Goal: Transaction & Acquisition: Purchase product/service

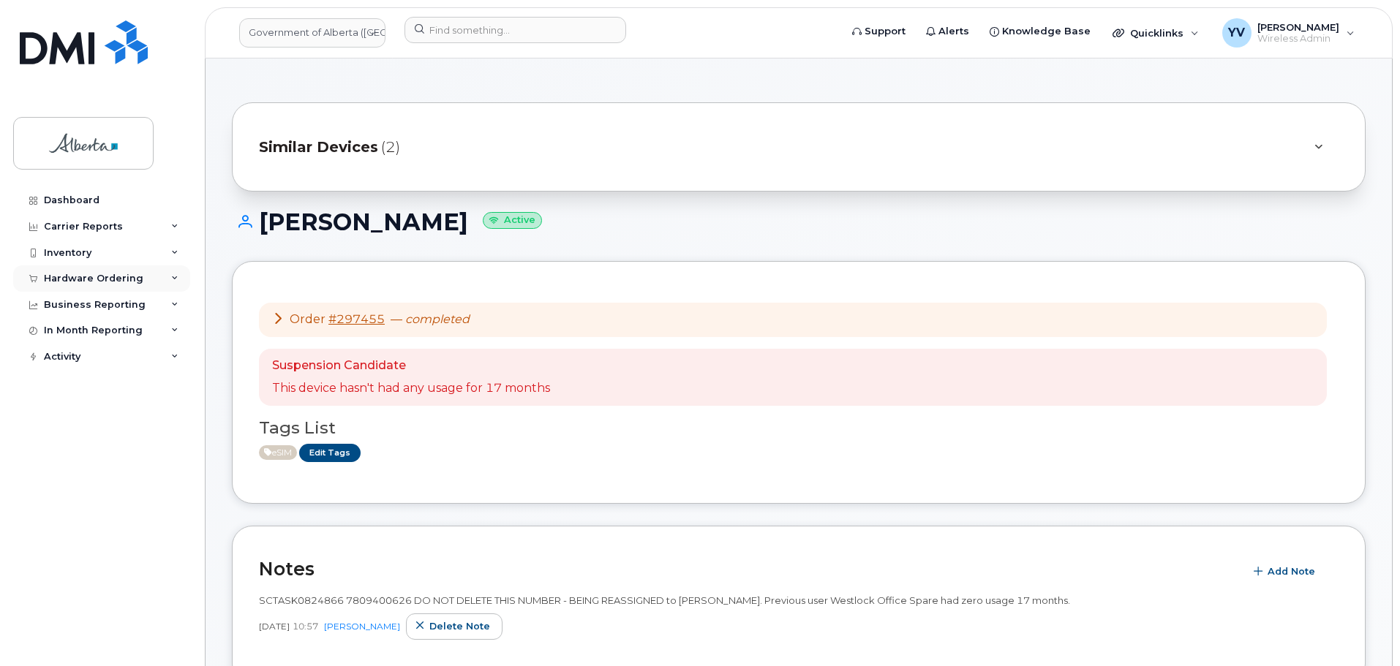
click at [64, 274] on div "Hardware Ordering" at bounding box center [93, 279] width 99 height 12
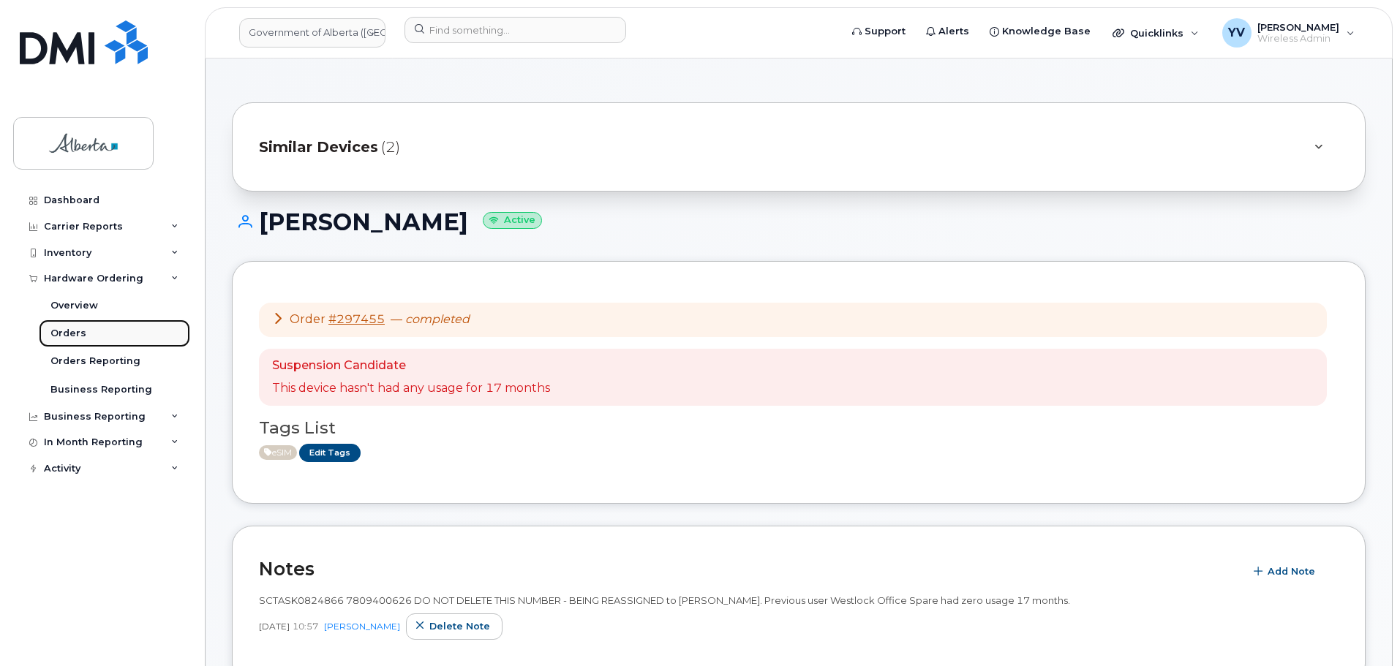
click at [56, 329] on div "Orders" at bounding box center [68, 333] width 36 height 13
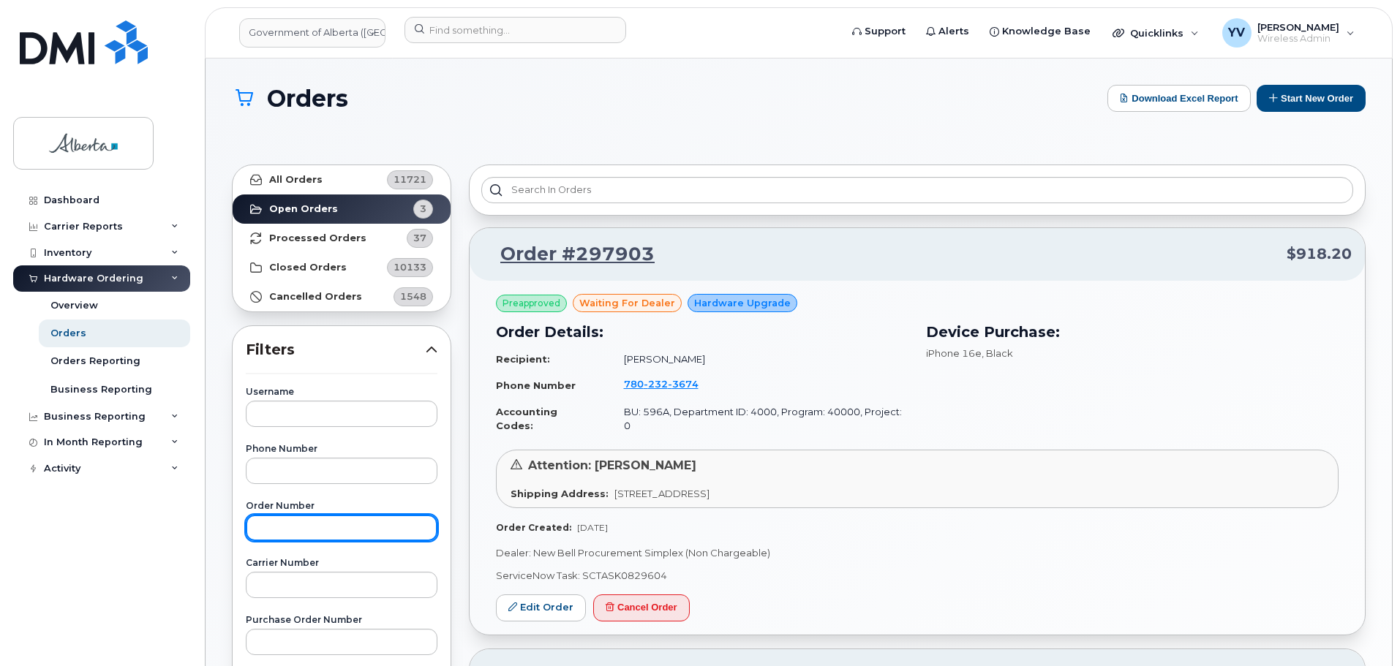
click at [271, 531] on input "text" at bounding box center [342, 528] width 192 height 26
paste input "297447"
type input "297447"
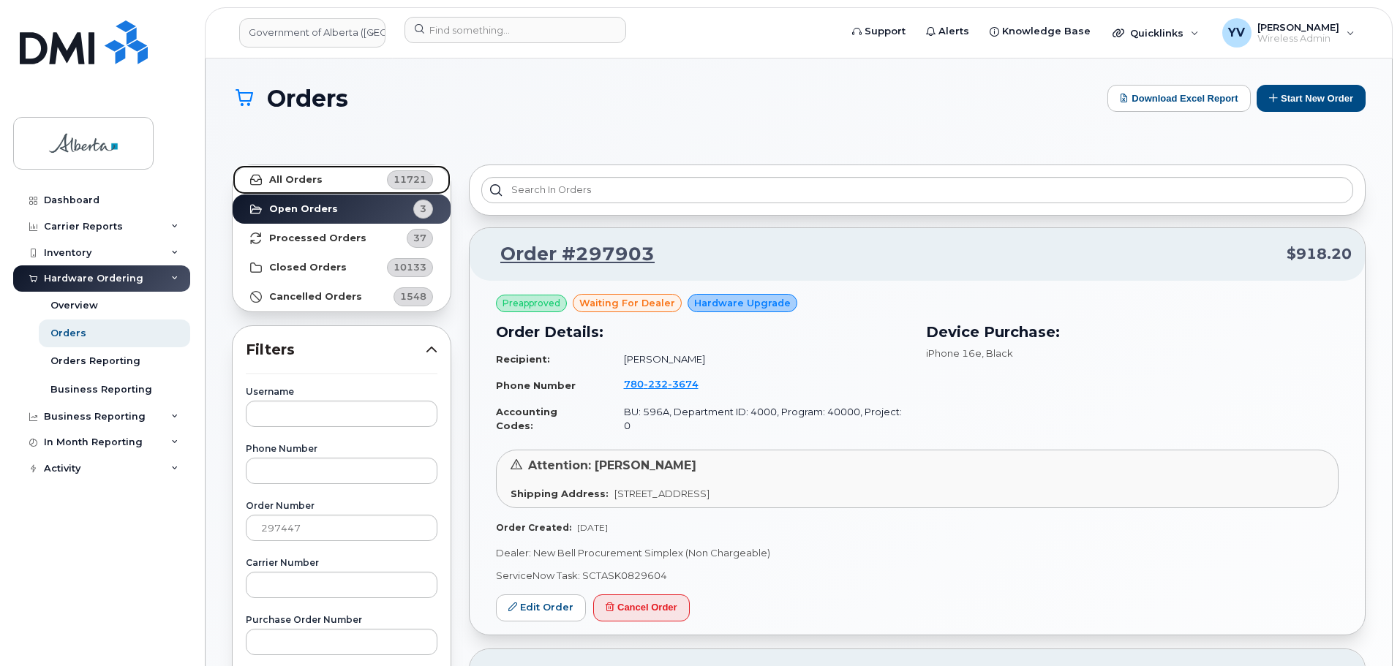
click at [287, 174] on strong "All Orders" at bounding box center [295, 180] width 53 height 12
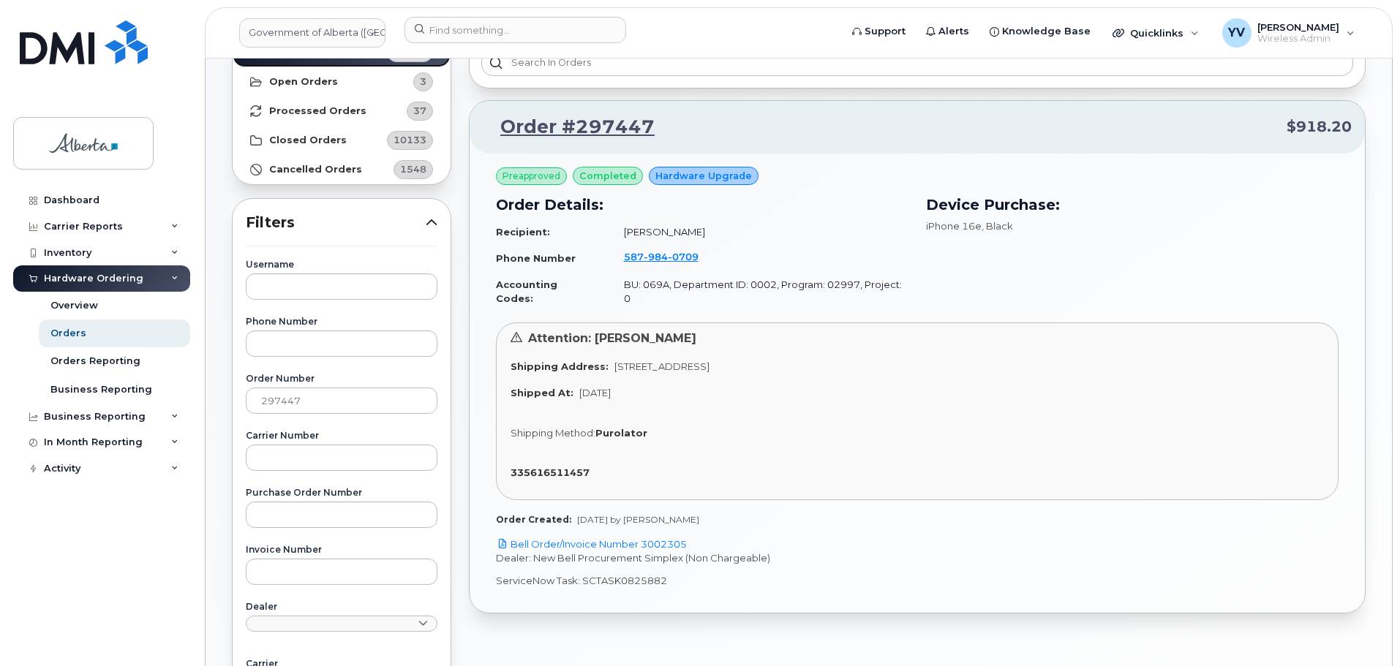
scroll to position [205, 0]
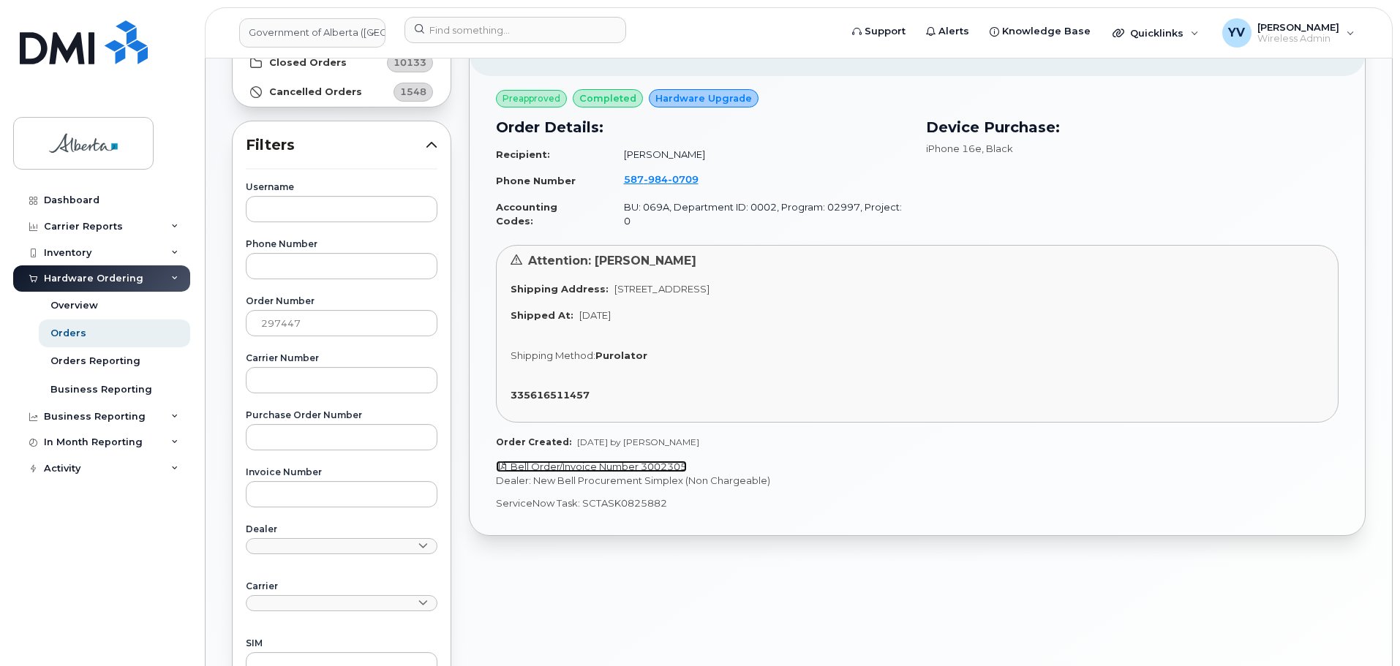
click at [664, 461] on link "Bell Order/Invoice Number 3002305" at bounding box center [591, 467] width 191 height 12
drag, startPoint x: 666, startPoint y: 491, endPoint x: 582, endPoint y: 497, distance: 84.3
click at [582, 497] on p "ServiceNow Task: SCTASK0825882" at bounding box center [917, 504] width 843 height 14
copy p "SCTASK0825882"
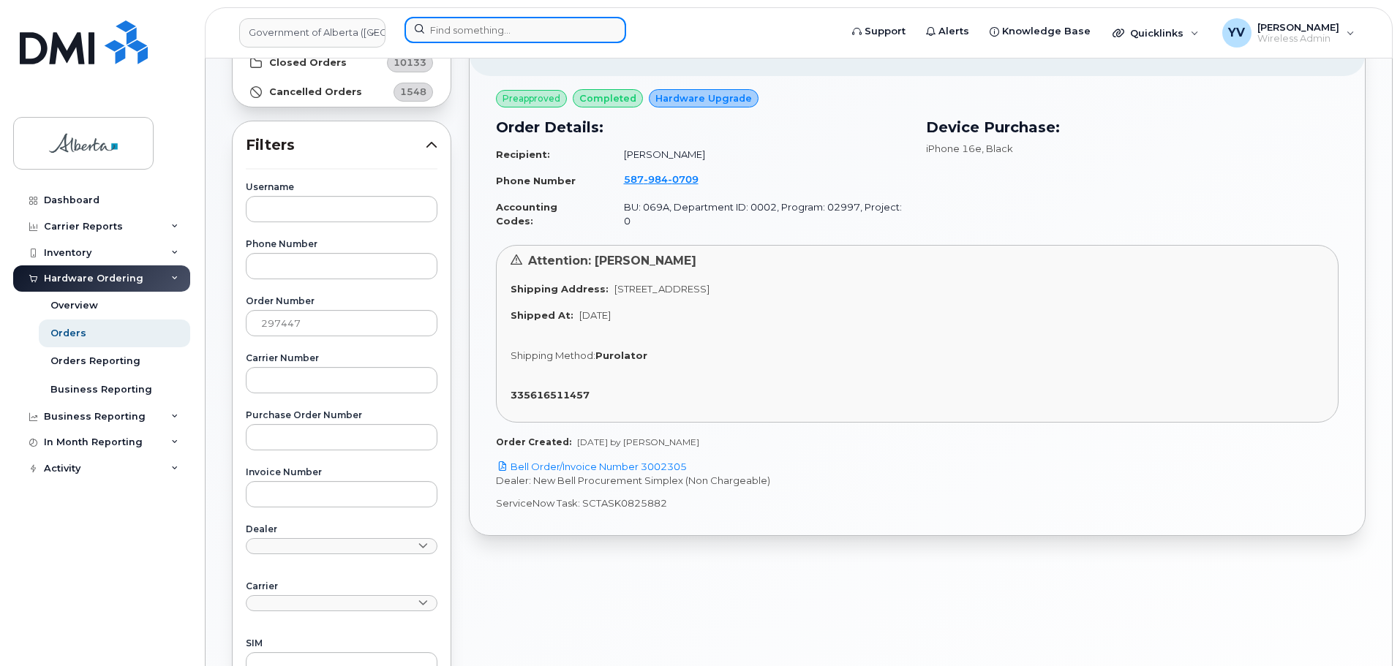
click at [453, 27] on input at bounding box center [515, 30] width 222 height 26
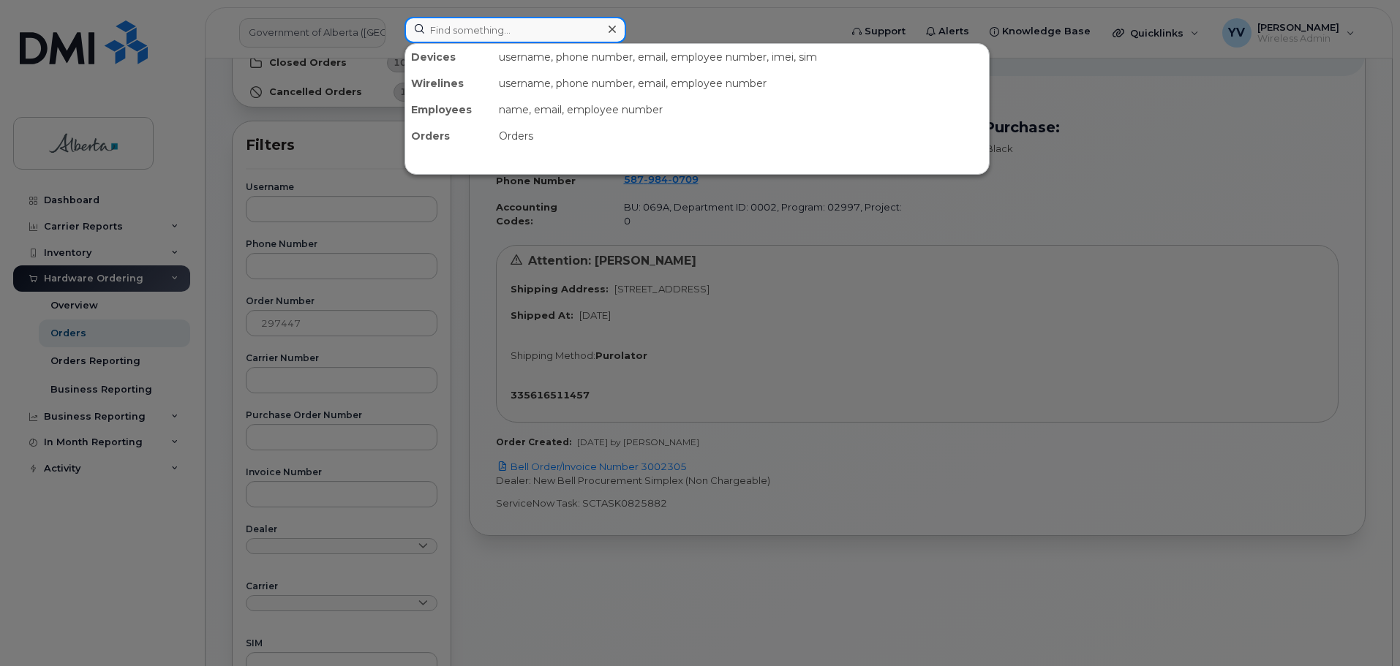
paste input "5877851636"
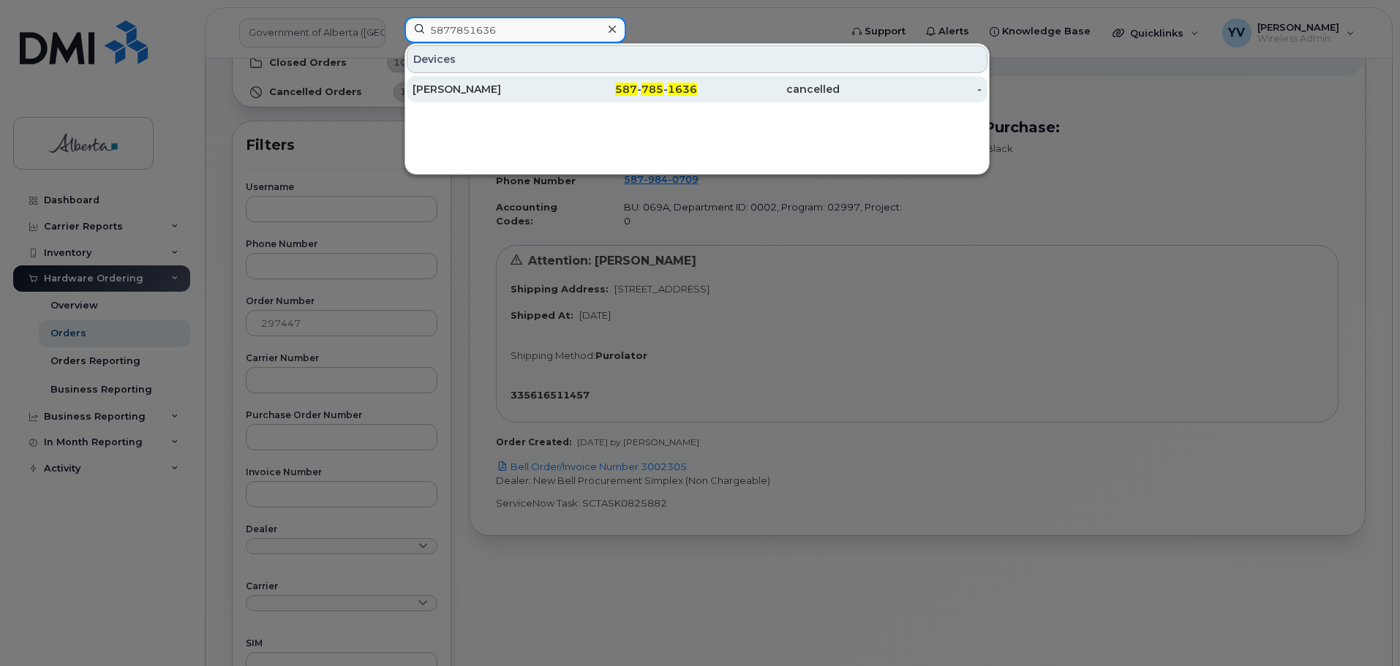
type input "5877851636"
click at [633, 86] on span "587" at bounding box center [626, 89] width 22 height 13
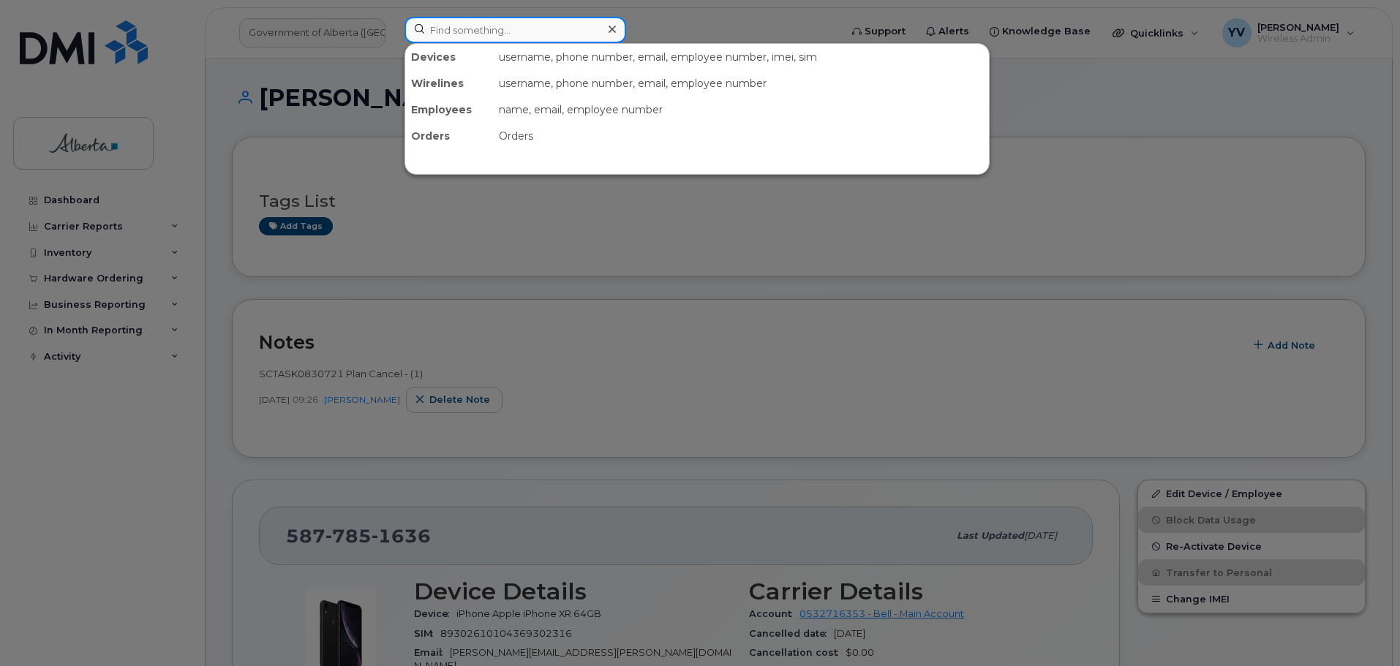
click at [440, 26] on input at bounding box center [515, 30] width 222 height 26
paste input "5879865211"
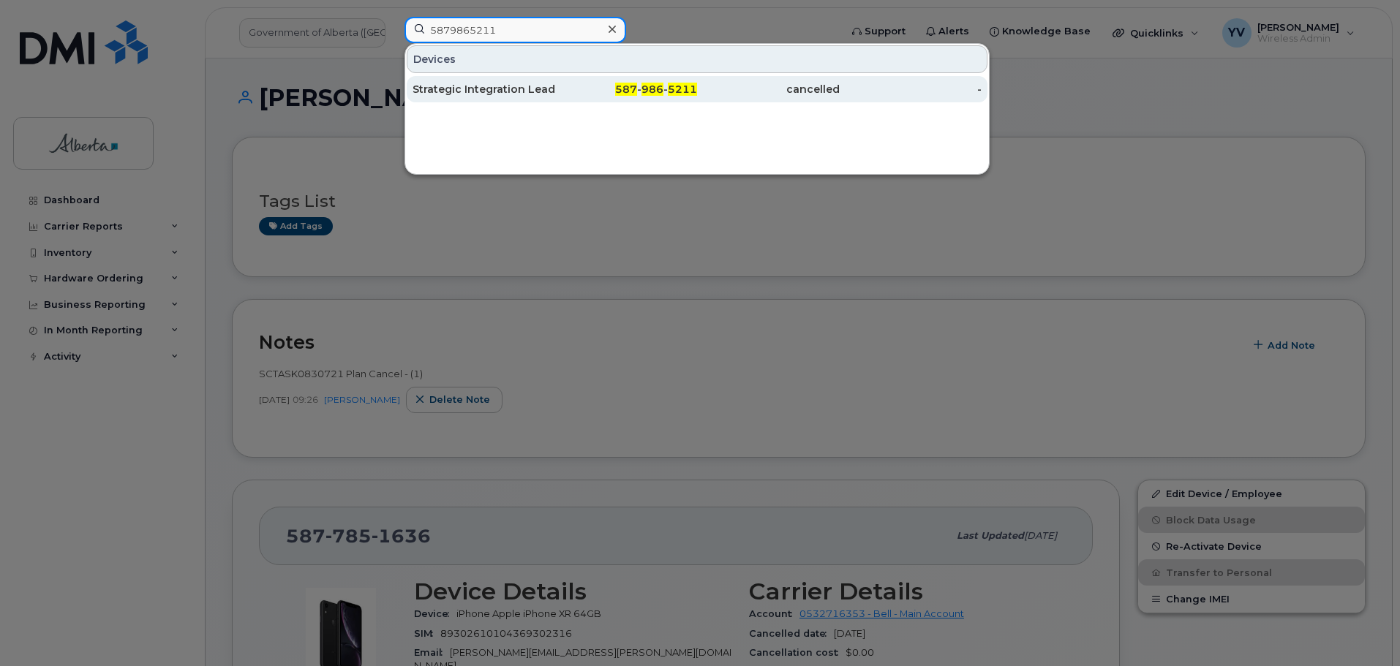
type input "5879865211"
click at [651, 86] on span "986" at bounding box center [652, 89] width 22 height 13
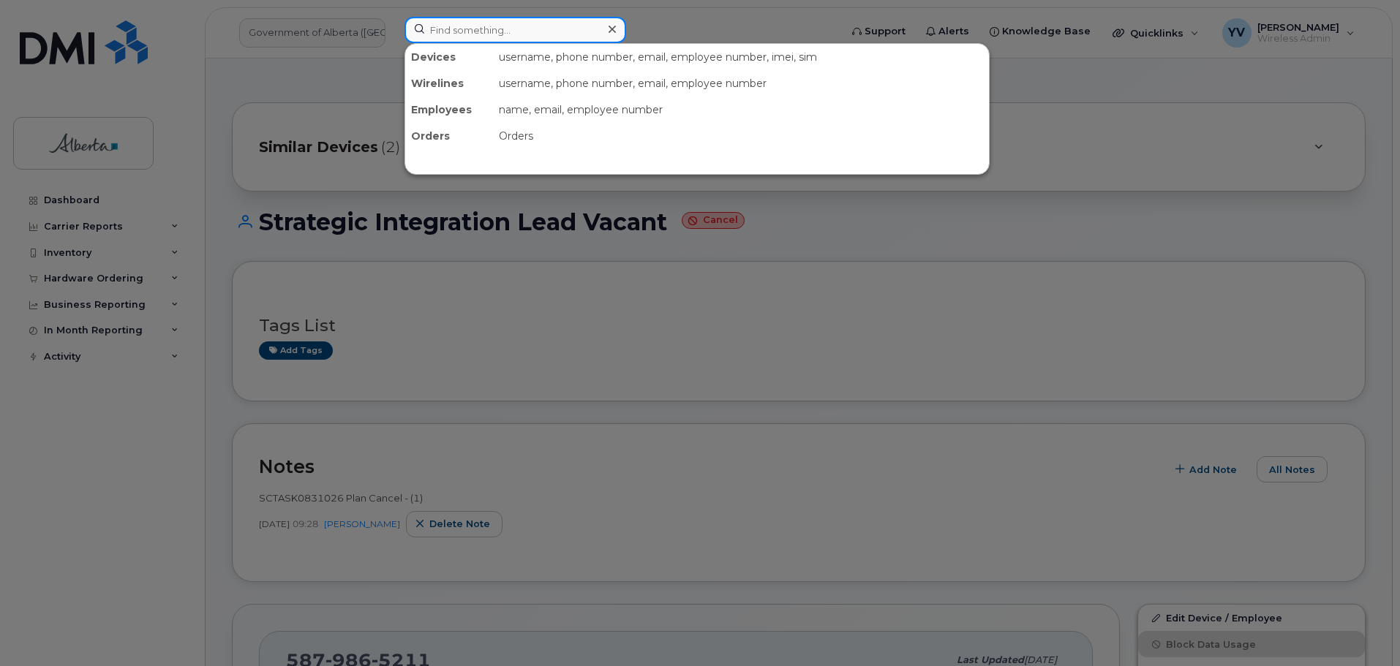
click at [448, 28] on input at bounding box center [515, 30] width 222 height 26
paste input "7804049310"
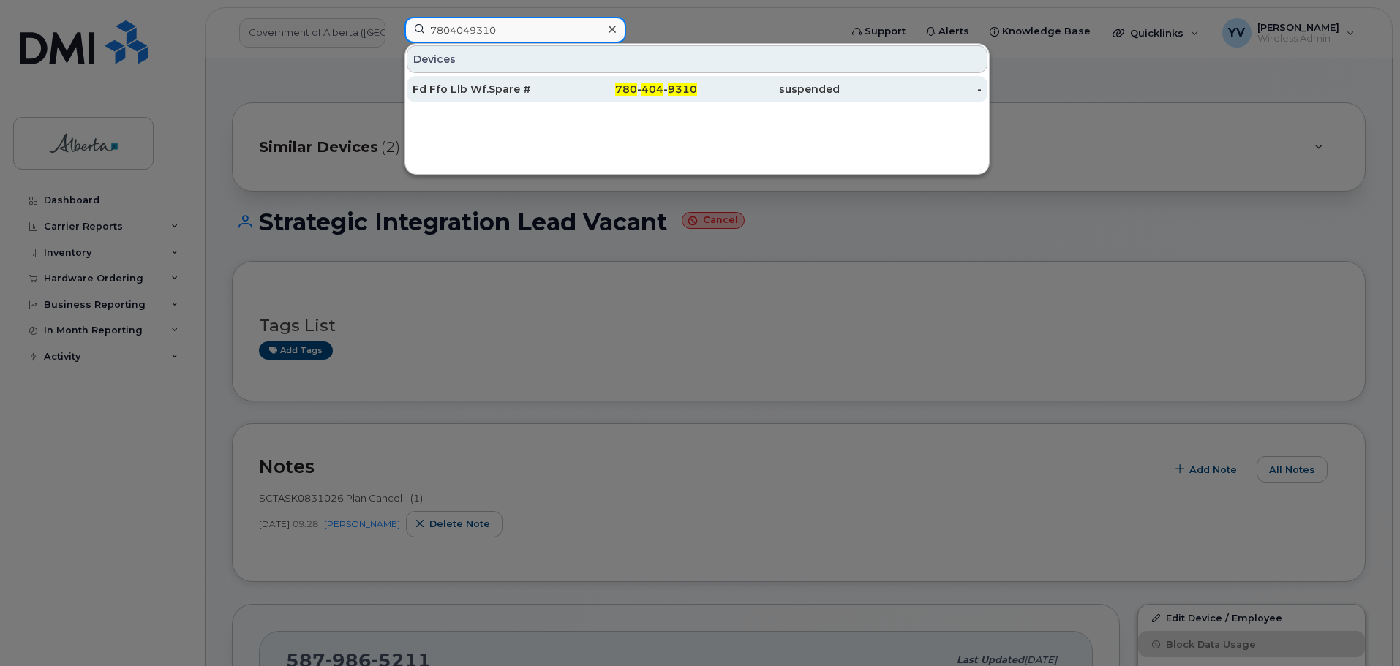
type input "7804049310"
click at [649, 88] on span "404" at bounding box center [652, 89] width 22 height 13
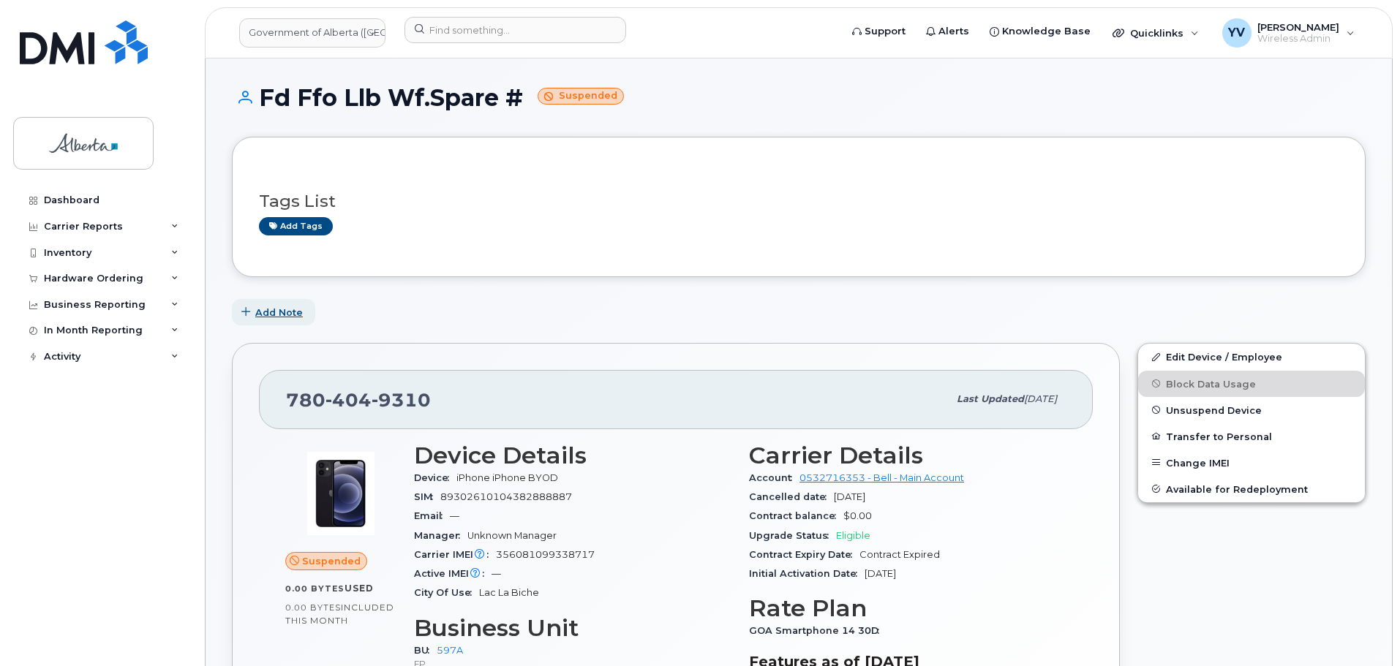
click at [271, 306] on span "Add Note" at bounding box center [279, 313] width 48 height 14
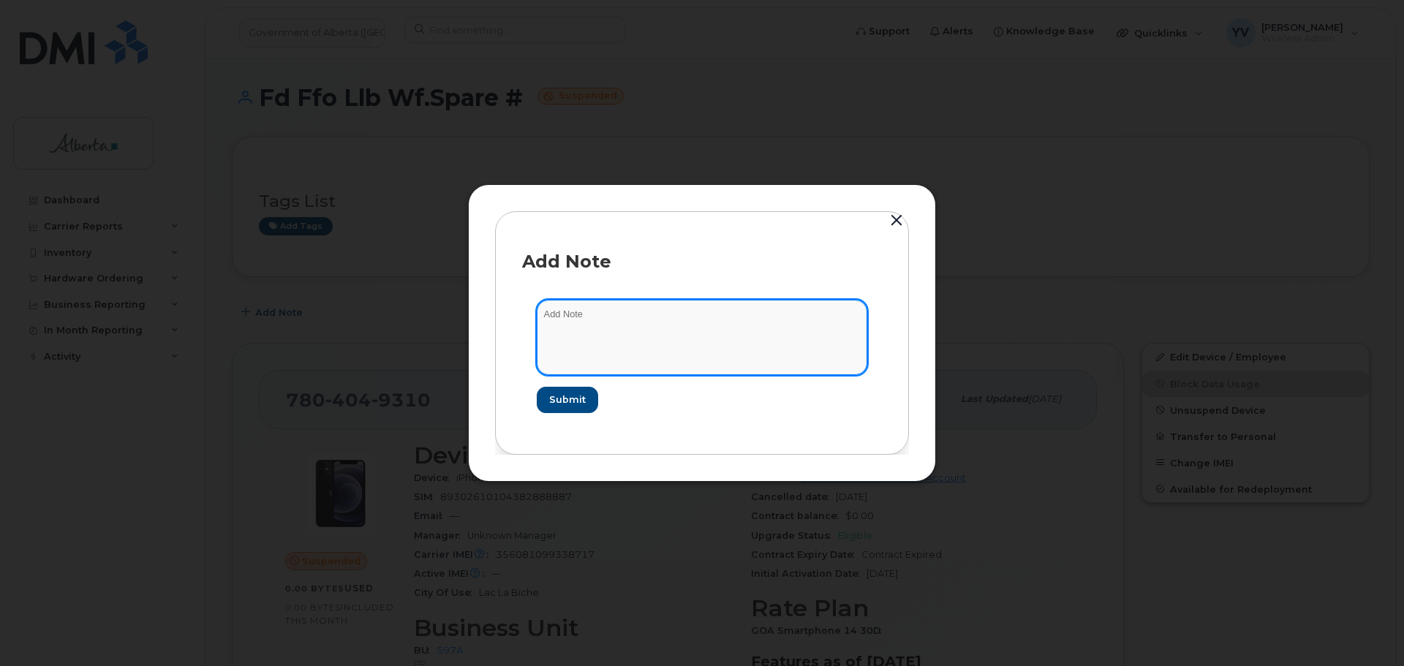
click at [568, 320] on textarea at bounding box center [702, 337] width 331 height 75
paste textarea "SCTASK0832054 7804049310 DO NOT DELETE THIS NUMBER - BEING REASSIGNED to Kendra…"
type textarea "SCTASK0832054 7804049310 DO NOT DELETE THIS NUMBER - BEING REASSIGNED to Kendra…"
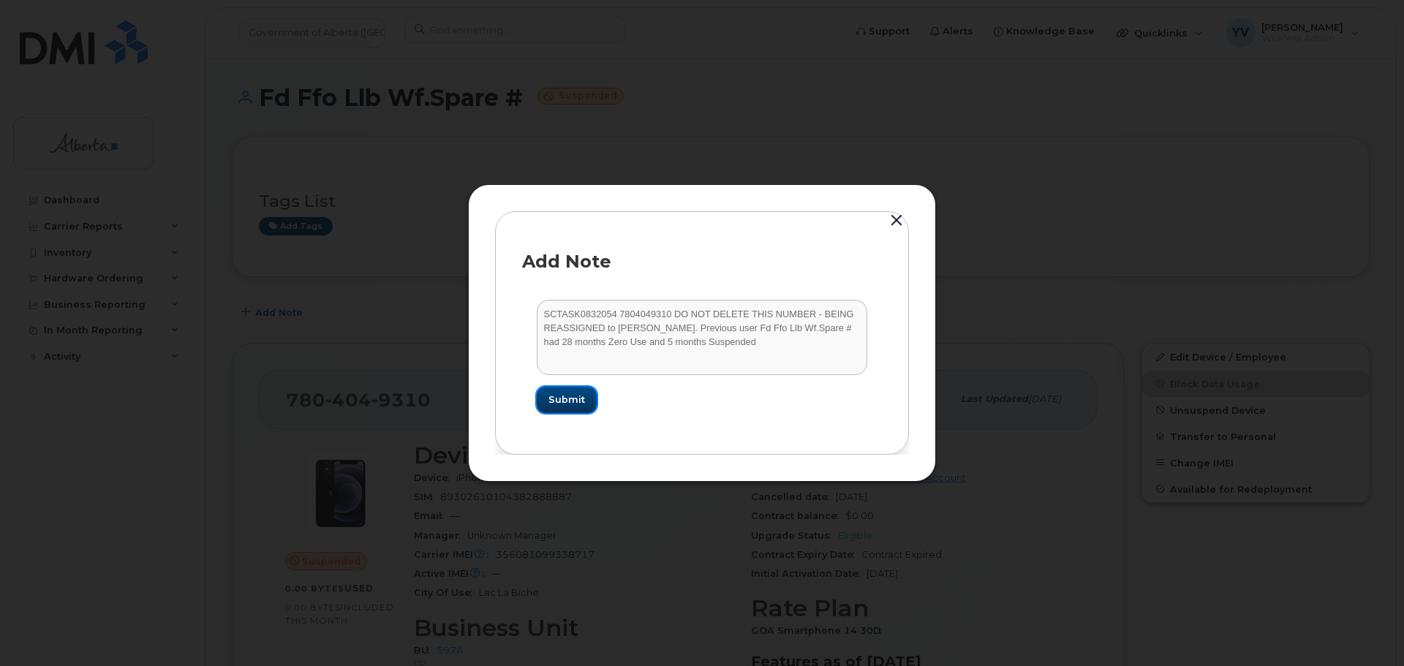
click at [562, 400] on span "Submit" at bounding box center [567, 400] width 37 height 14
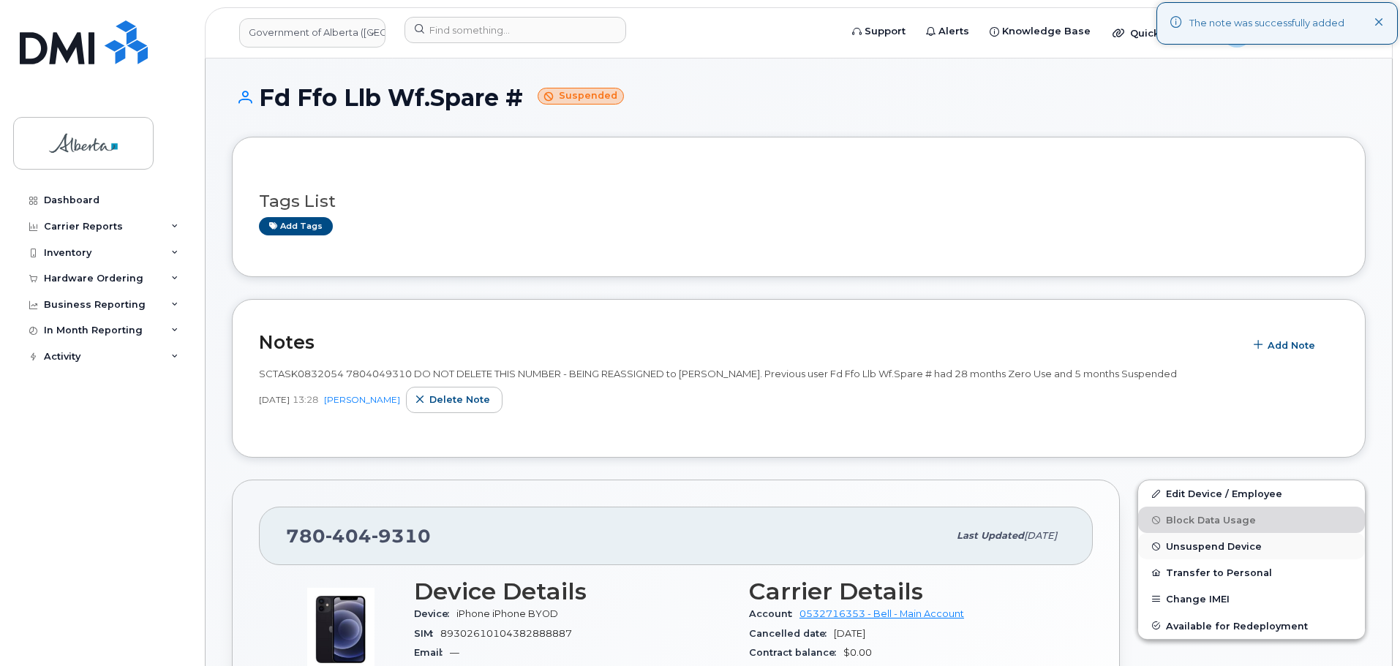
click at [1230, 542] on span "Unsuspend Device" at bounding box center [1214, 546] width 96 height 11
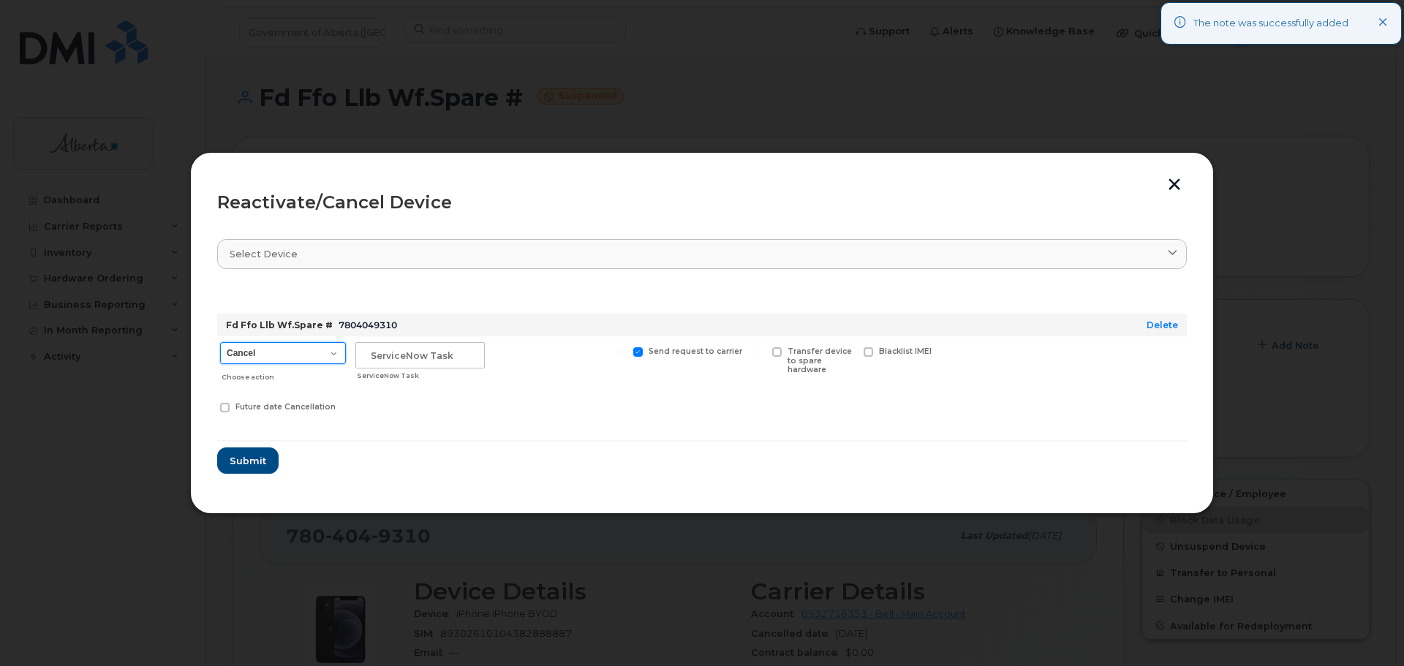
click at [332, 350] on select "Cancel Suspend - Extend Suspension Reactivate" at bounding box center [283, 353] width 126 height 22
select select "[object Object]"
click at [220, 342] on select "Cancel Suspend - Extend Suspension Reactivate" at bounding box center [283, 353] width 126 height 22
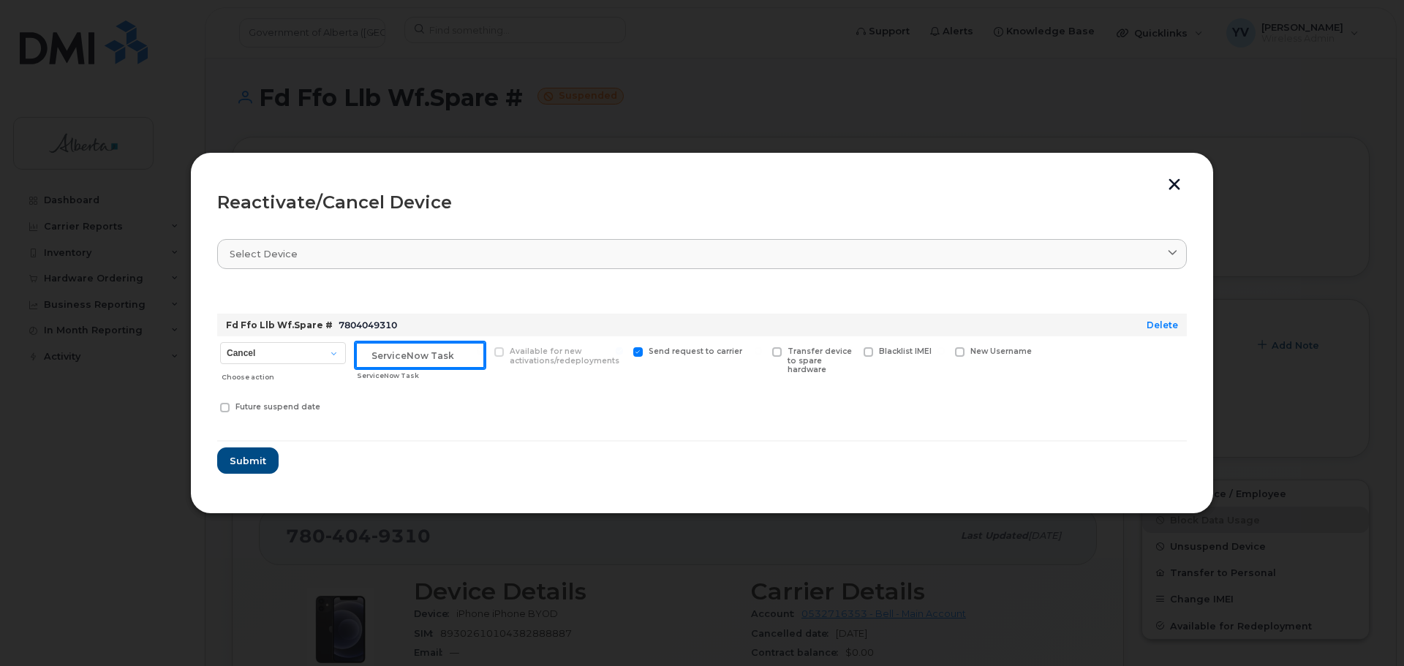
click at [376, 350] on input "text" at bounding box center [419, 355] width 129 height 26
paste input "SCTASK0832054"
type input "SCTASK0832054 Reactivate"
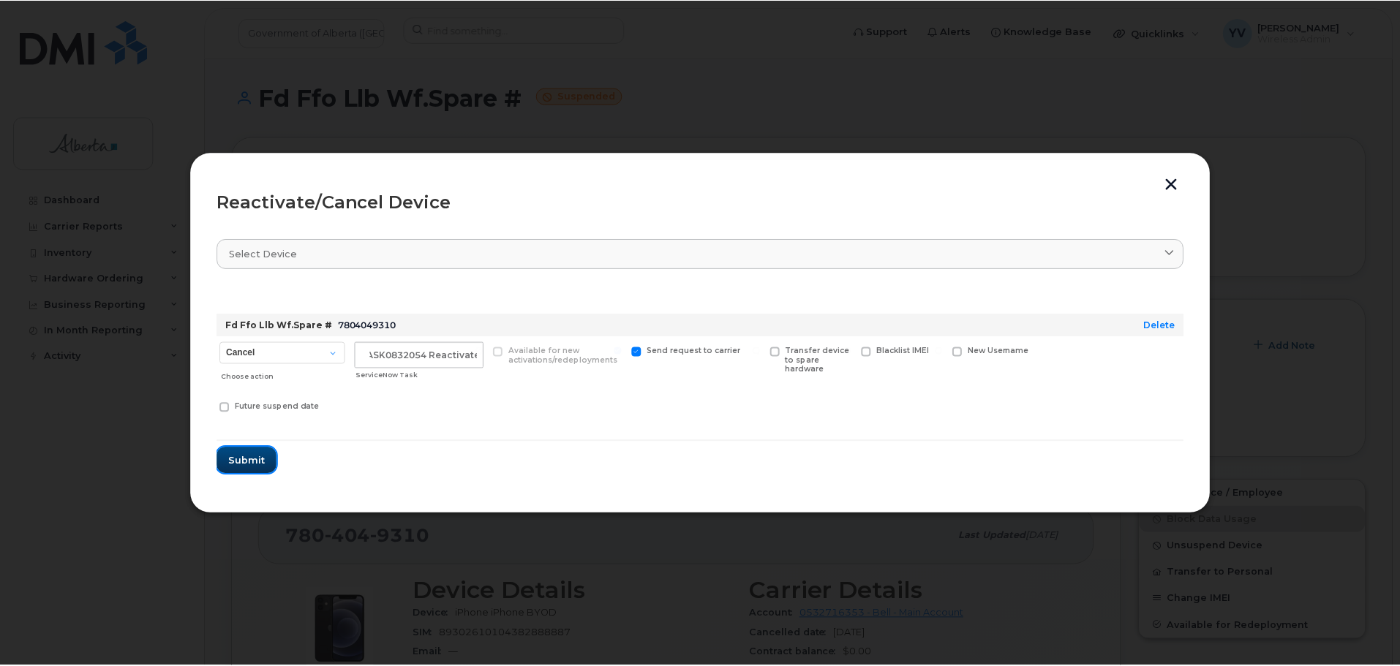
scroll to position [0, 0]
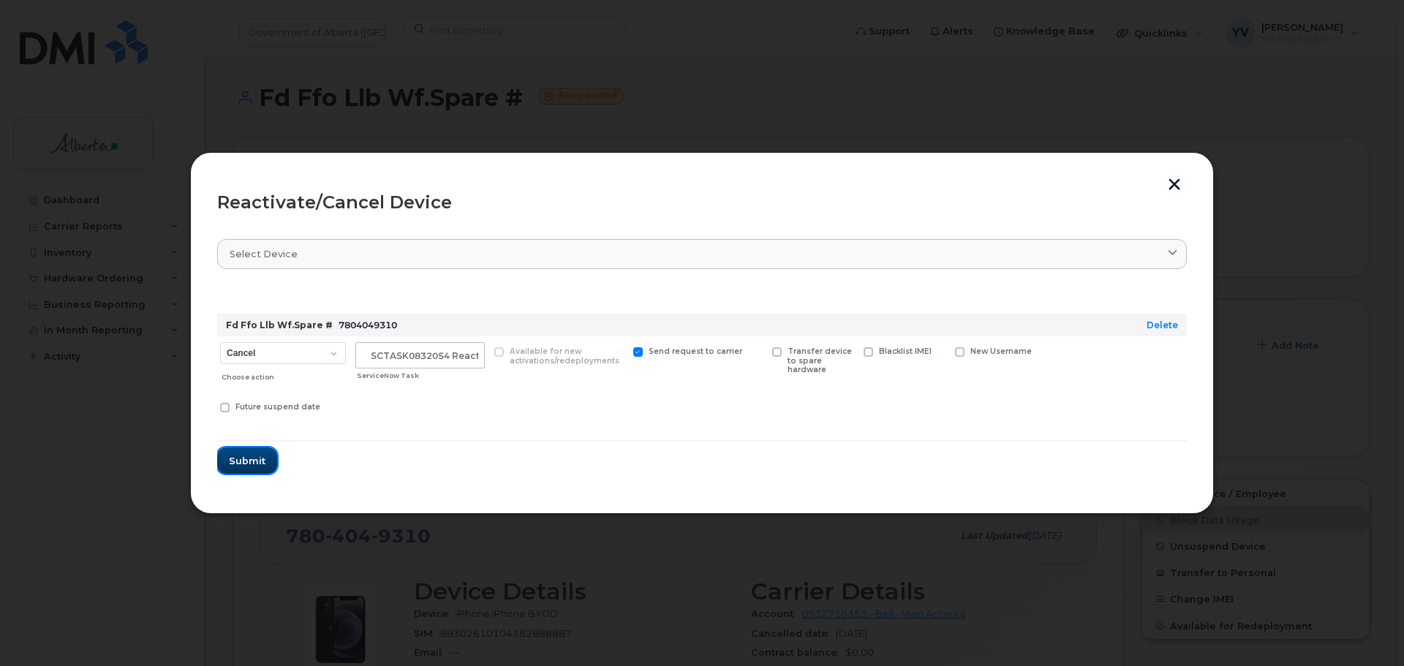
click at [237, 461] on span "Submit" at bounding box center [247, 461] width 37 height 14
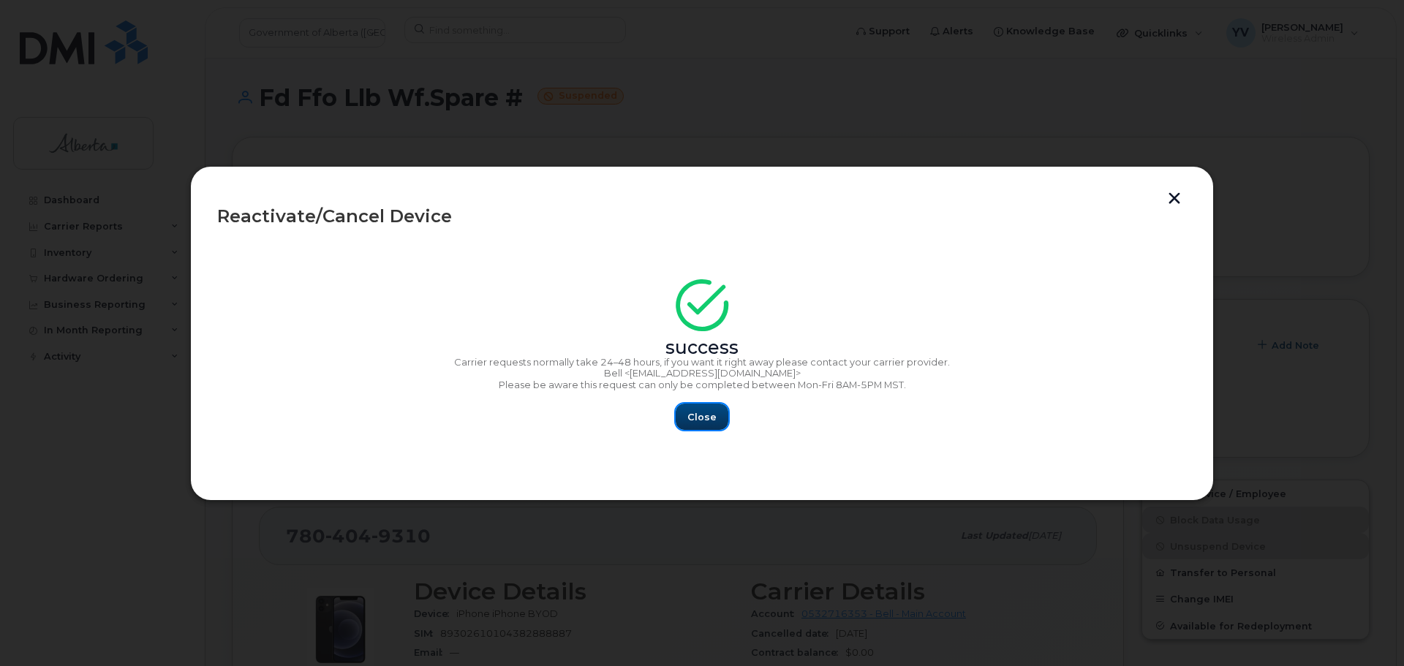
click at [701, 411] on span "Close" at bounding box center [702, 417] width 29 height 14
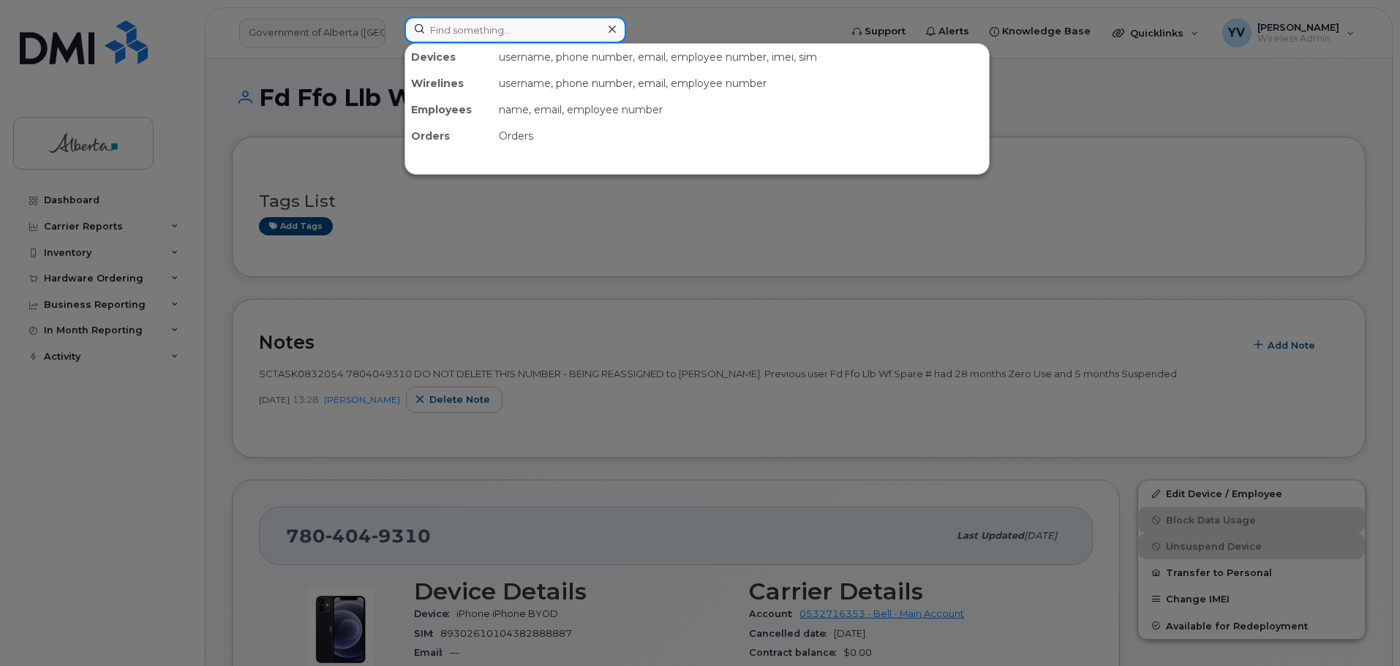
click at [442, 27] on input at bounding box center [515, 30] width 222 height 26
paste input "5875780350"
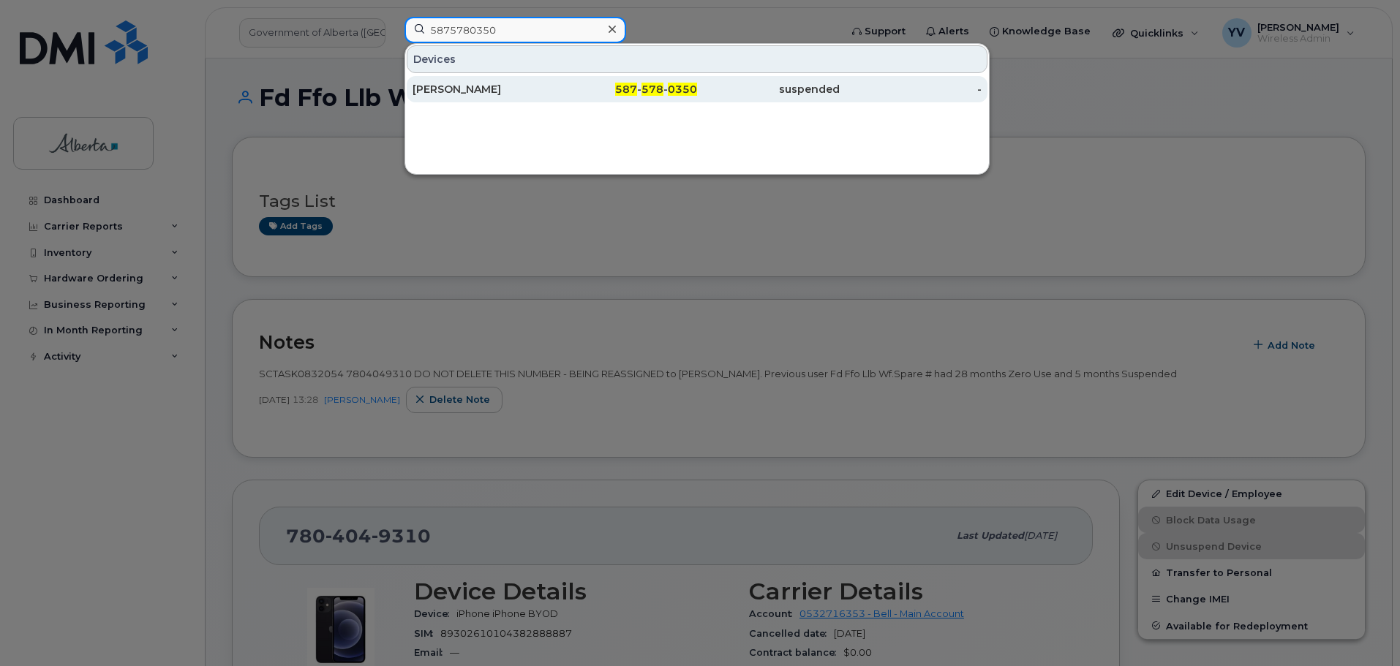
type input "5875780350"
click at [672, 89] on span "0350" at bounding box center [682, 89] width 29 height 13
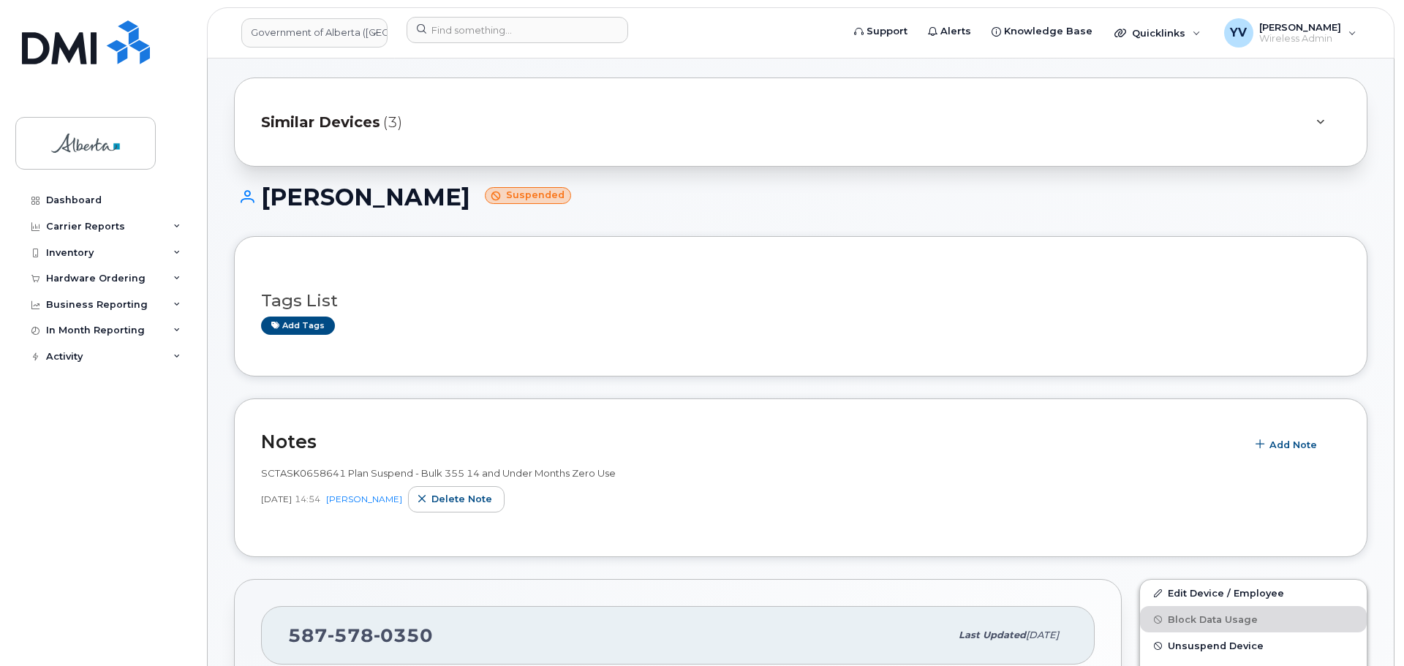
scroll to position [147, 0]
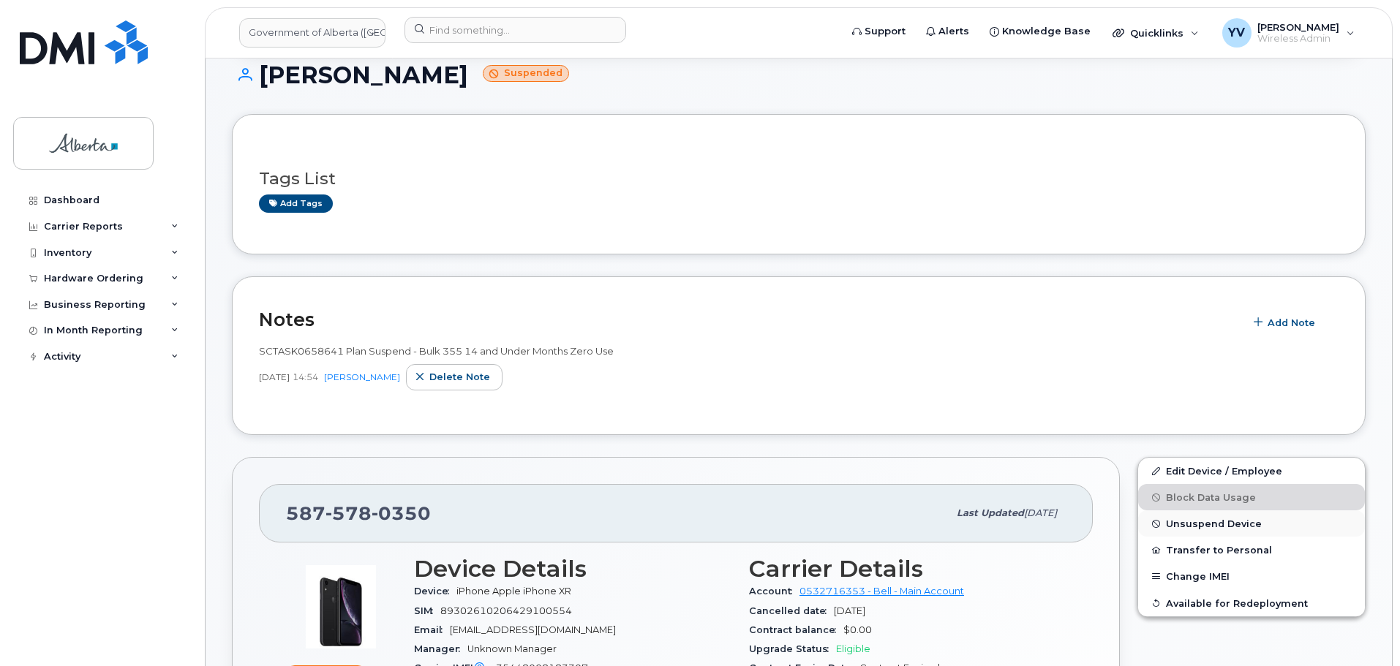
click at [1182, 522] on span "Unsuspend Device" at bounding box center [1214, 524] width 96 height 11
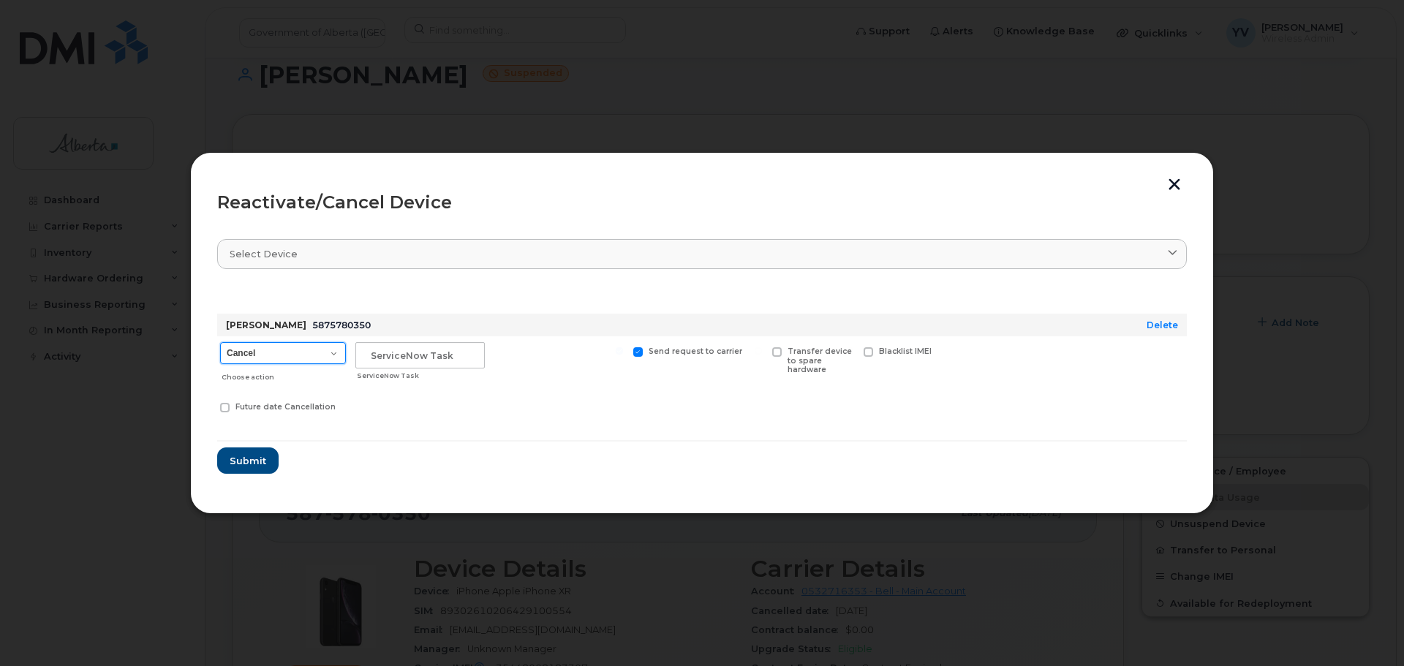
click at [331, 352] on select "Cancel Suspend - Extend Suspension Reactivate" at bounding box center [283, 353] width 126 height 22
select select "[object Object]"
click at [220, 342] on select "Cancel Suspend - Extend Suspension Reactivate" at bounding box center [283, 353] width 126 height 22
click at [381, 355] on input "text" at bounding box center [419, 355] width 129 height 26
paste input "SCTASK0831729"
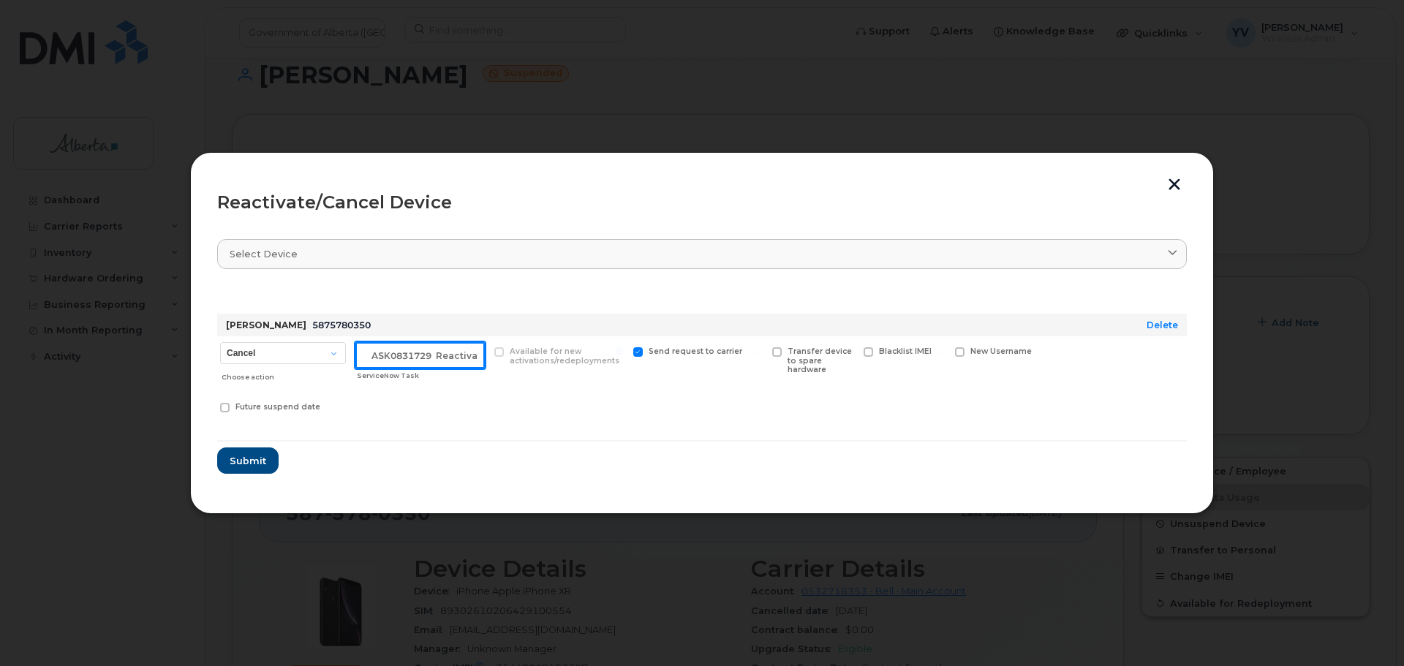
scroll to position [0, 25]
type input "SCTASK0831729 Reactivate"
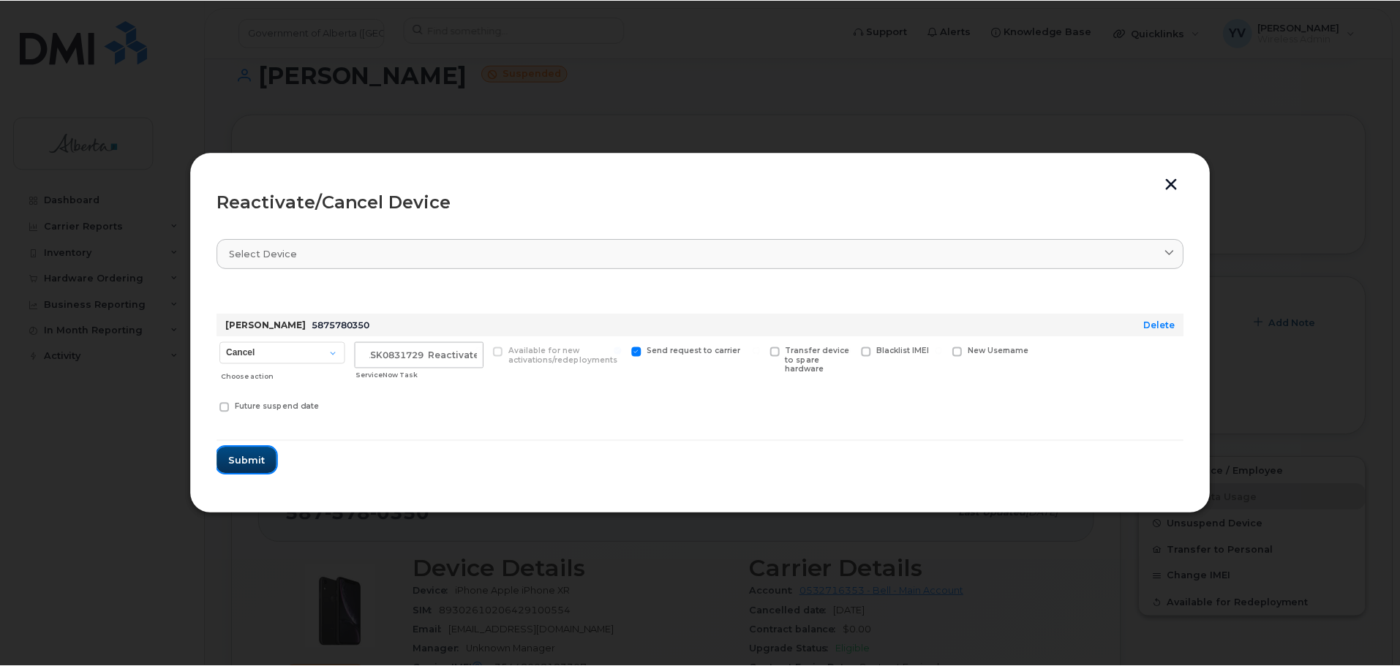
scroll to position [0, 0]
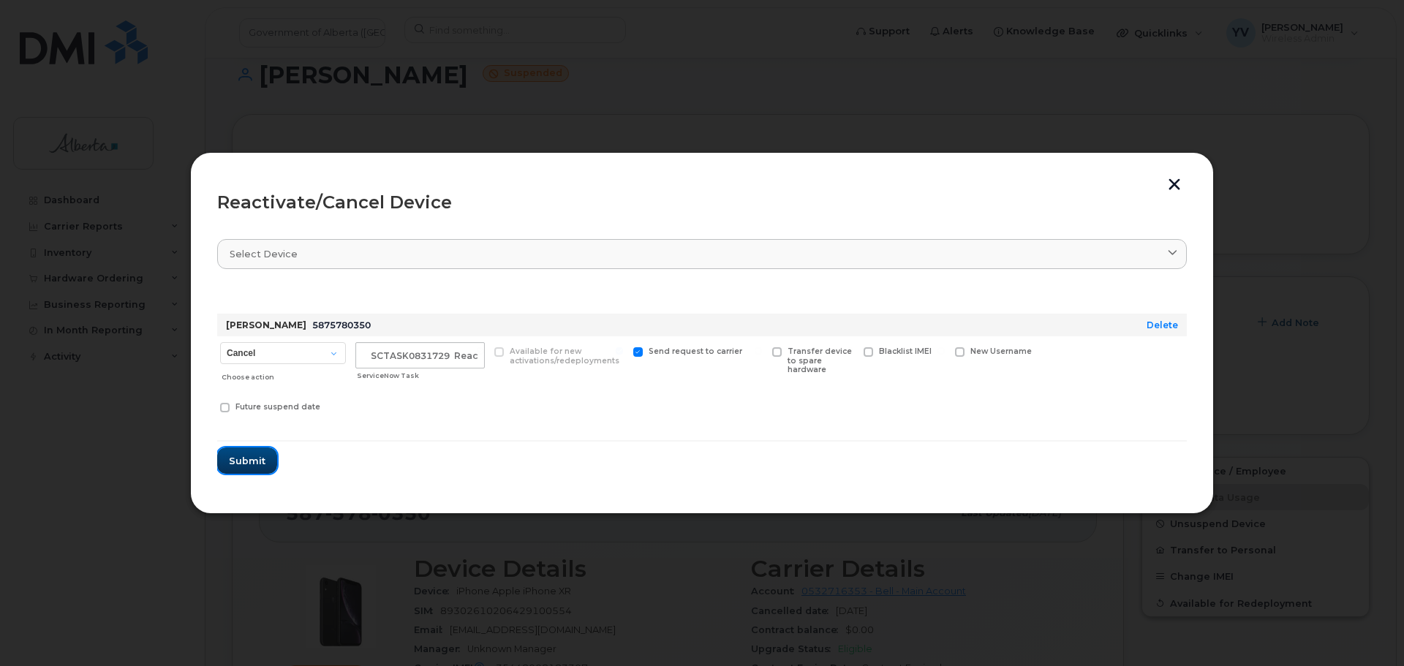
click at [252, 456] on span "Submit" at bounding box center [247, 461] width 37 height 14
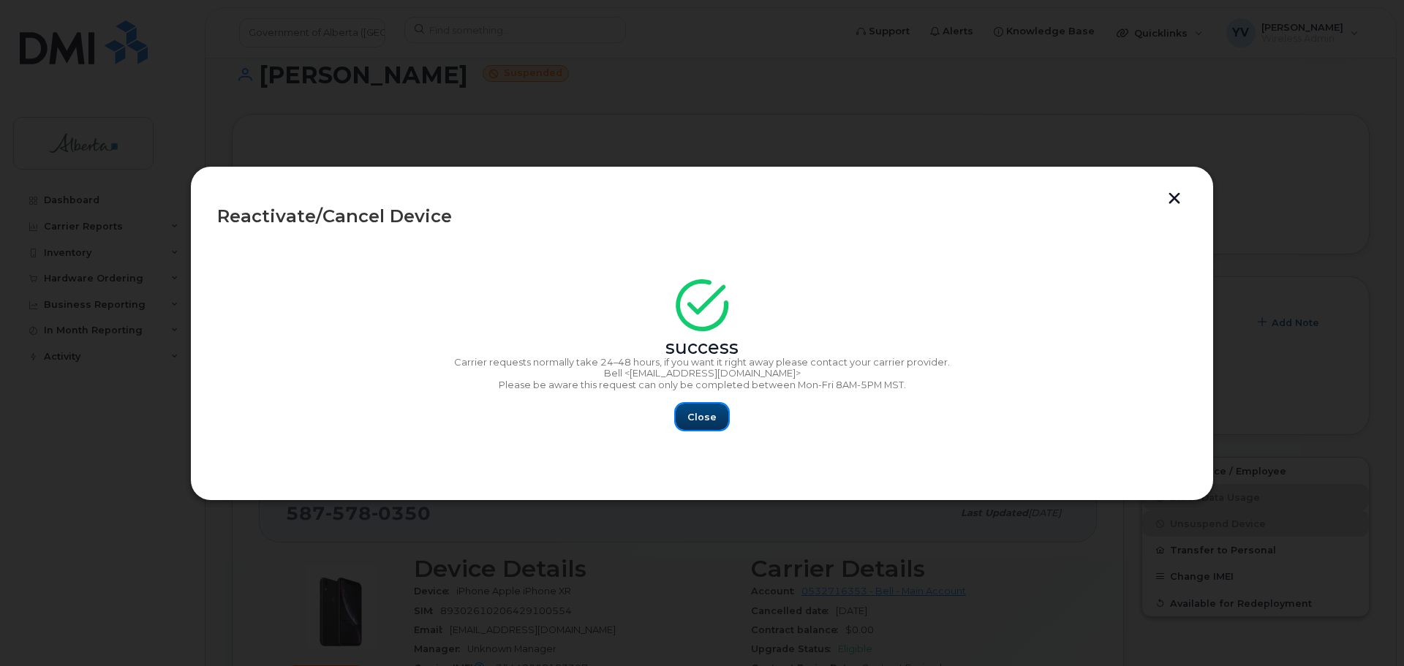
click at [718, 413] on button "Close" at bounding box center [702, 417] width 53 height 26
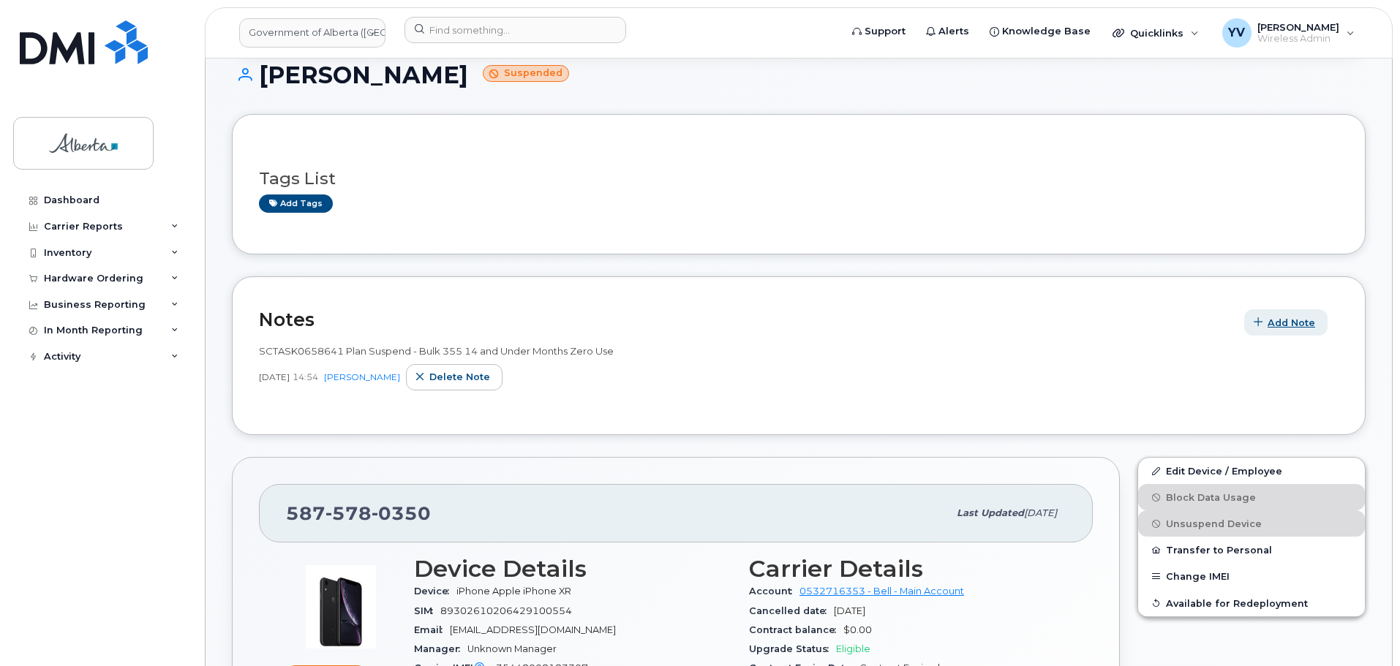
click at [1292, 316] on span "Add Note" at bounding box center [1292, 323] width 48 height 14
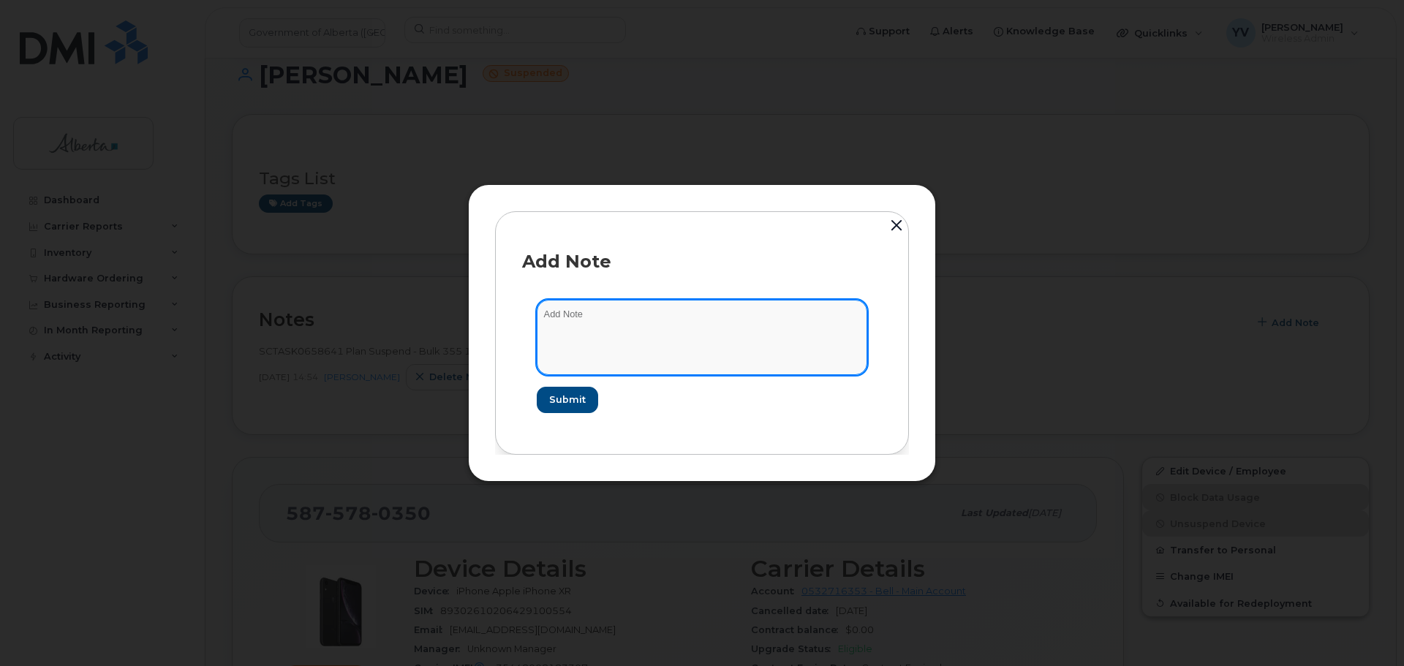
click at [579, 320] on textarea at bounding box center [702, 337] width 331 height 75
paste textarea "SCTASK0831729 5875780350 DO NOT DELETE THIS NUMBER - BEING REASSIGNED to Haider…"
type textarea "SCTASK0831729 5875780350 DO NOT DELETE THIS NUMBER - BEING REASSIGNED to Haider…"
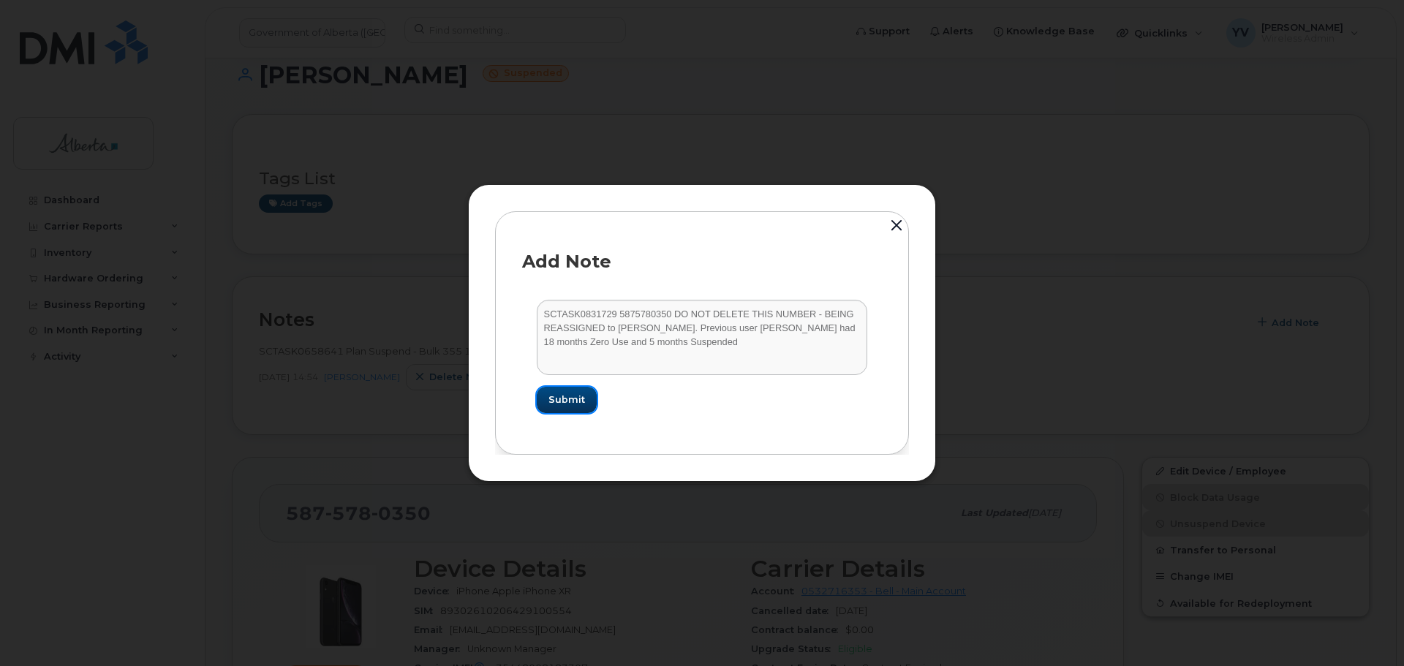
click at [584, 393] on span "Submit" at bounding box center [567, 400] width 37 height 14
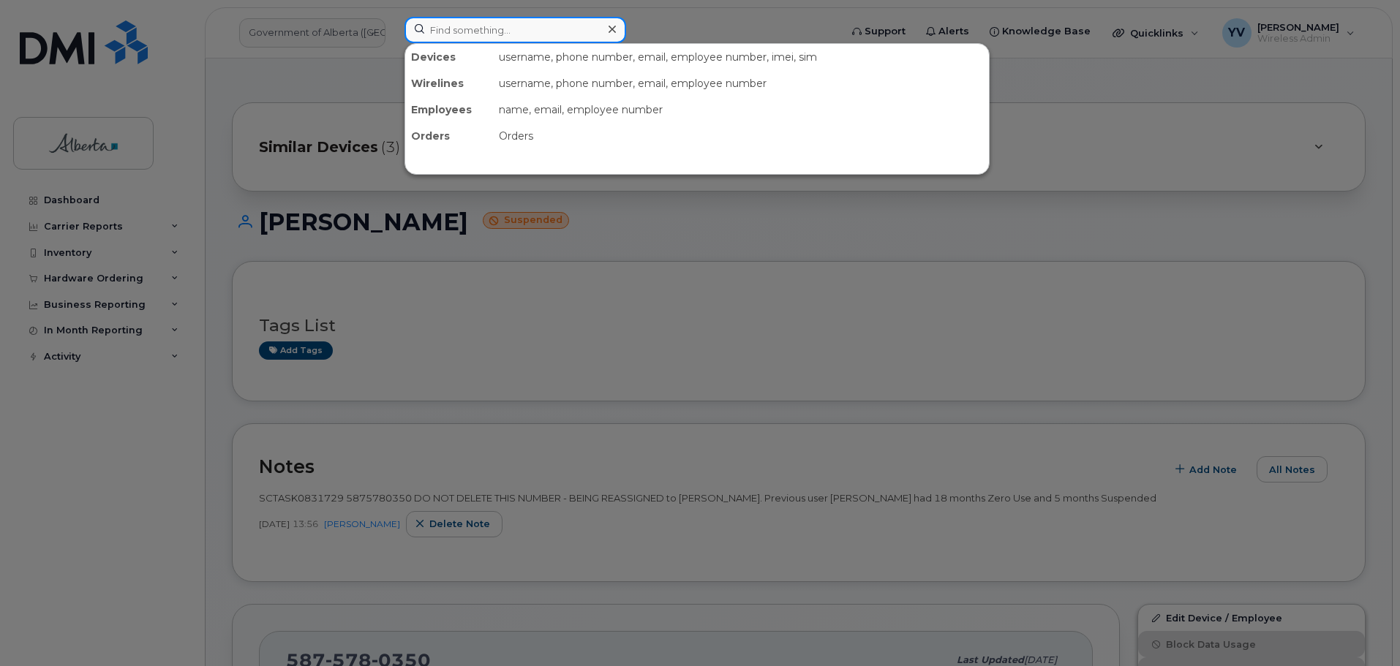
click at [442, 31] on input at bounding box center [515, 30] width 222 height 26
paste input "7804049310"
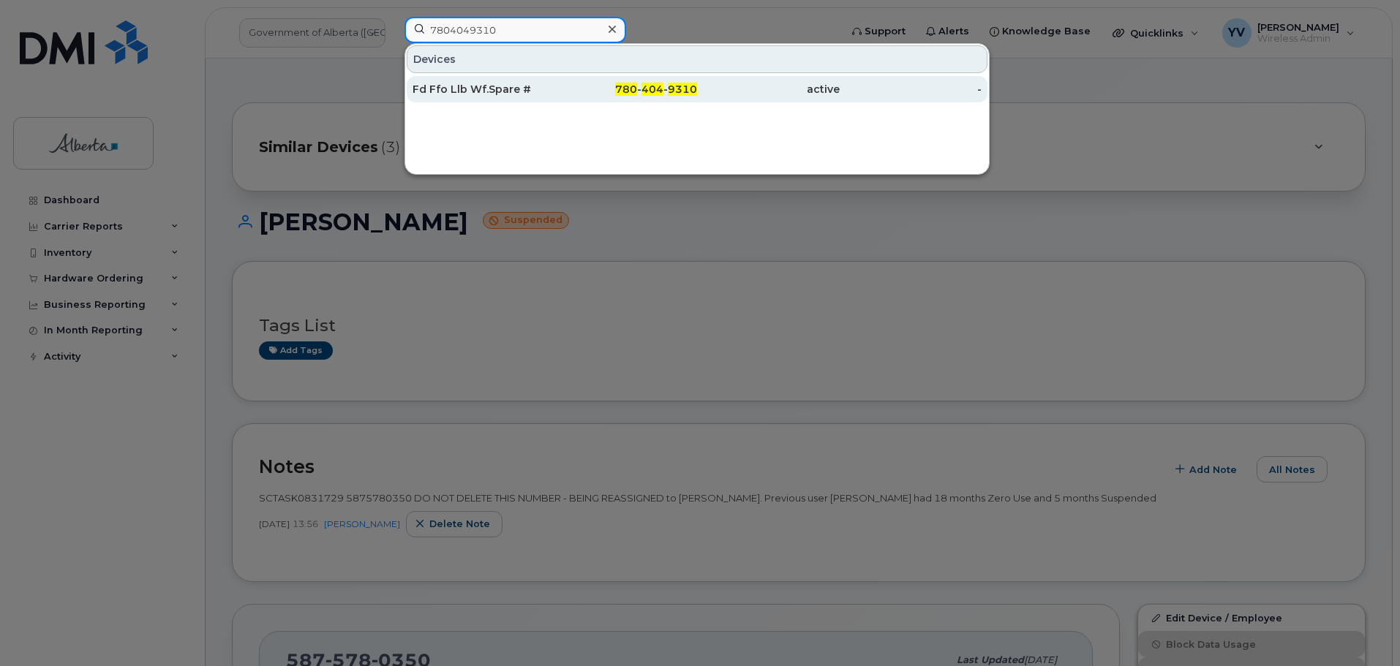
type input "7804049310"
click at [668, 83] on span "9310" at bounding box center [682, 89] width 29 height 13
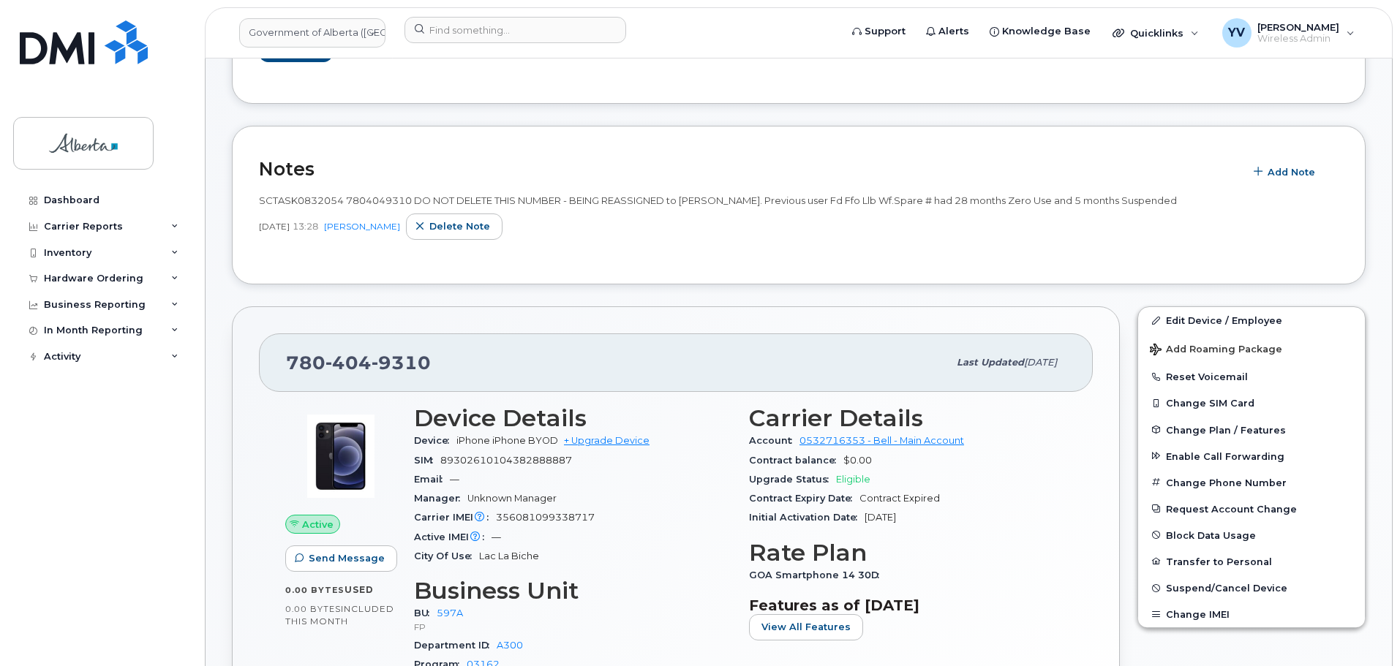
scroll to position [262, 0]
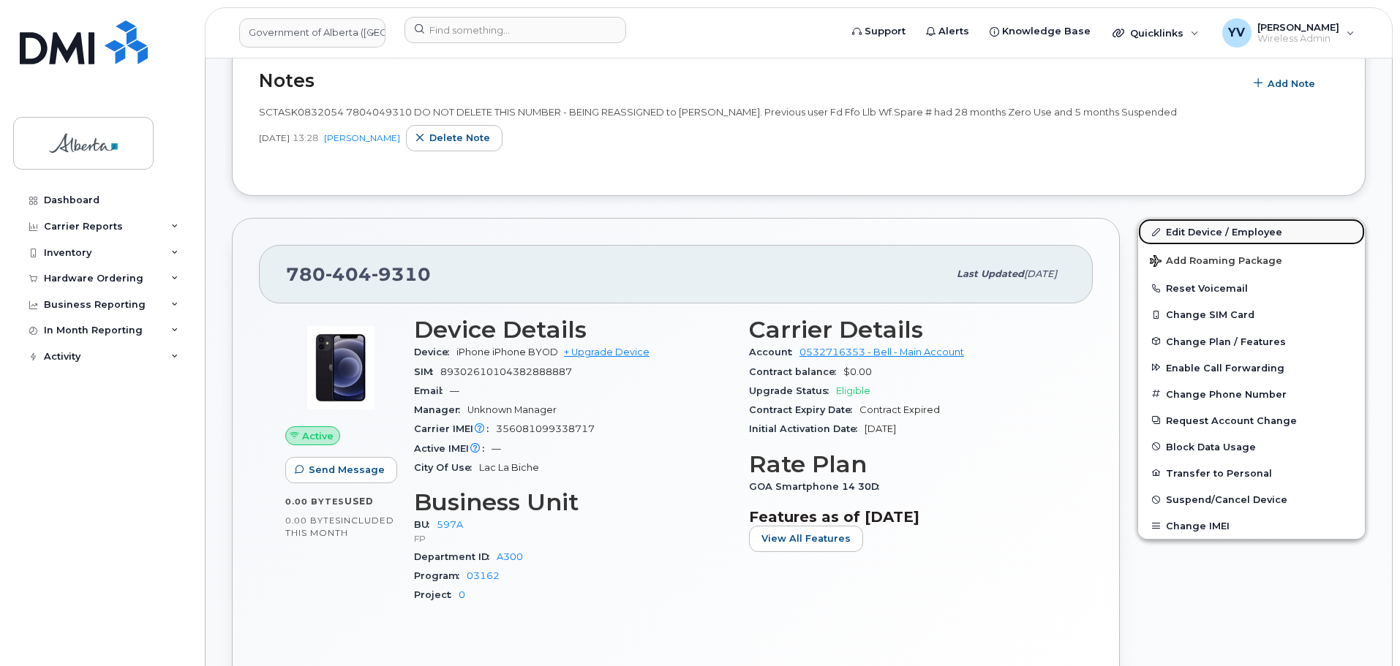
click at [1199, 230] on link "Edit Device / Employee" at bounding box center [1251, 232] width 227 height 26
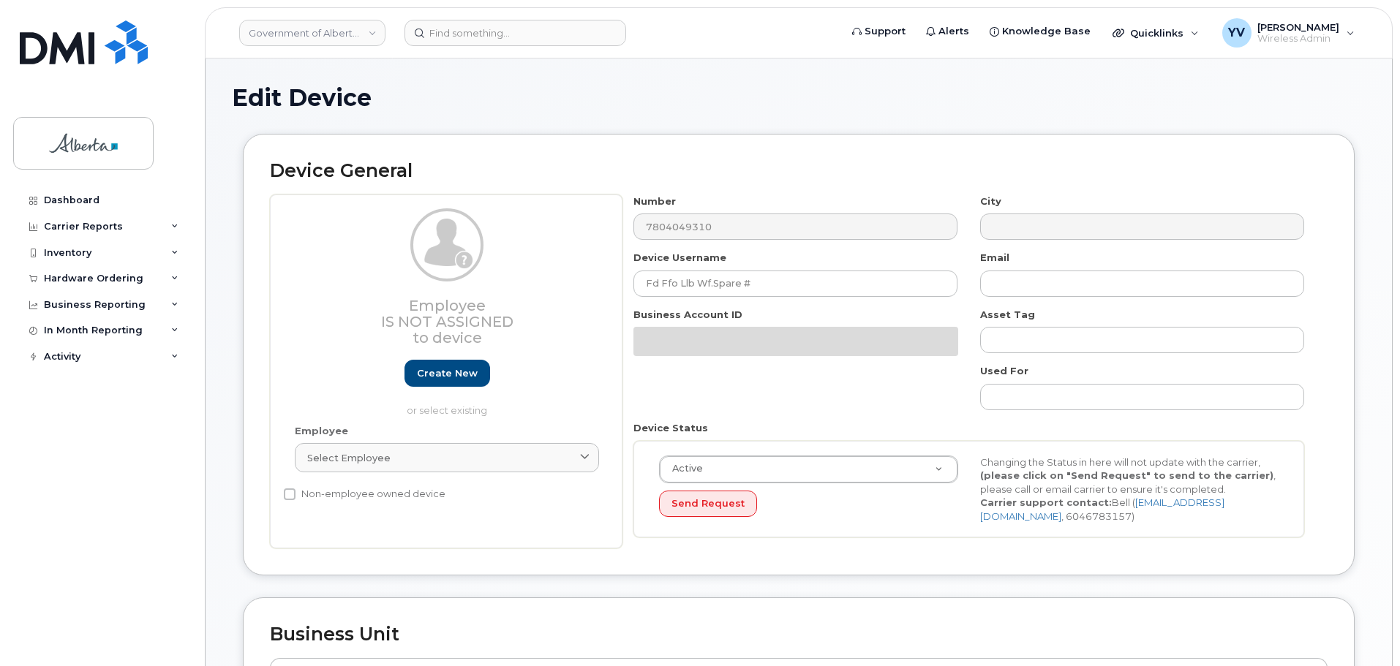
select select "4797726"
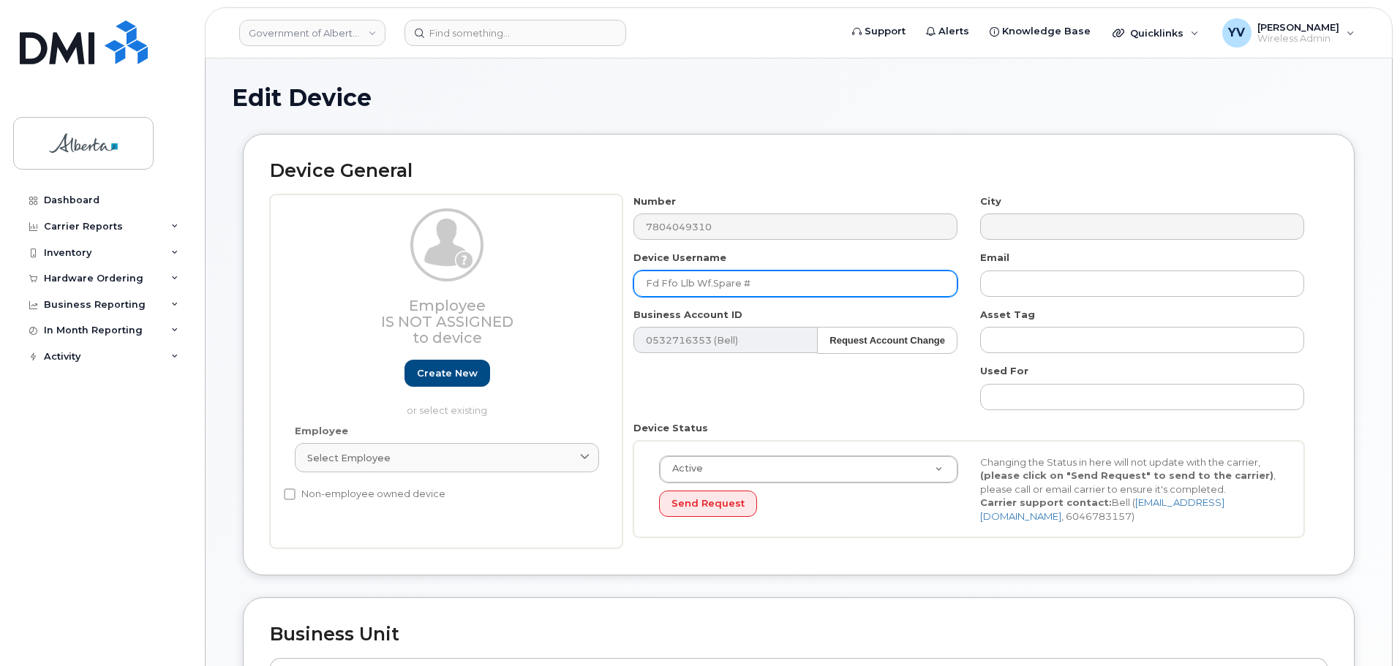
drag, startPoint x: 759, startPoint y: 280, endPoint x: 643, endPoint y: 283, distance: 116.3
click at [643, 283] on input "Fd Ffo Llb Wf.Spare #" at bounding box center [795, 284] width 324 height 26
paste input "[PERSON_NAME]"
type input "[PERSON_NAME]"
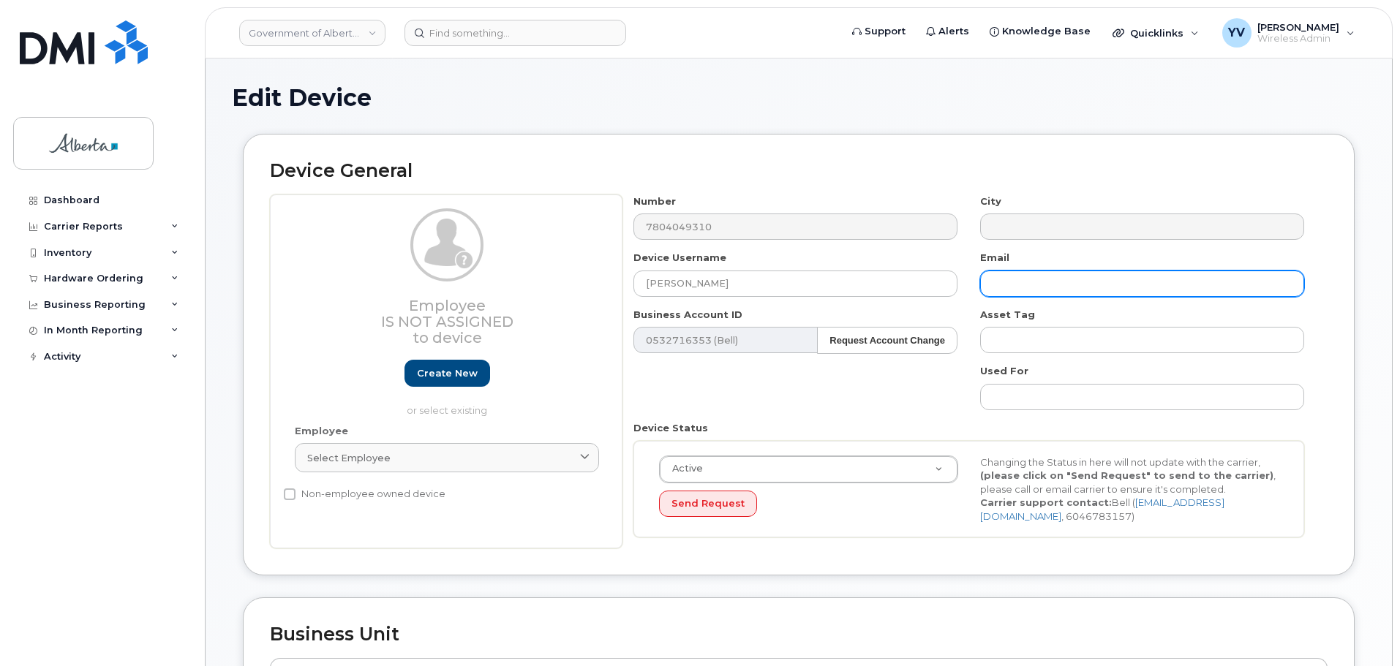
click at [998, 285] on input "text" at bounding box center [1142, 284] width 324 height 26
paste input "[PERSON_NAME][EMAIL_ADDRESS][PERSON_NAME][DOMAIN_NAME]"
type input "[PERSON_NAME][EMAIL_ADDRESS][PERSON_NAME][DOMAIN_NAME]"
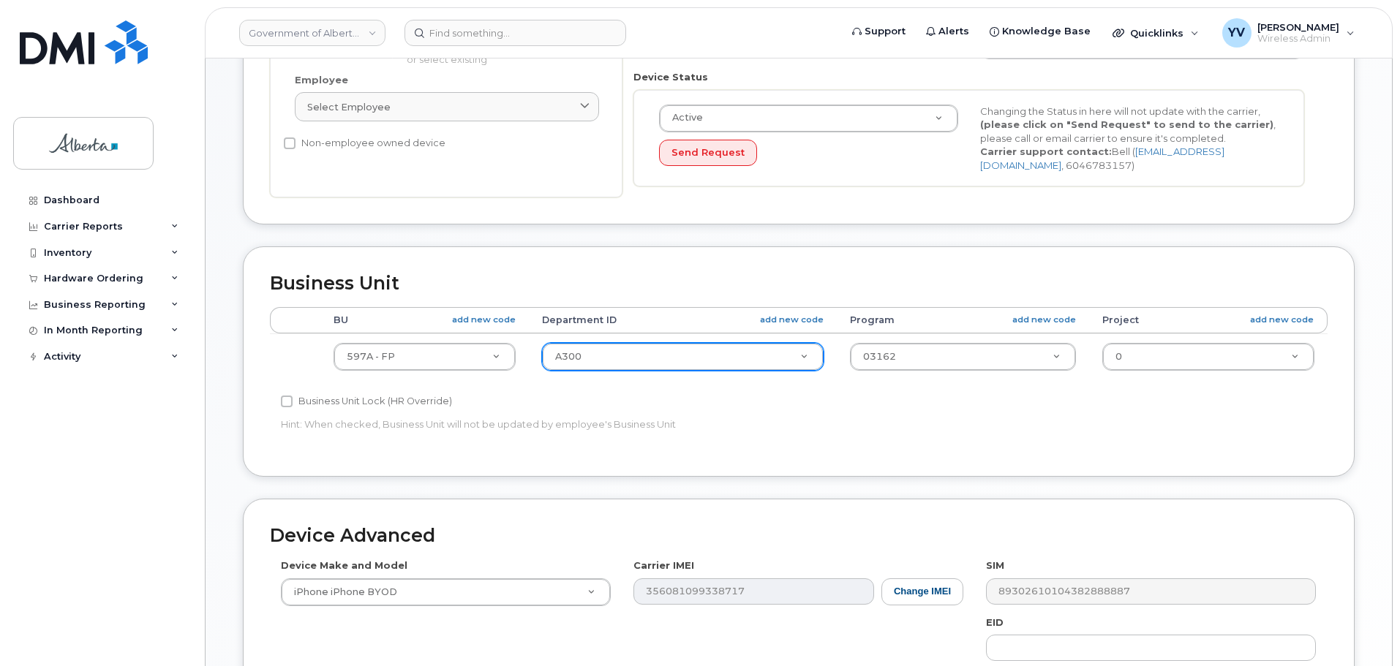
scroll to position [352, 0]
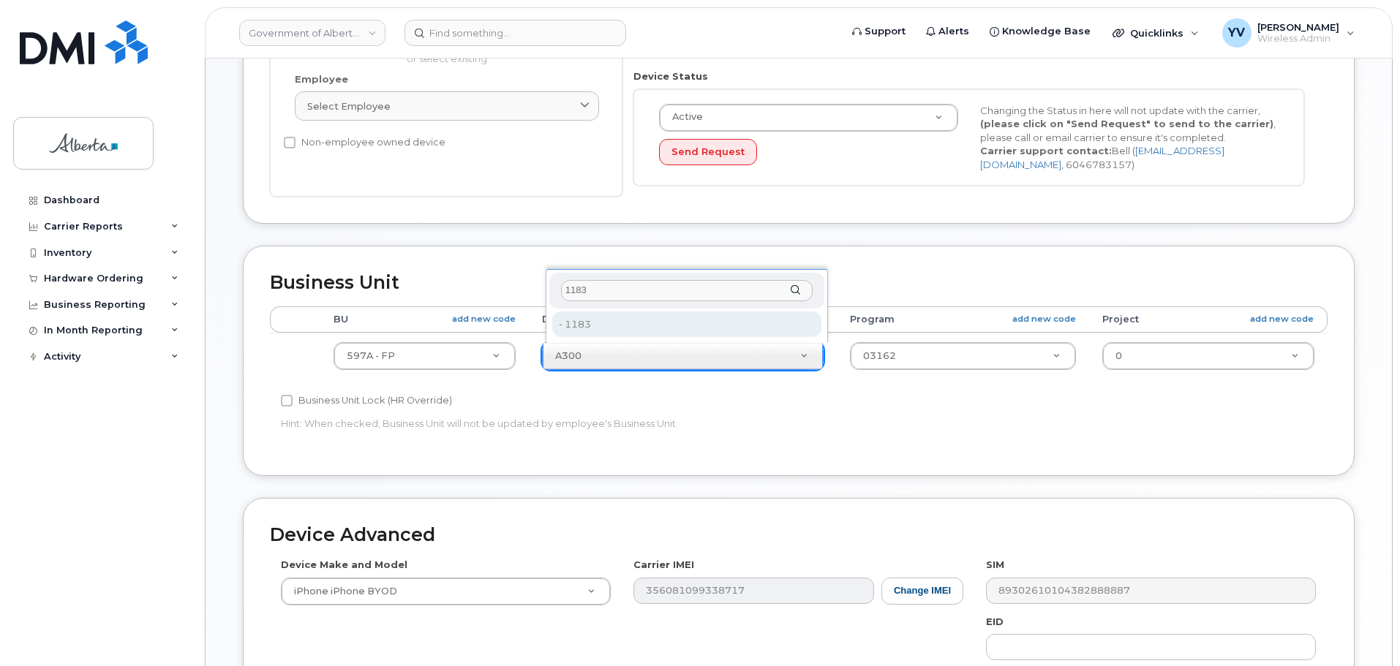
type input "1183"
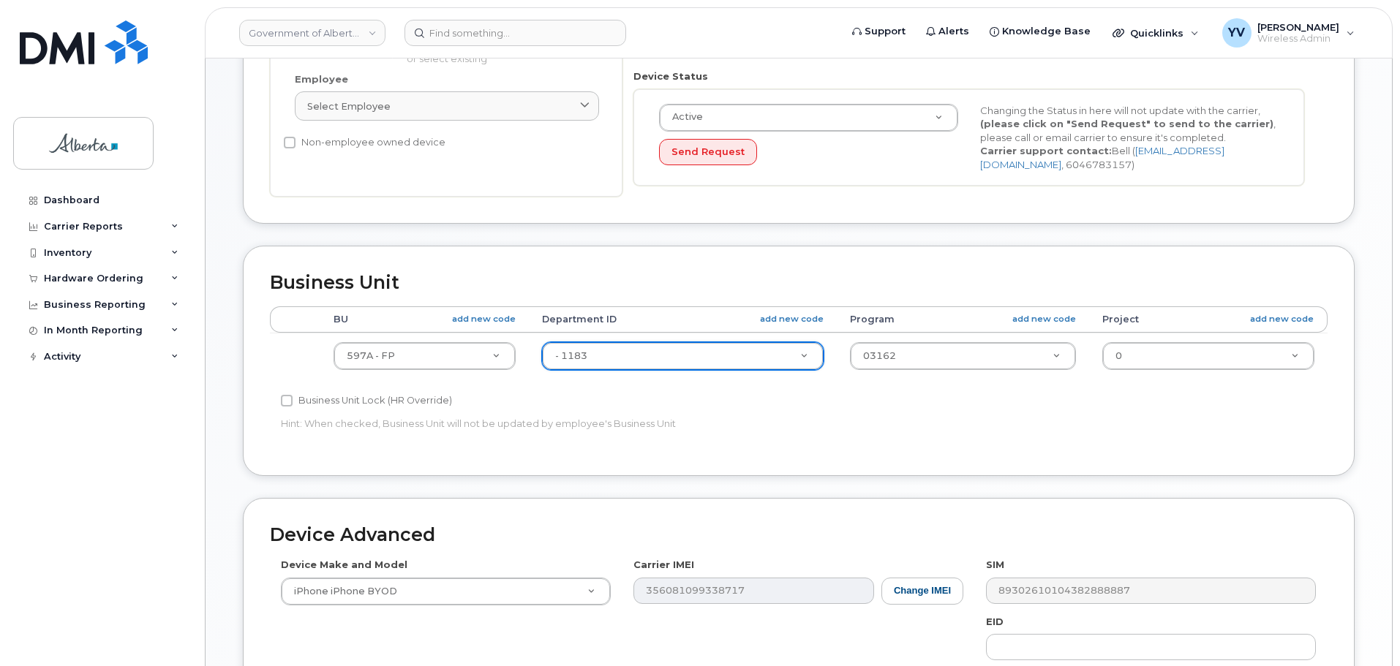
type input "4752550"
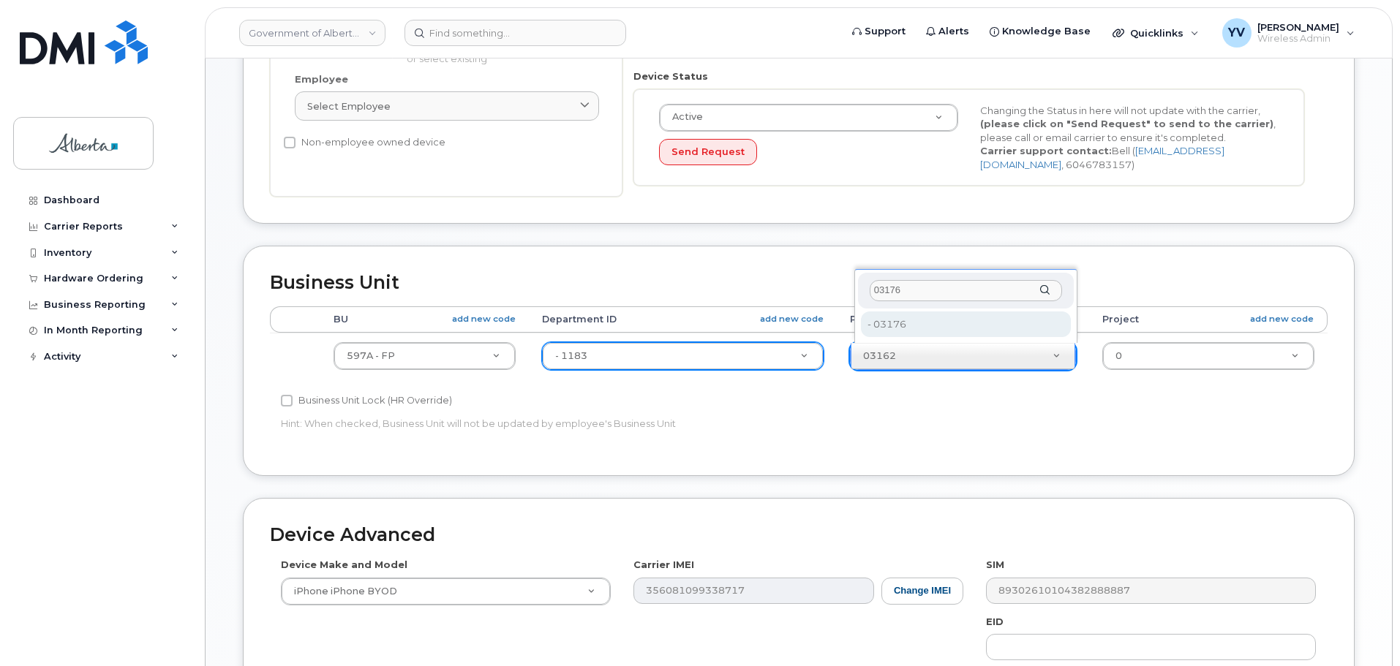
type input "03176"
type input "4753182"
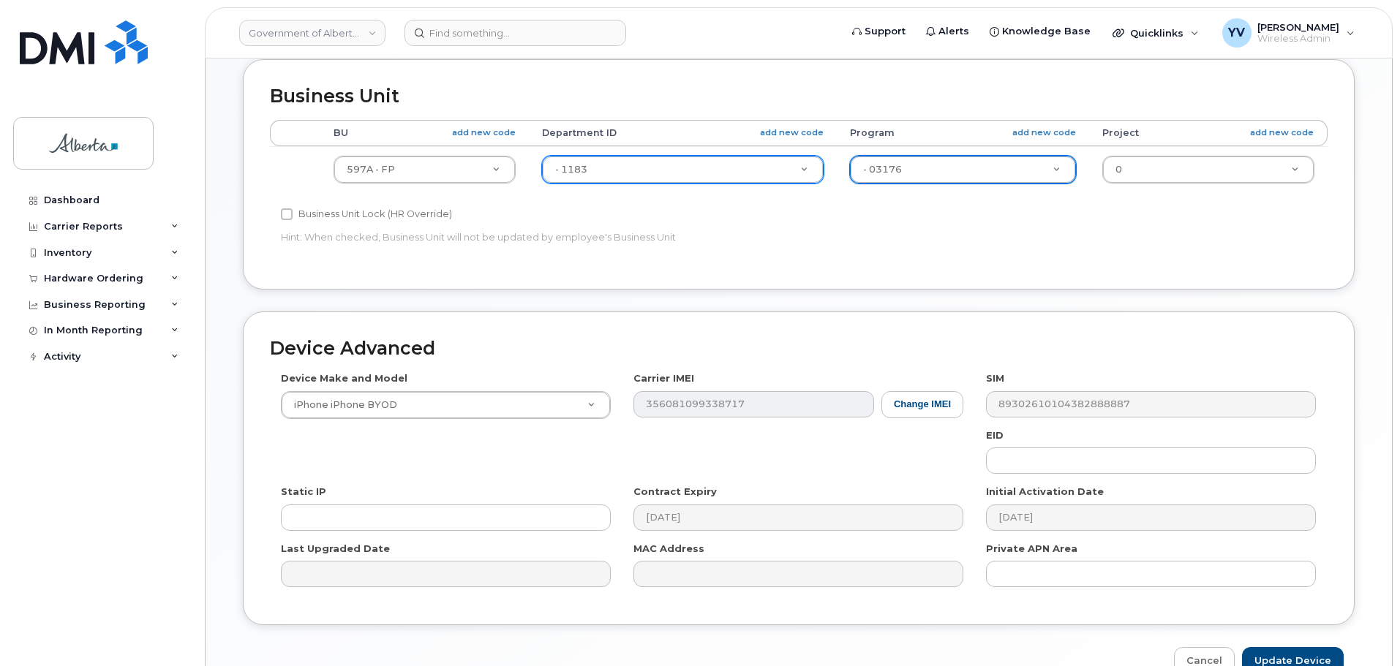
scroll to position [603, 0]
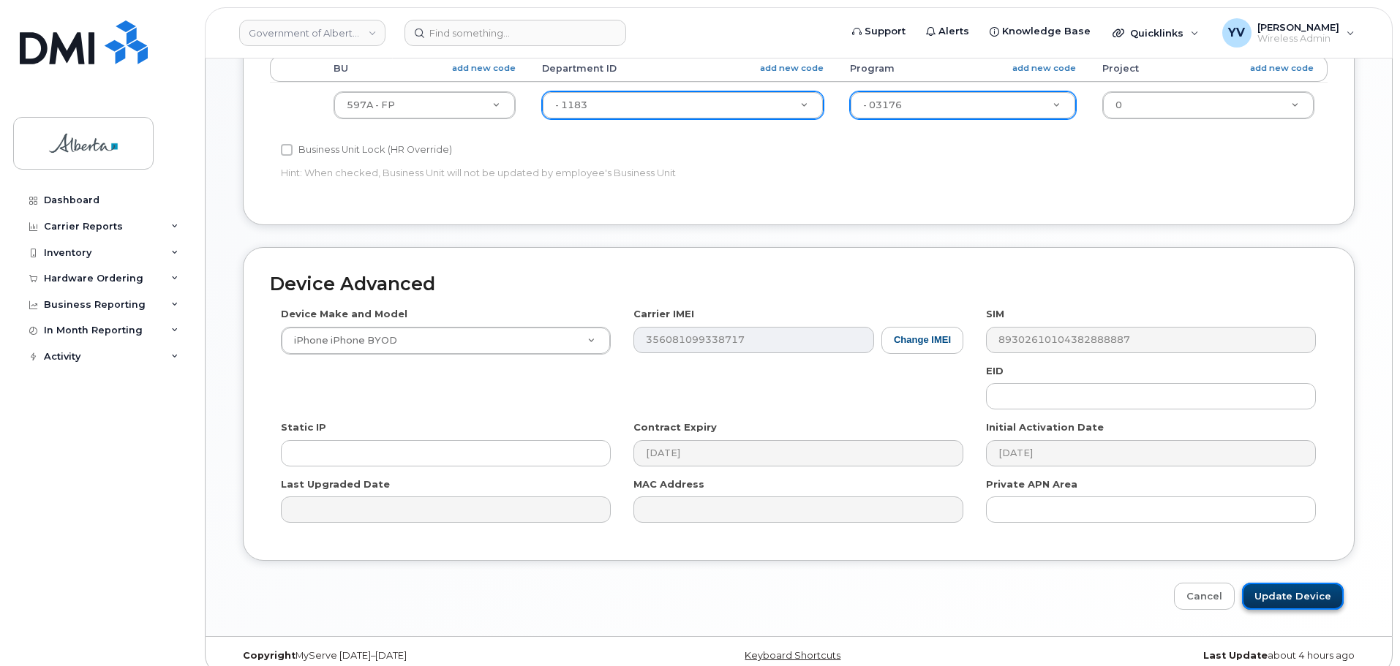
click at [1295, 593] on input "Update Device" at bounding box center [1293, 596] width 102 height 27
type input "Saving..."
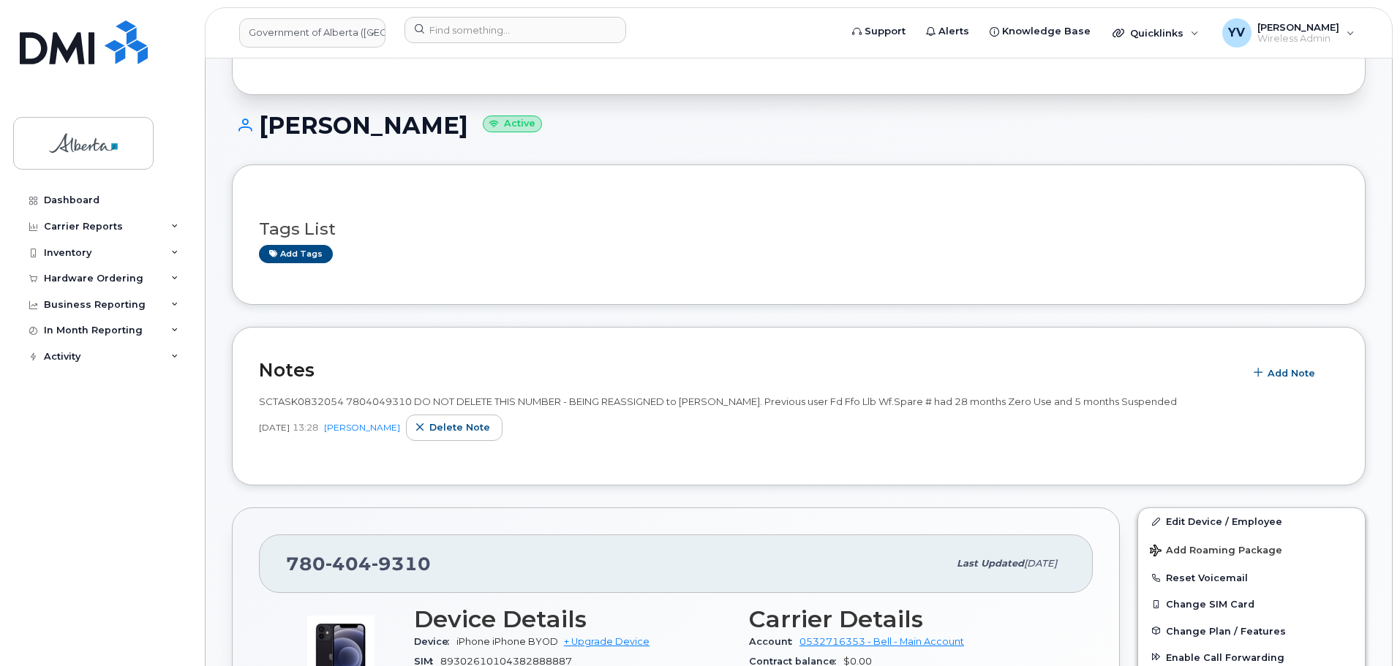
scroll to position [251, 0]
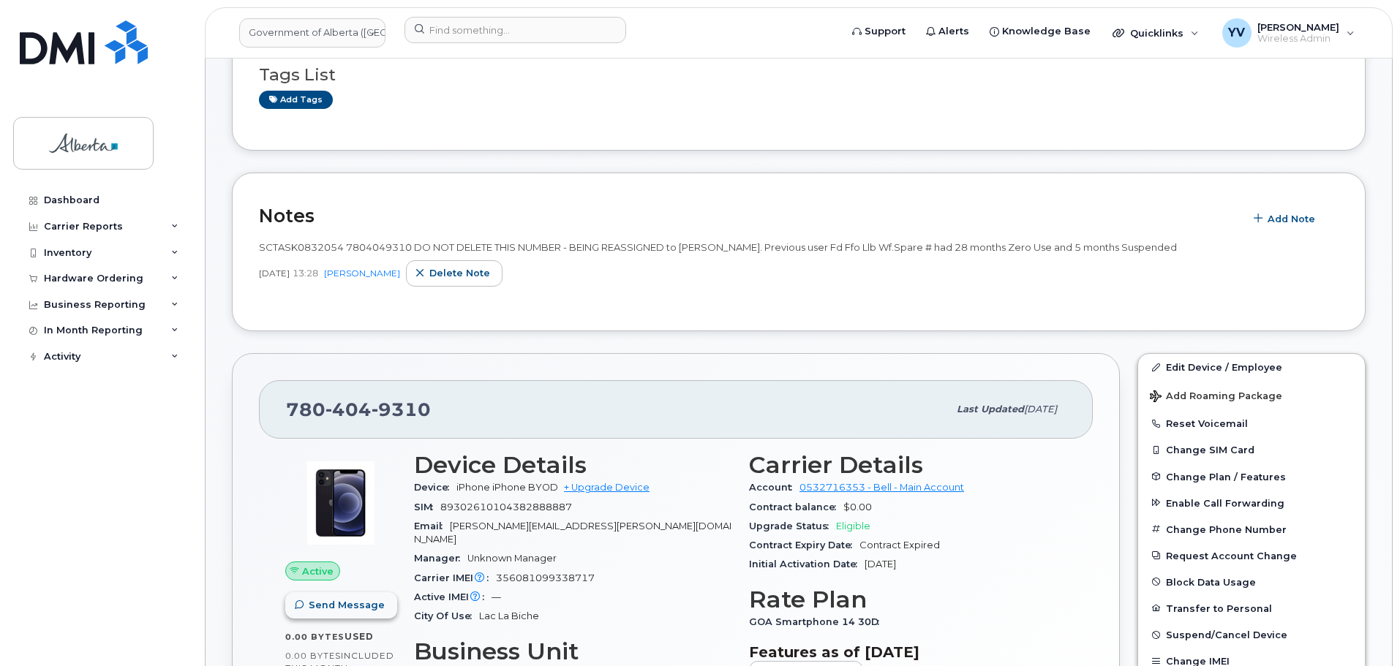
click at [315, 598] on button "Send Message" at bounding box center [341, 605] width 112 height 26
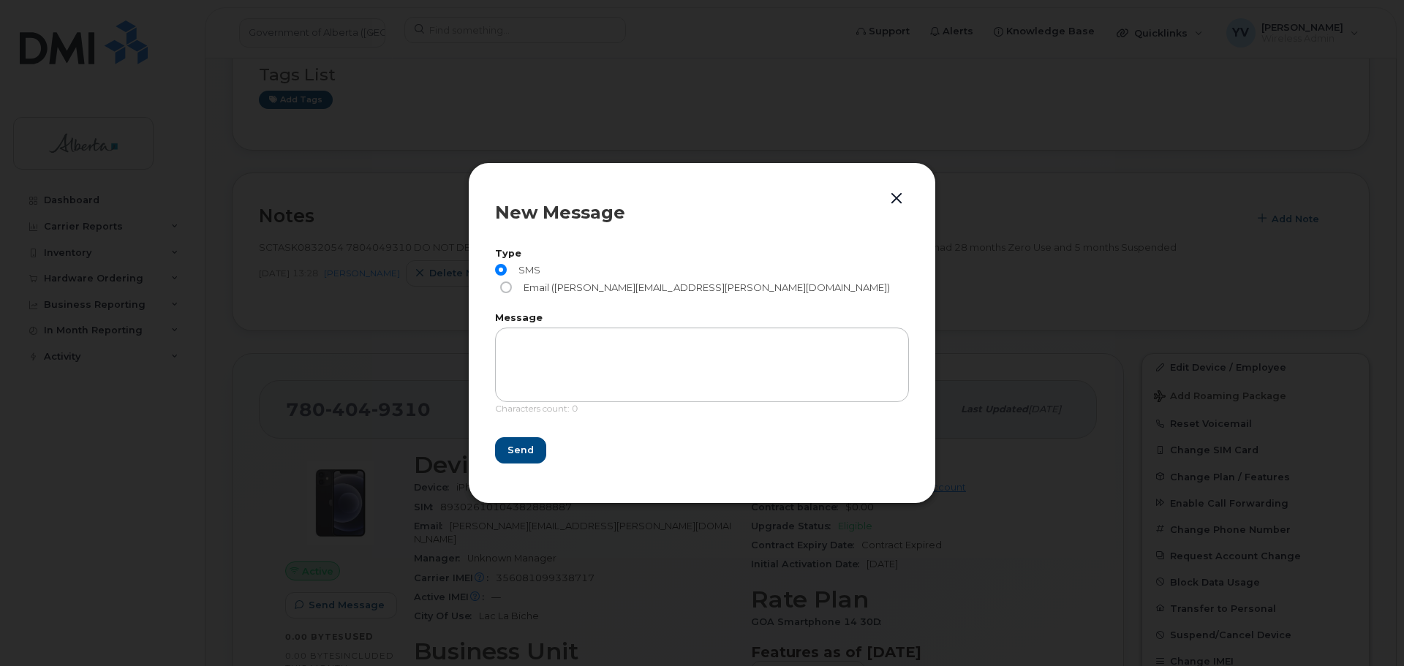
click at [900, 206] on button "button" at bounding box center [897, 199] width 22 height 20
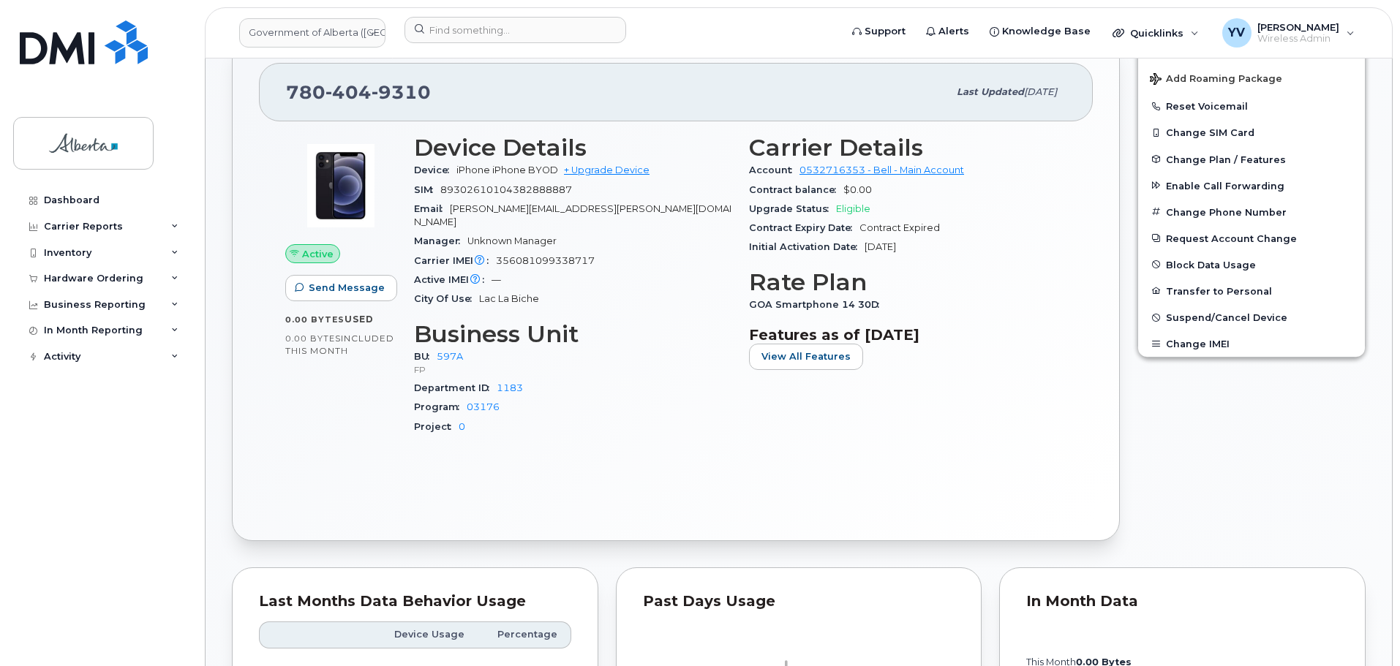
scroll to position [0, 0]
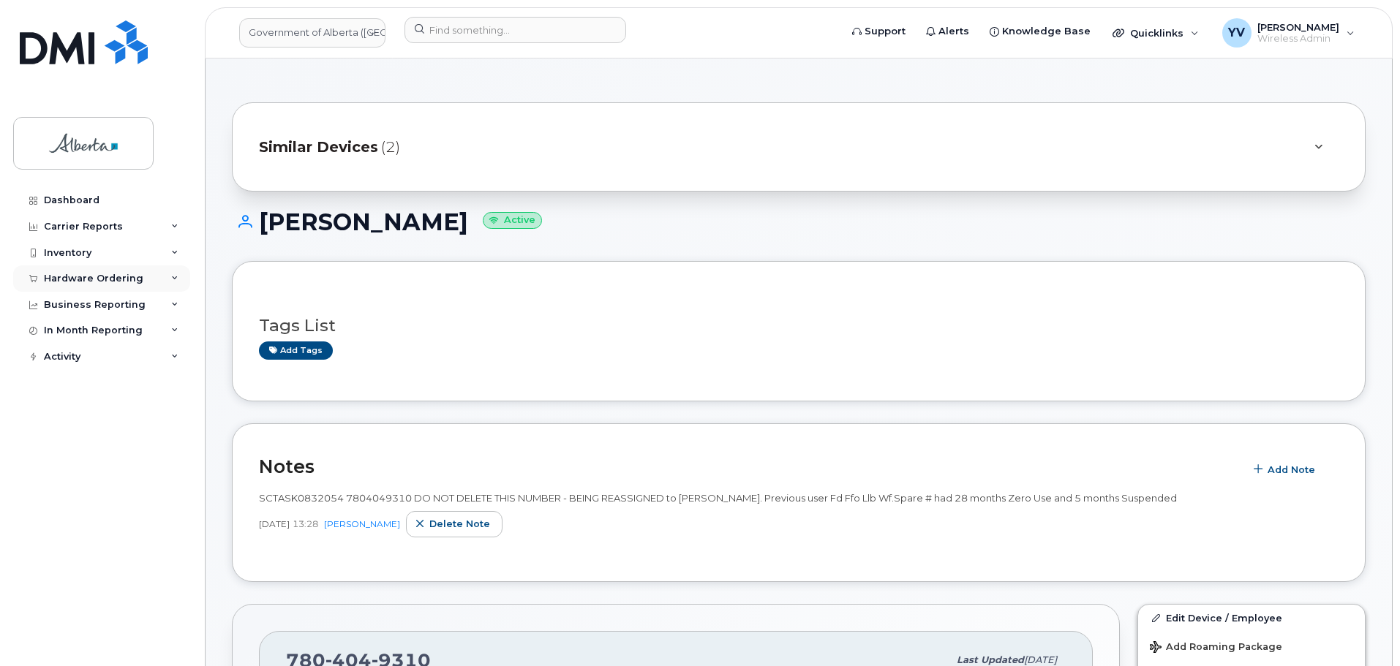
click at [79, 276] on div "Hardware Ordering" at bounding box center [93, 279] width 99 height 12
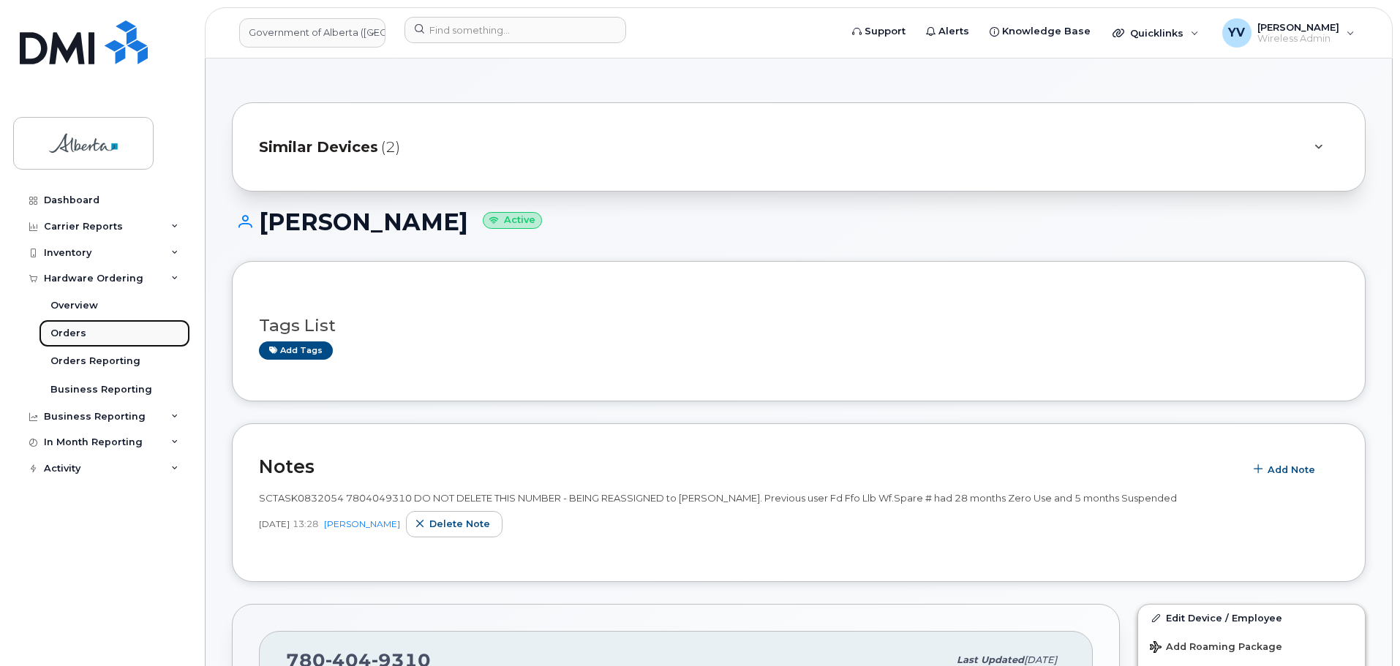
click at [66, 328] on div "Orders" at bounding box center [68, 333] width 36 height 13
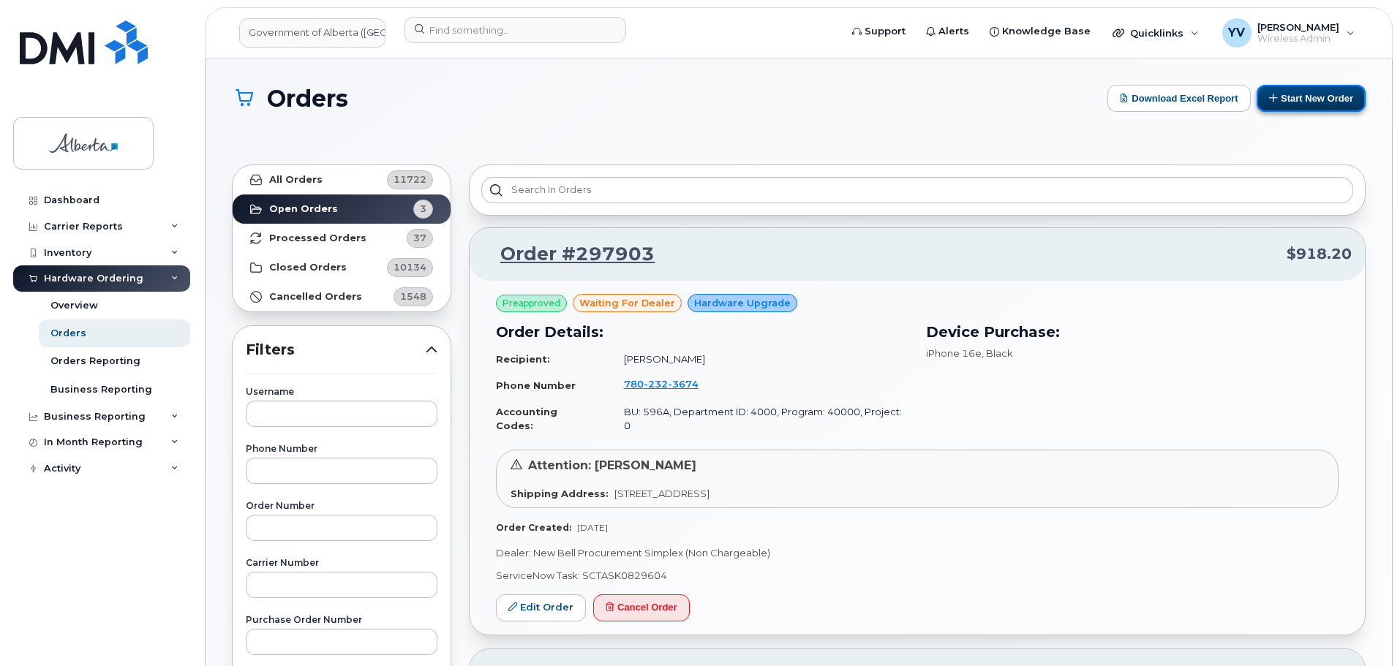
click at [1326, 95] on button "Start New Order" at bounding box center [1311, 98] width 109 height 27
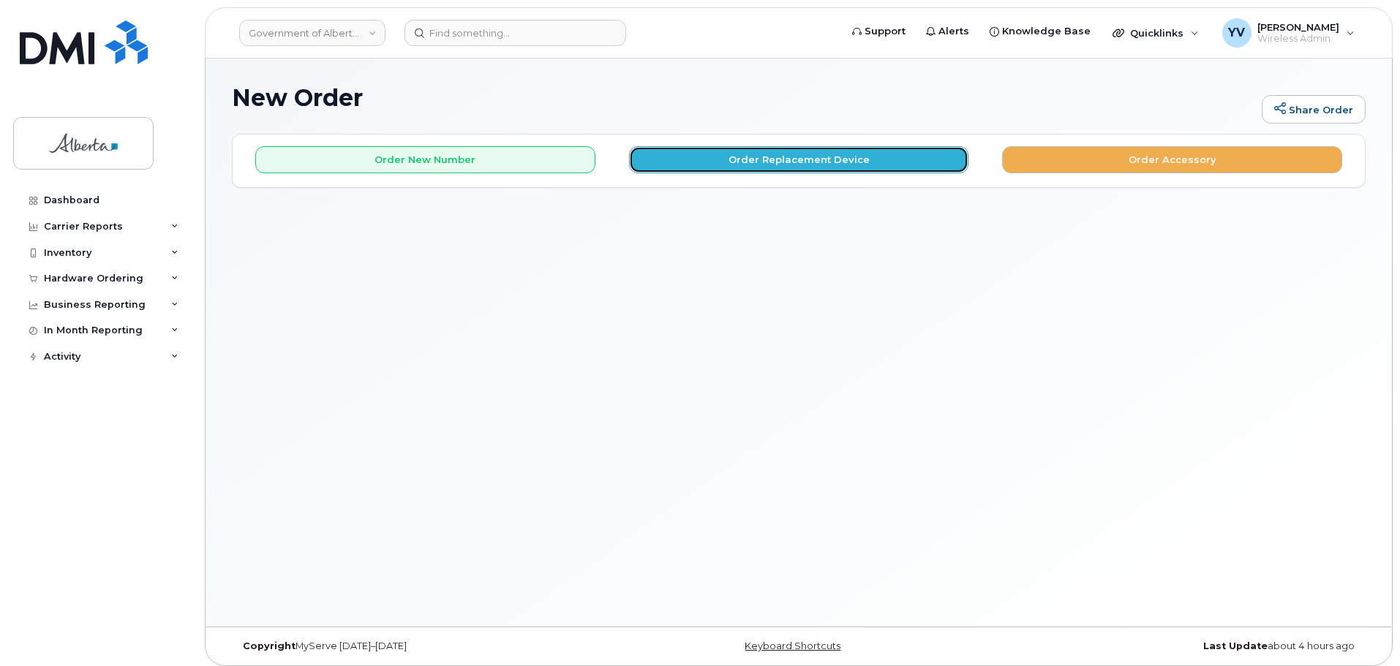
click at [792, 161] on button "Order Replacement Device" at bounding box center [799, 159] width 340 height 27
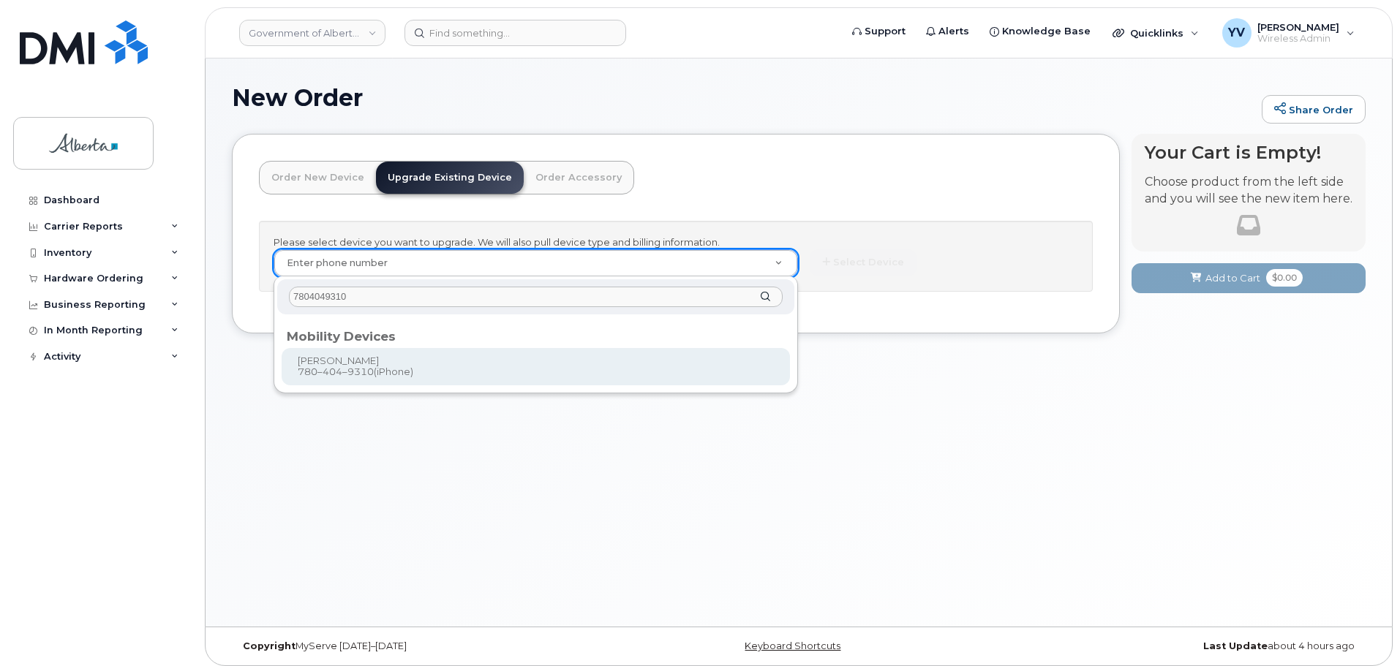
type input "7804049310"
type input "838486"
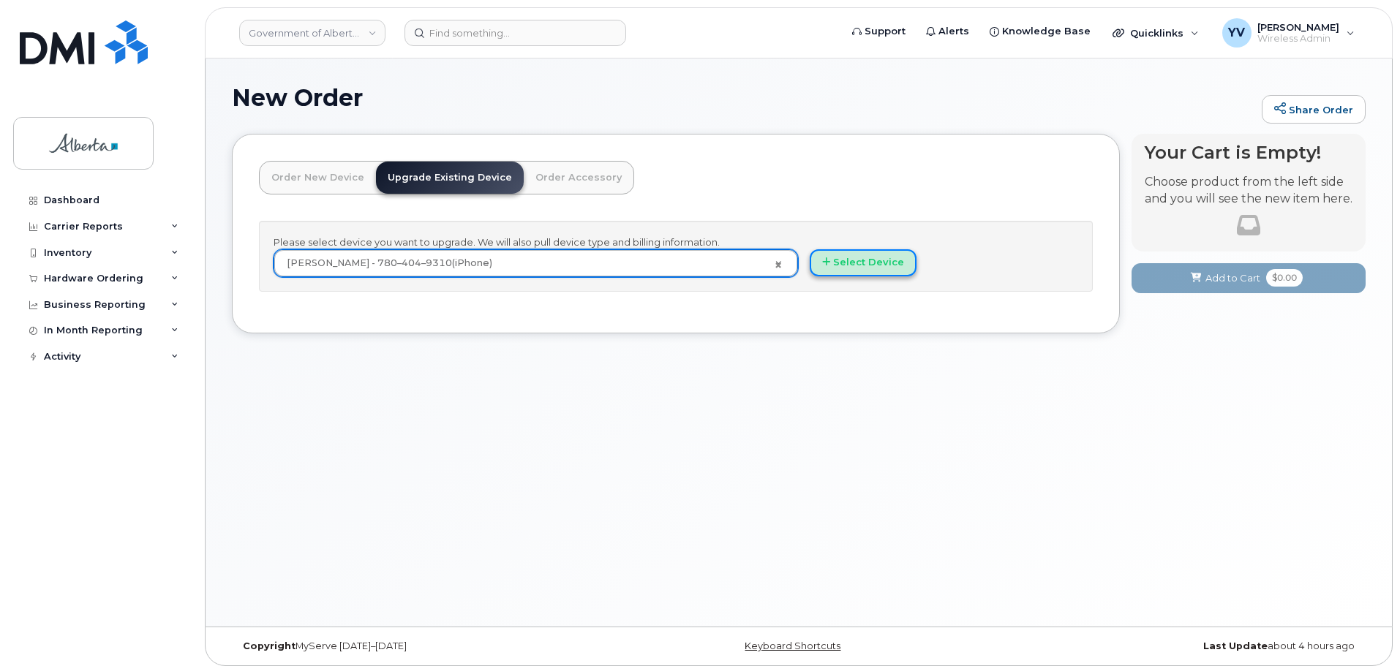
click at [880, 260] on button "Select Device" at bounding box center [863, 262] width 107 height 27
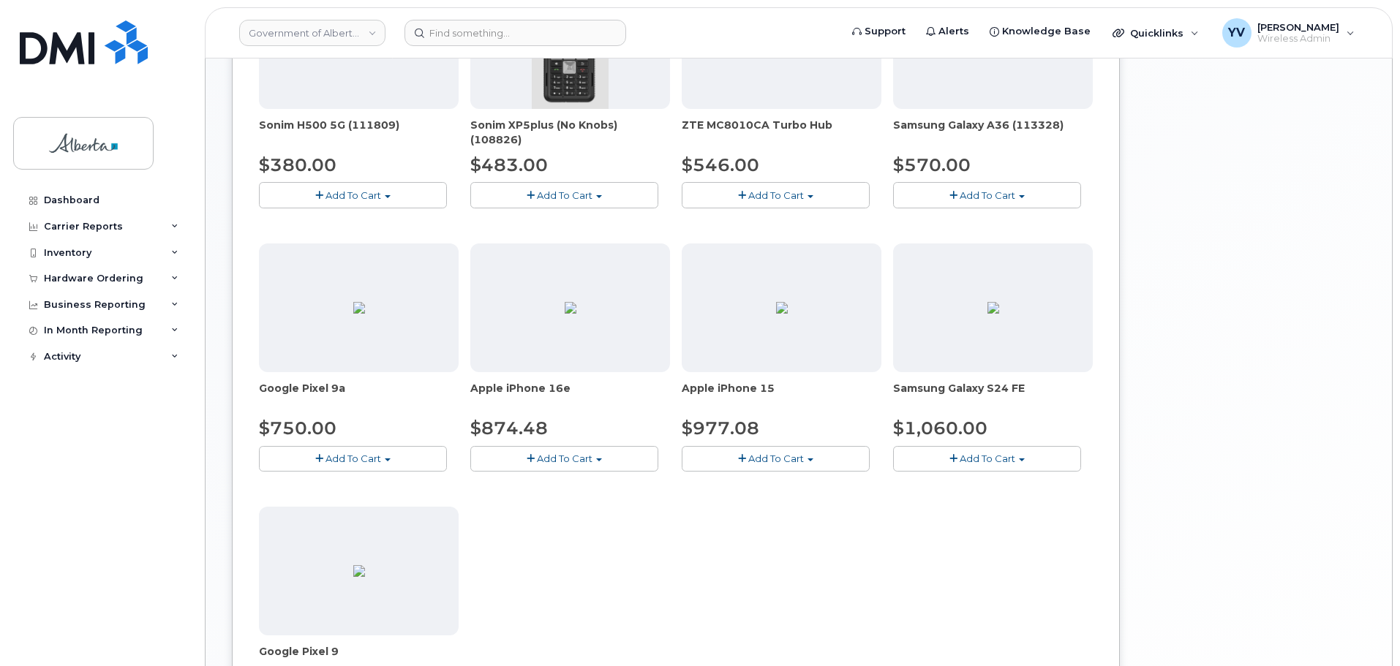
scroll to position [617, 0]
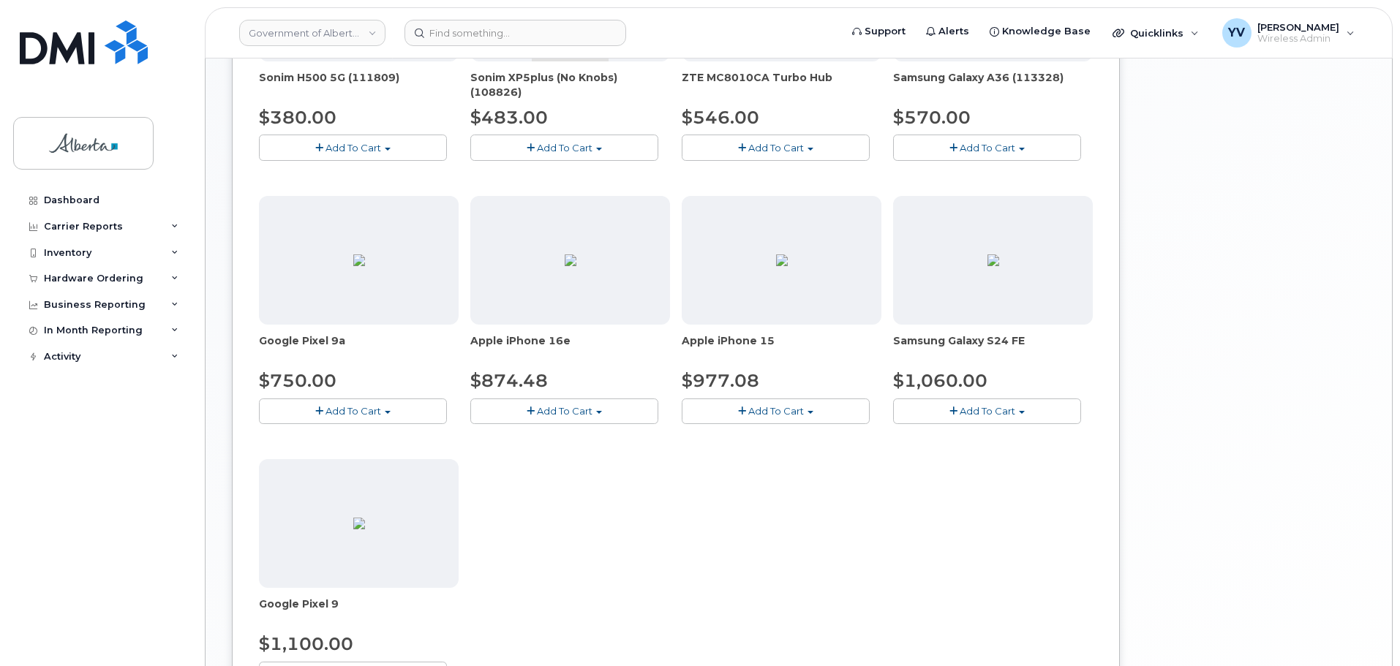
click at [598, 409] on button "Add To Cart" at bounding box center [564, 412] width 188 height 26
click at [586, 453] on link "$874.48 - 30-day upgrade (128GB model)" at bounding box center [590, 457] width 233 height 18
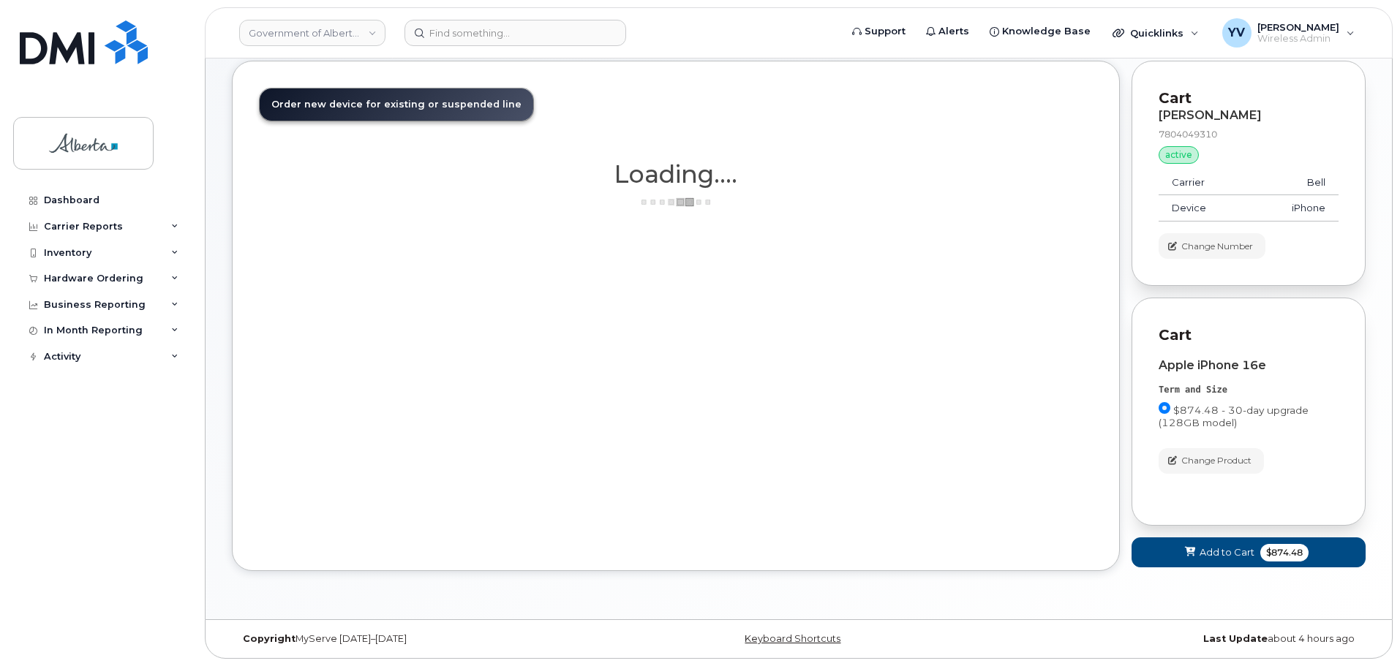
scroll to position [73, 0]
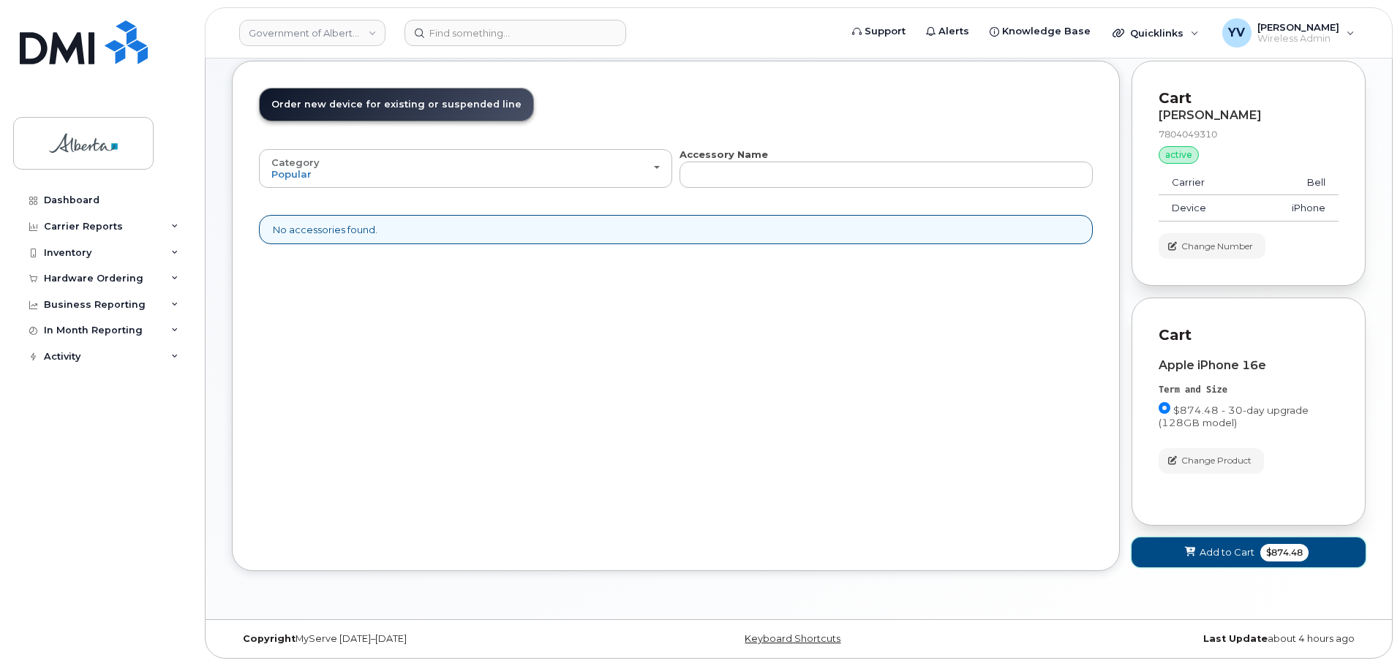
click at [1206, 554] on span "Add to Cart" at bounding box center [1226, 553] width 55 height 14
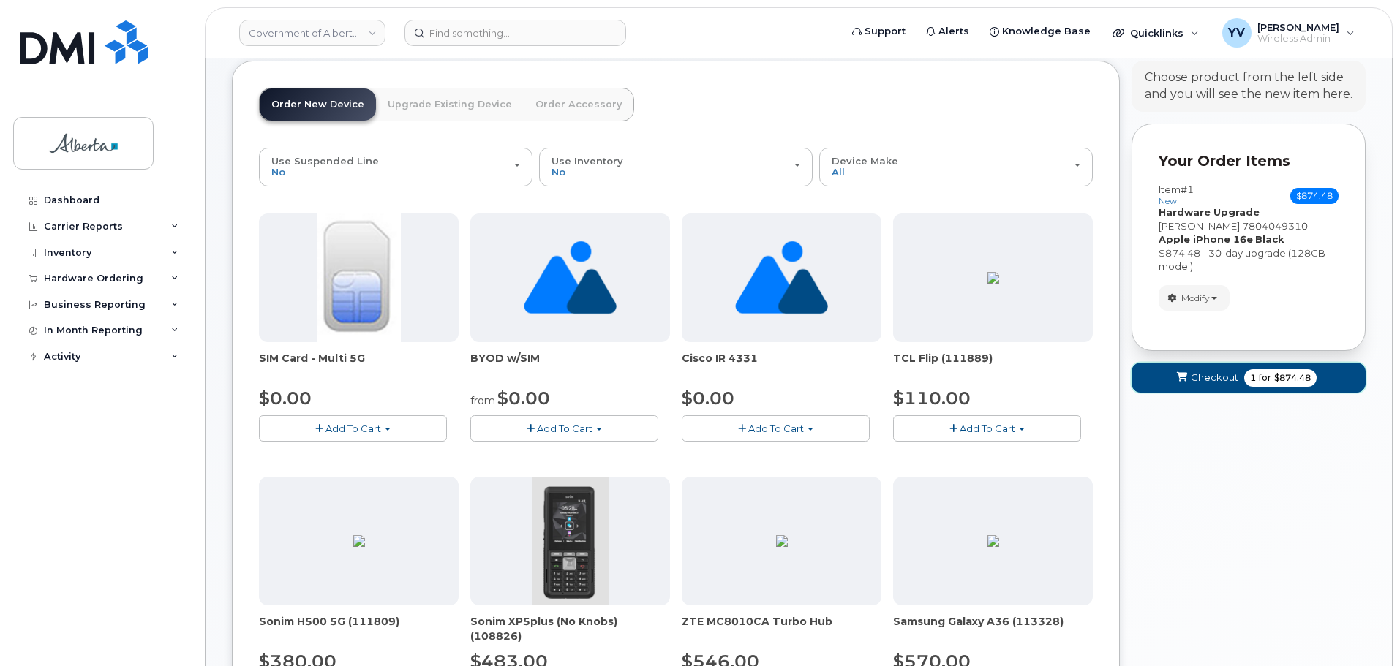
click at [1218, 374] on span "Checkout" at bounding box center [1215, 378] width 48 height 14
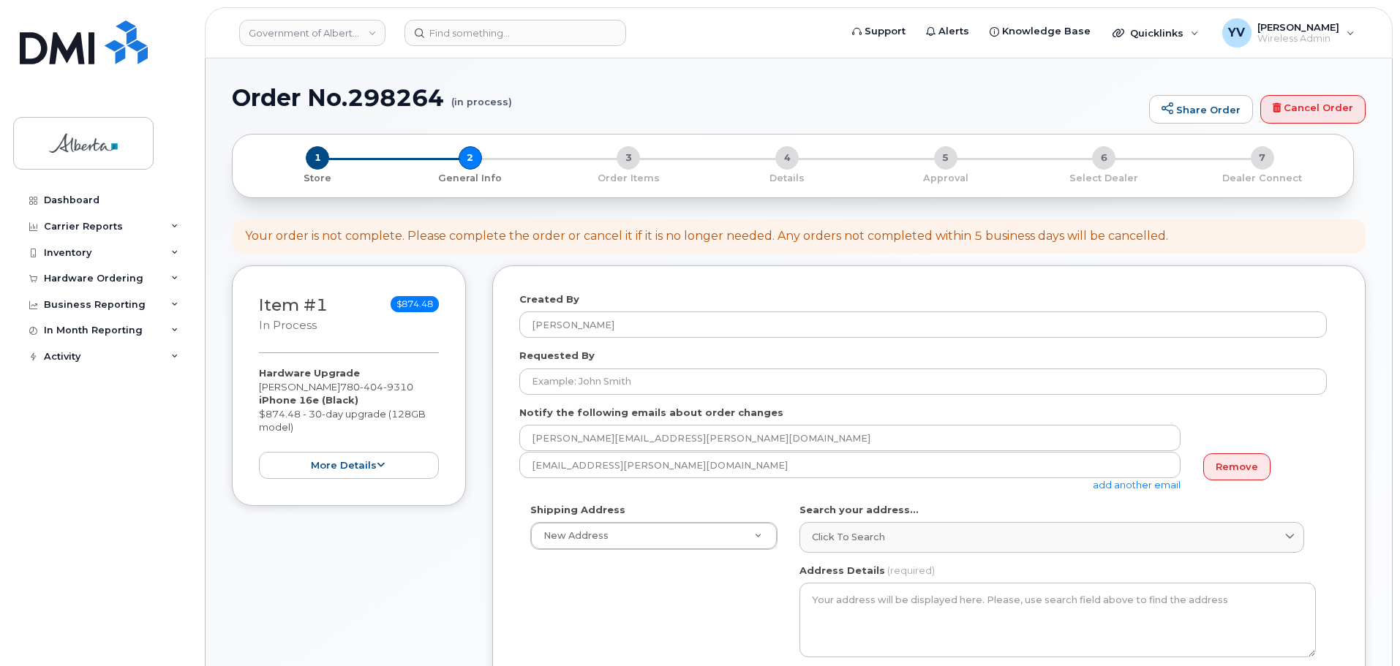
select select
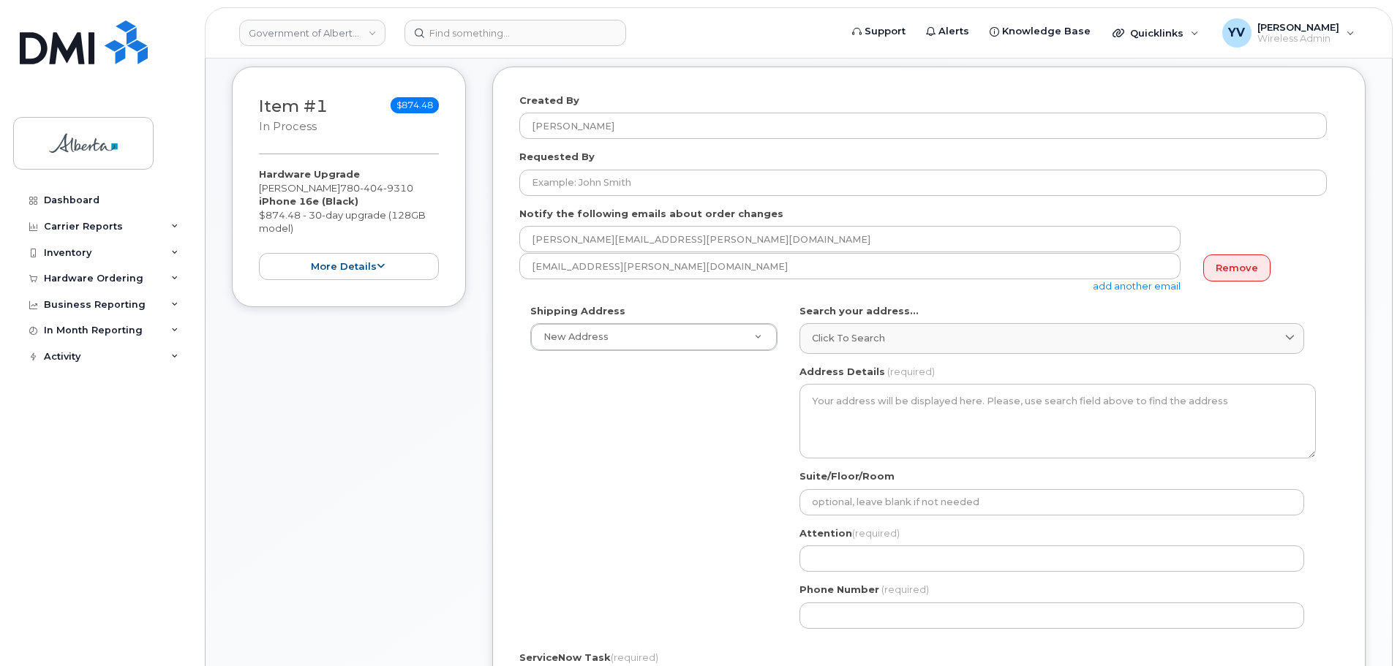
scroll to position [247, 0]
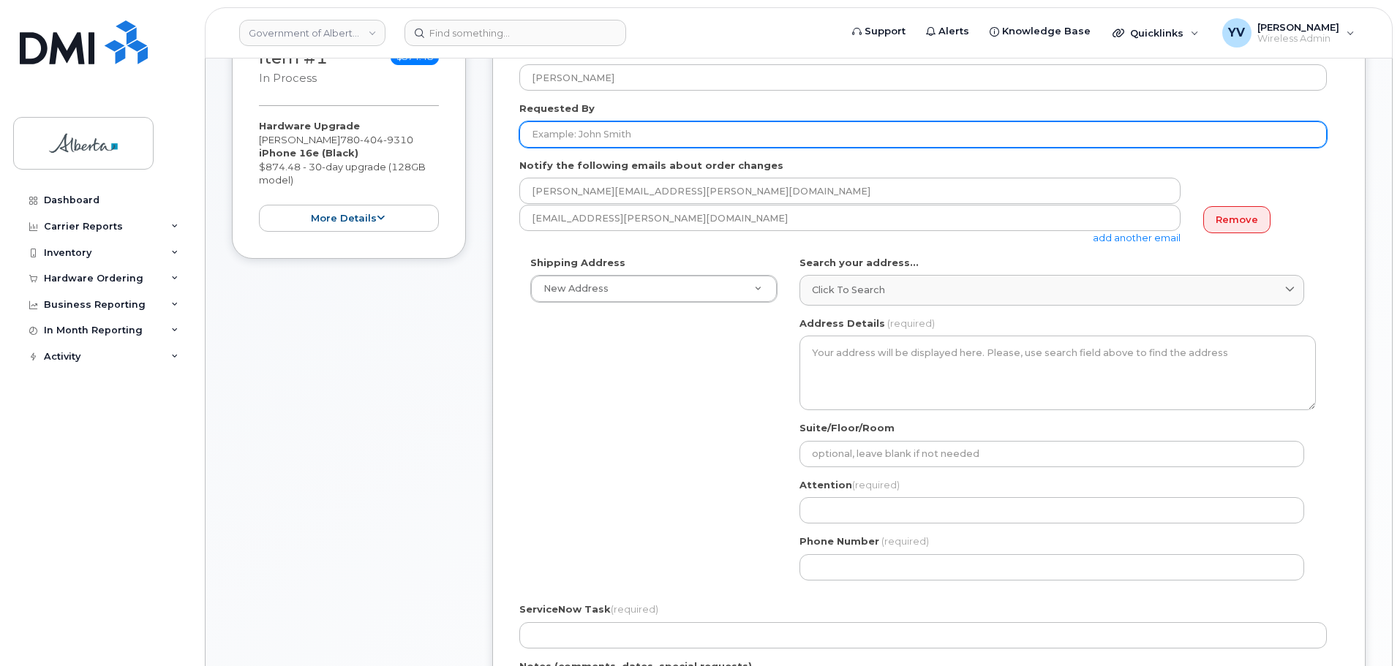
click at [550, 132] on input "Requested By" at bounding box center [922, 134] width 807 height 26
paste input "[PERSON_NAME]"
type input "[PERSON_NAME]"
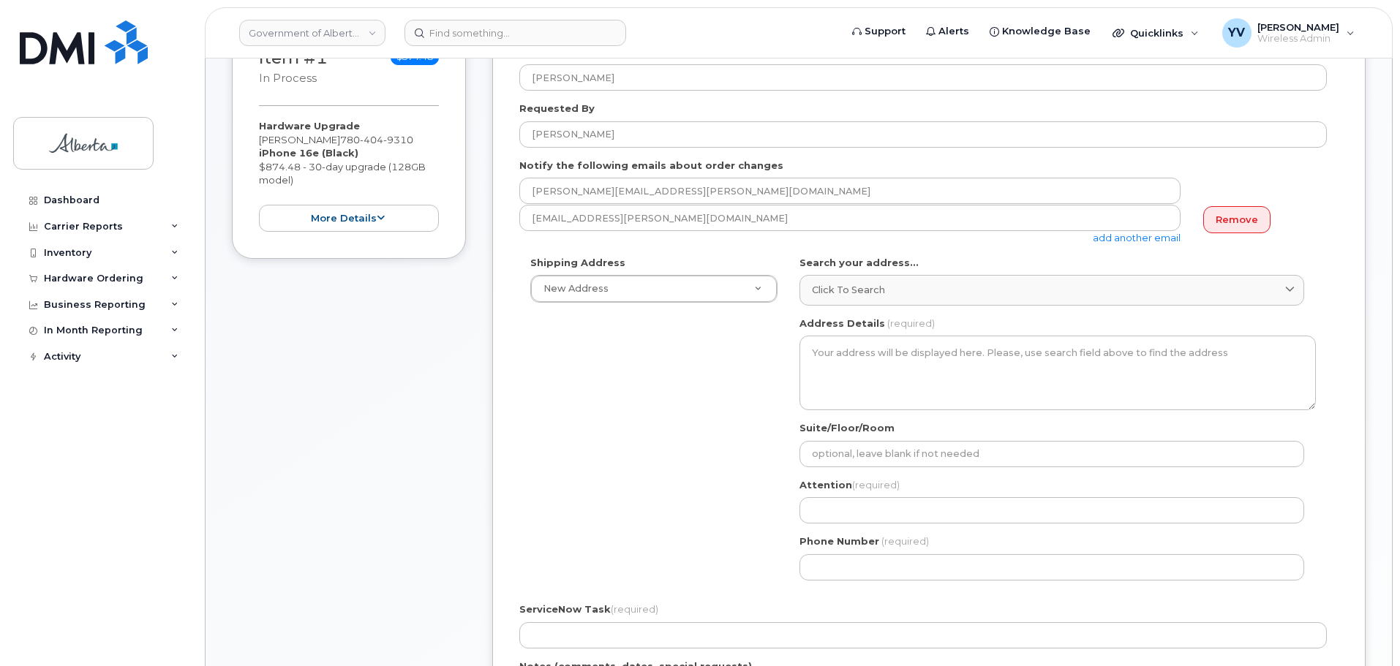
click at [1135, 235] on link "add another email" at bounding box center [1137, 238] width 88 height 12
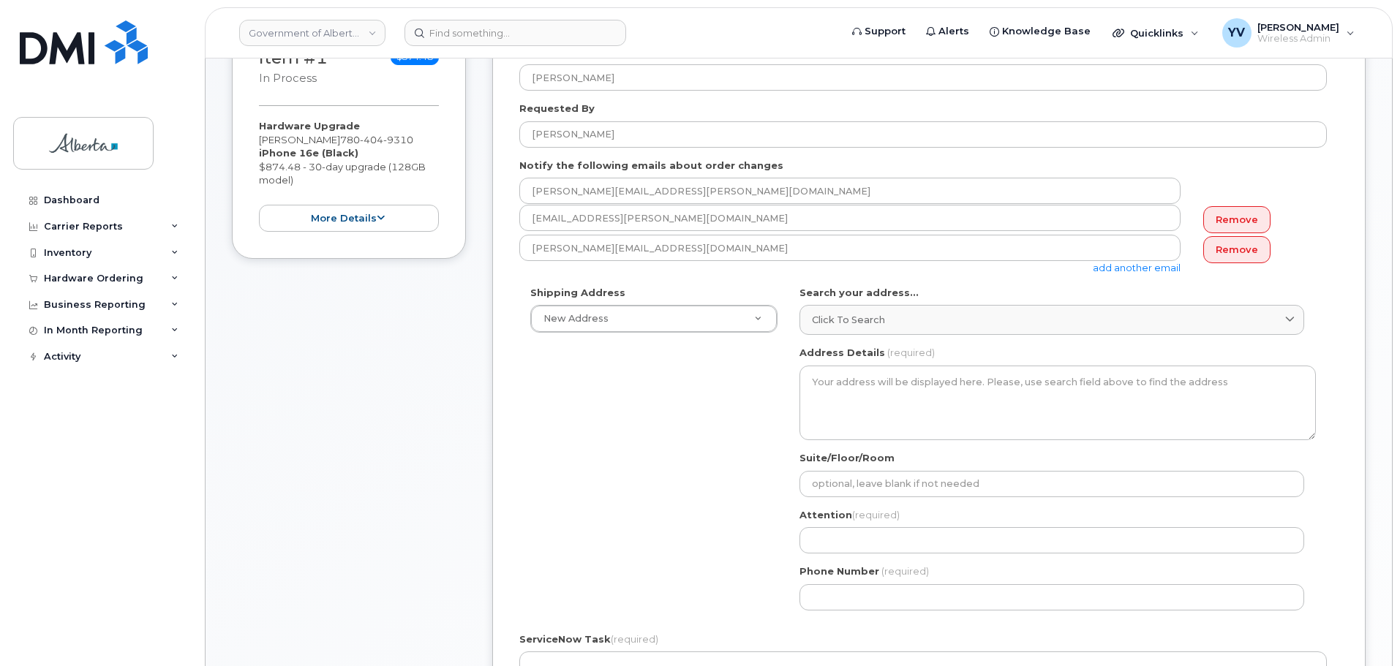
type input "Ashley.Konowalyk@gov.ab.ca"
drag, startPoint x: 341, startPoint y: 139, endPoint x: 315, endPoint y: 140, distance: 25.6
click at [316, 140] on div "Hardware Upgrade Kendra A Mcnutt 780 404 9310 iPhone 16e (Black) $874.48 - 30-d…" at bounding box center [349, 175] width 180 height 113
click at [263, 141] on div "Hardware Upgrade Kendra A Mcnutt 780 404 9310 iPhone 16e (Black) $874.48 - 30-d…" at bounding box center [349, 175] width 180 height 113
click at [259, 140] on div "Hardware Upgrade Kendra A Mcnutt 780 404 9310 iPhone 16e (Black) $874.48 - 30-d…" at bounding box center [349, 175] width 180 height 113
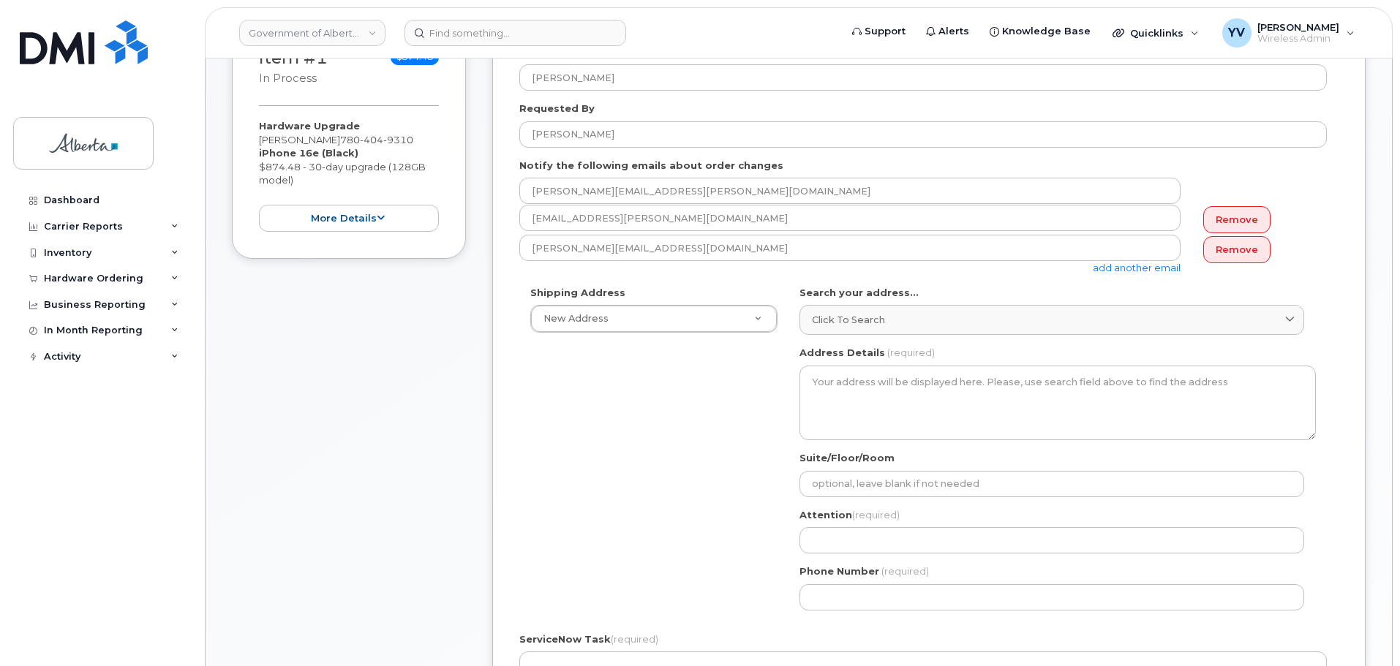
drag, startPoint x: 338, startPoint y: 138, endPoint x: 259, endPoint y: 137, distance: 79.0
click at [259, 137] on div "Hardware Upgrade Kendra A Mcnutt 780 404 9310 iPhone 16e (Black) $874.48 - 30-d…" at bounding box center [349, 175] width 180 height 113
copy div "[PERSON_NAME]"
click at [304, 602] on div "Item #1 in process $874.48 Hardware Upgrade Kendra A Mcnutt 780 404 9310 iPhone…" at bounding box center [349, 476] width 234 height 917
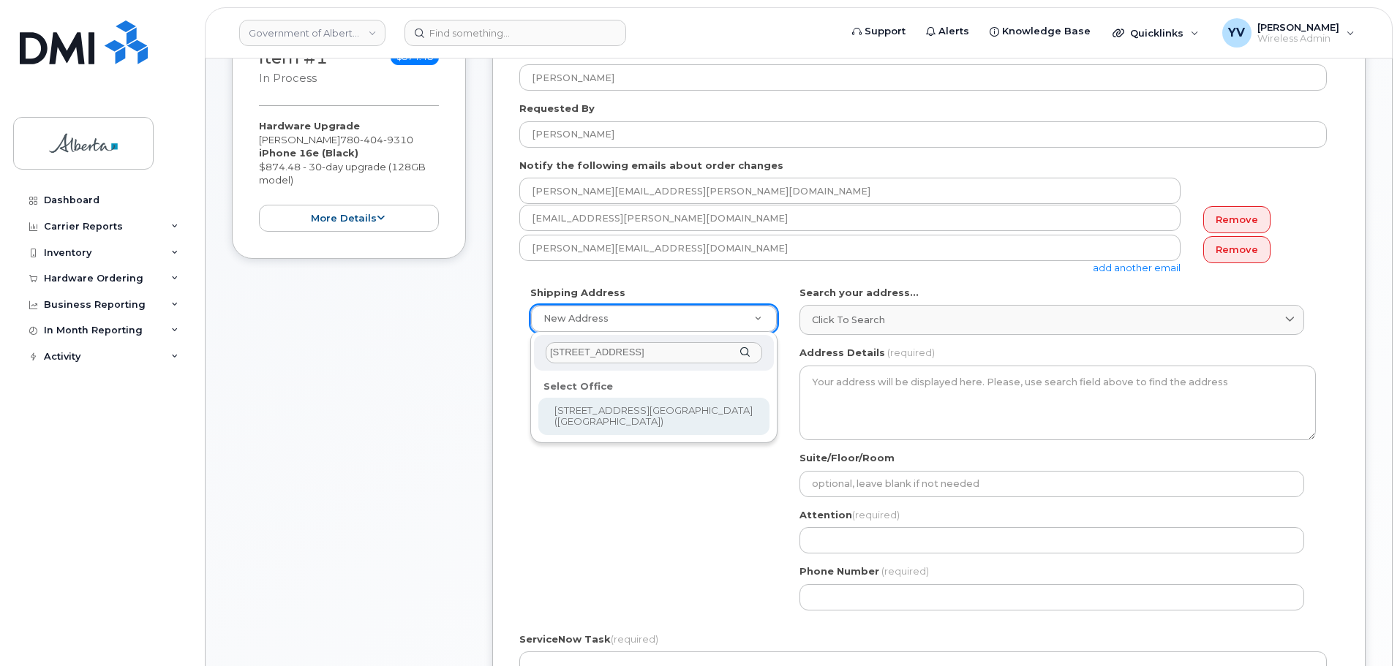
type input "9503 Beaverhill Road"
select select
type textarea "9503 Beaverhill Road Lac La Biche Alberta T0A2C0"
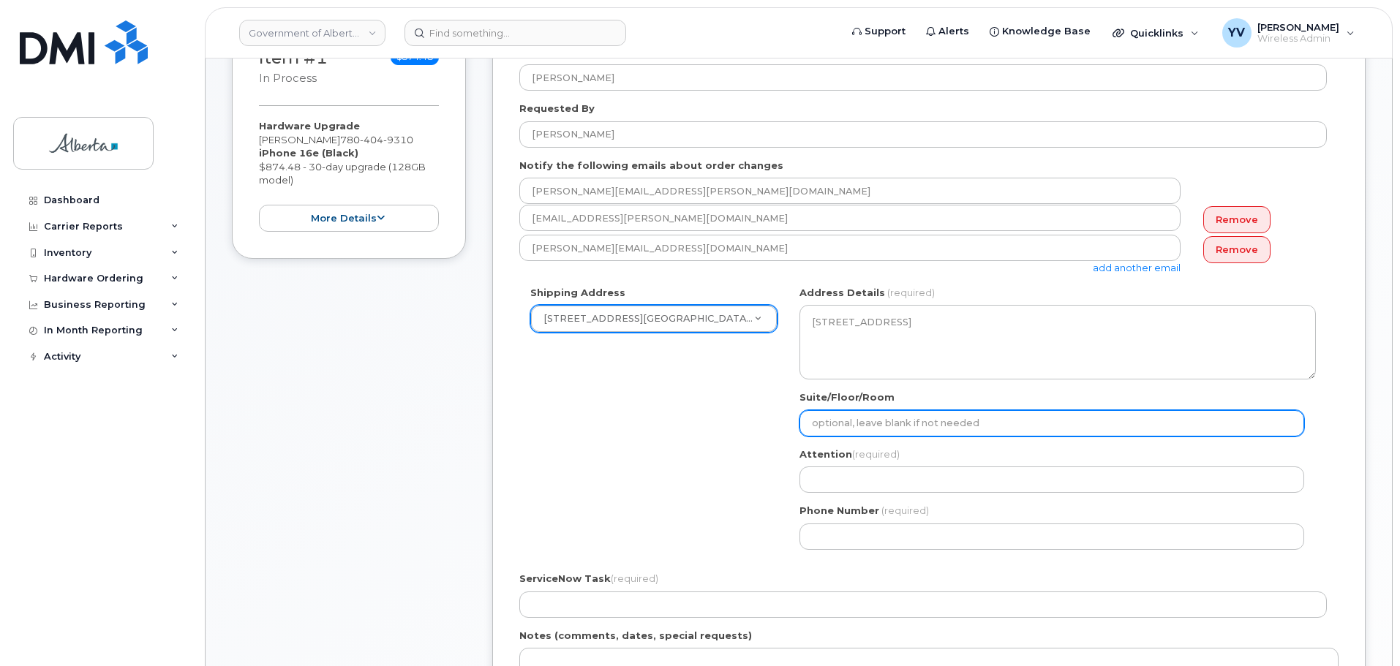
click at [829, 424] on input "Suite/Floor/Room" at bounding box center [1051, 423] width 505 height 26
type input "2nd Floor"
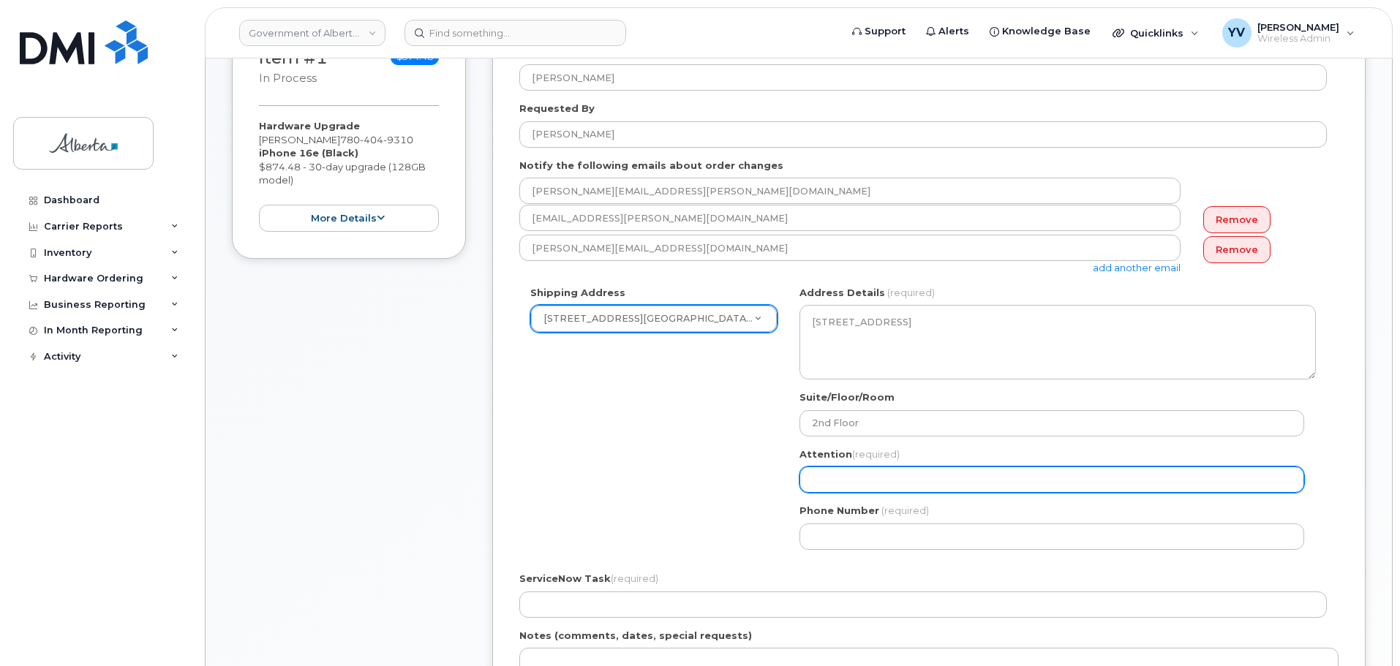
click at [831, 479] on input "Attention (required)" at bounding box center [1051, 480] width 505 height 26
paste input "[PERSON_NAME]"
select select
type input "[PERSON_NAME]"
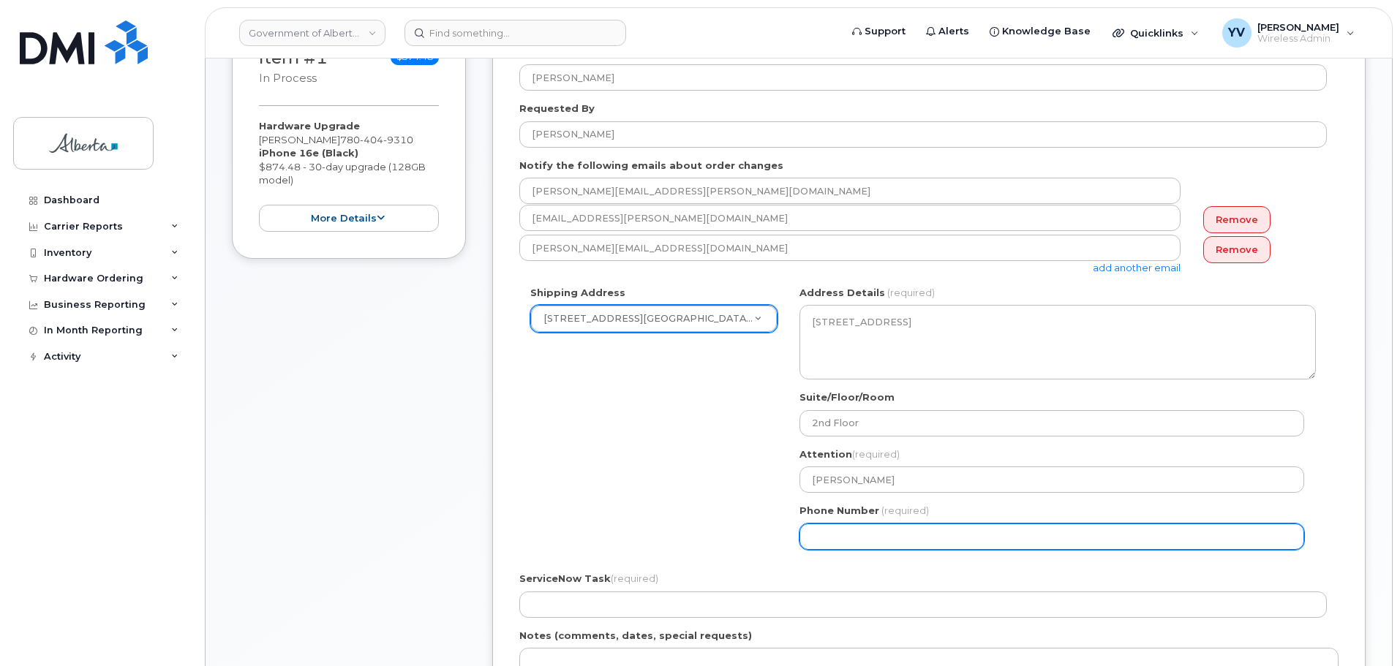
click at [850, 535] on input "Phone Number" at bounding box center [1051, 537] width 505 height 26
paste input "7806235281"
select select
type input "7806235281"
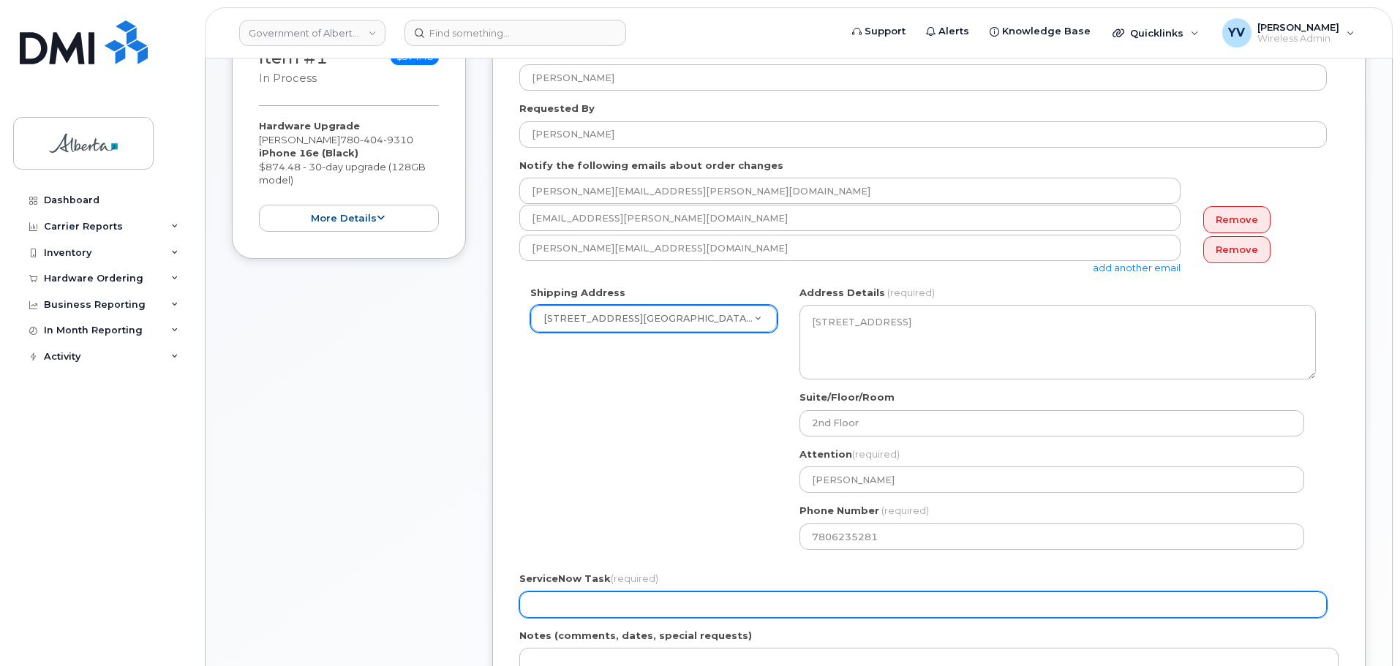
click at [547, 610] on input "ServiceNow Task (required)" at bounding box center [922, 605] width 807 height 26
paste input "SCTASK0832054"
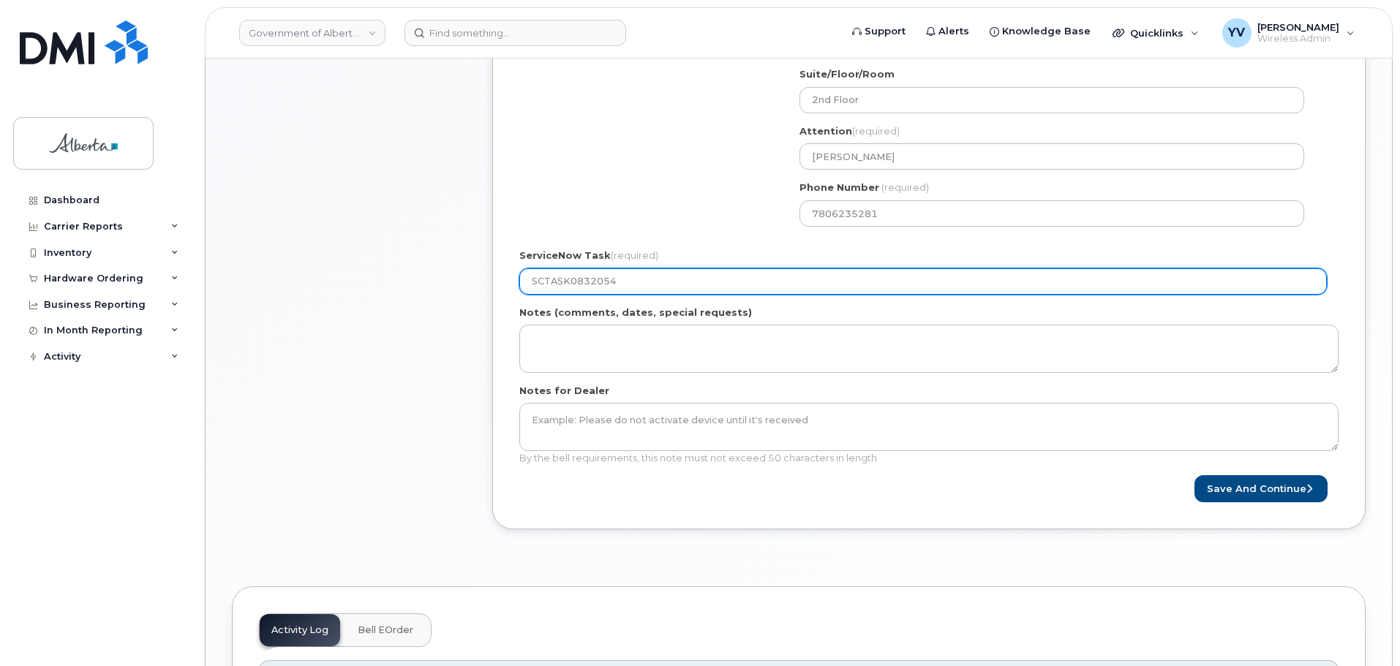
scroll to position [577, 0]
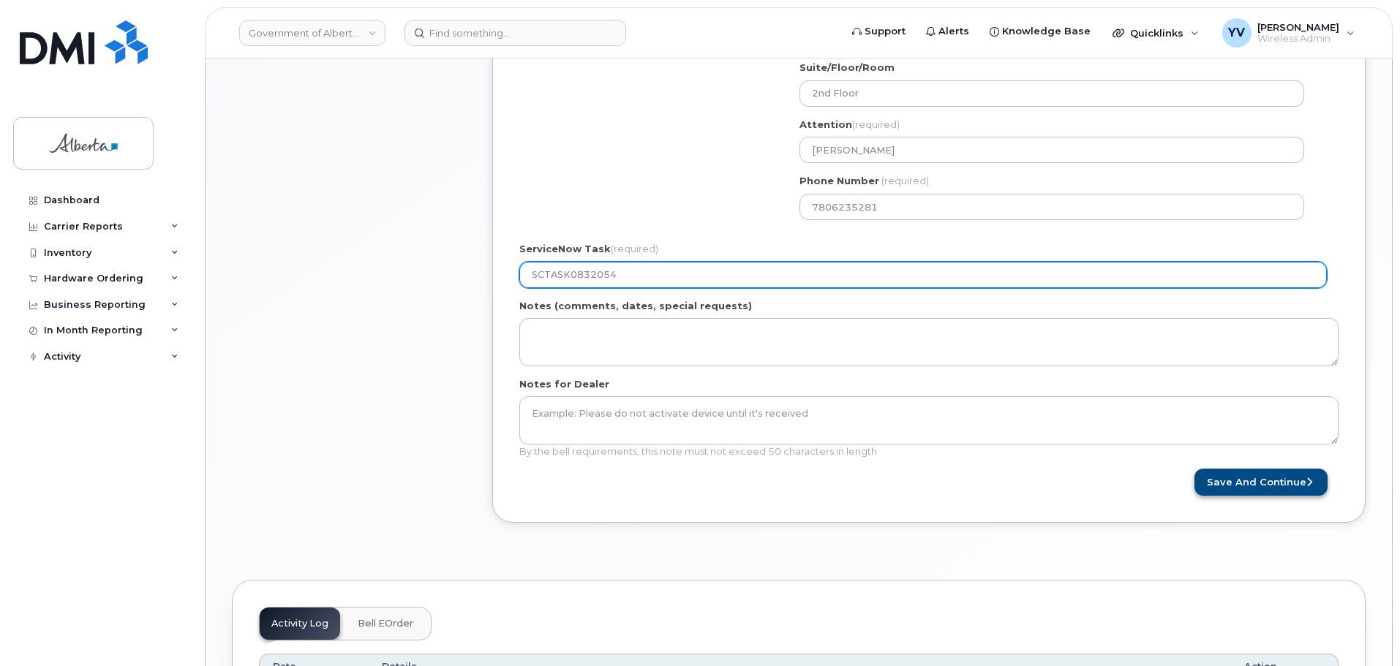
type input "SCTASK0832054"
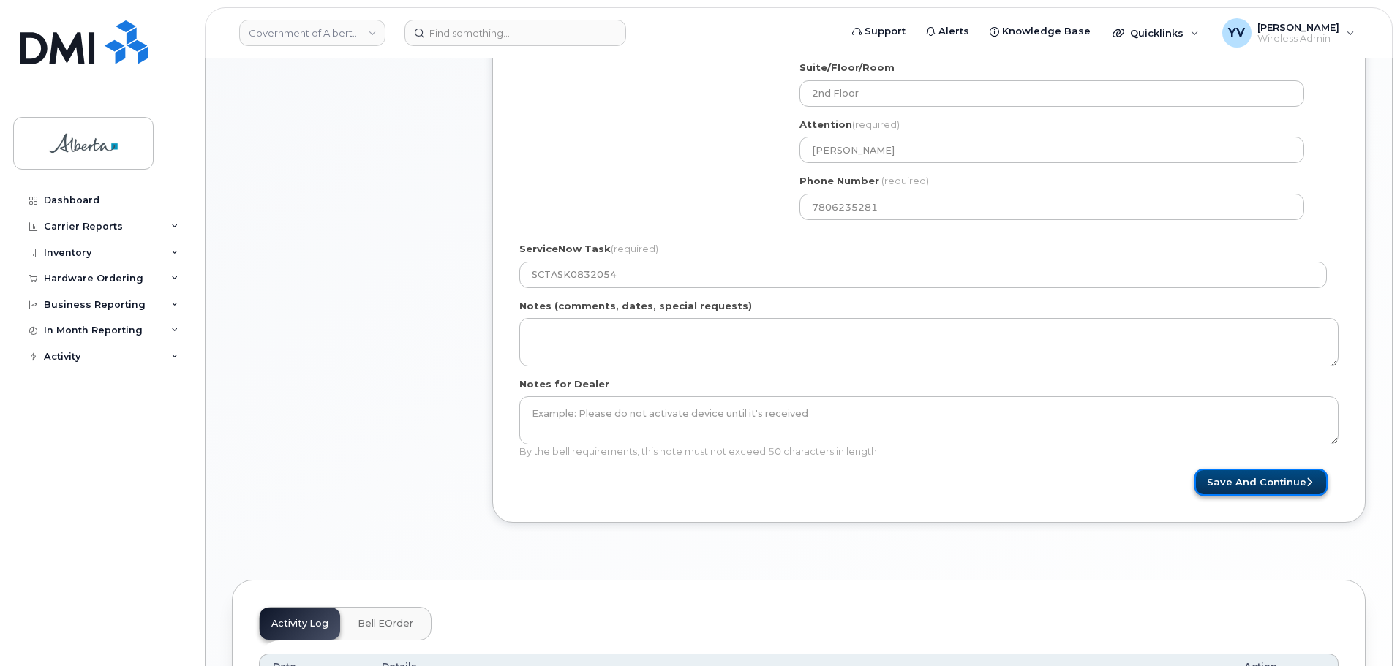
click at [1287, 483] on button "Save and Continue" at bounding box center [1260, 482] width 133 height 27
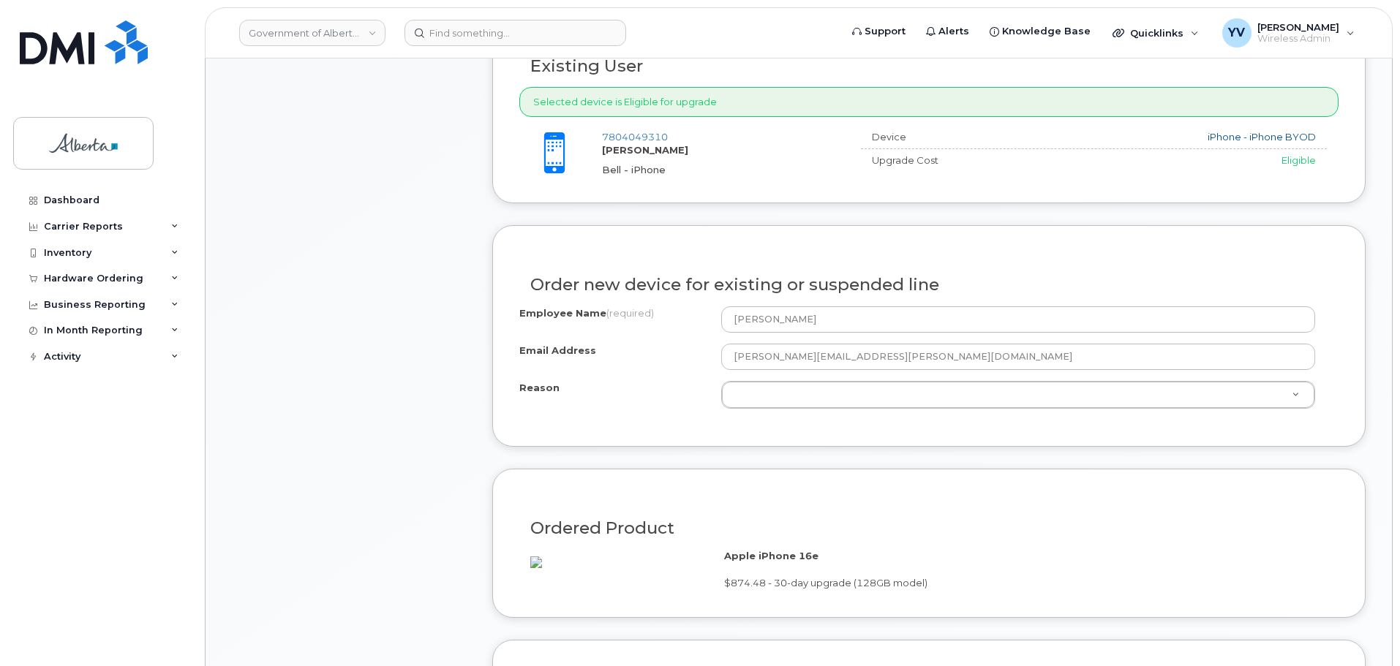
scroll to position [658, 0]
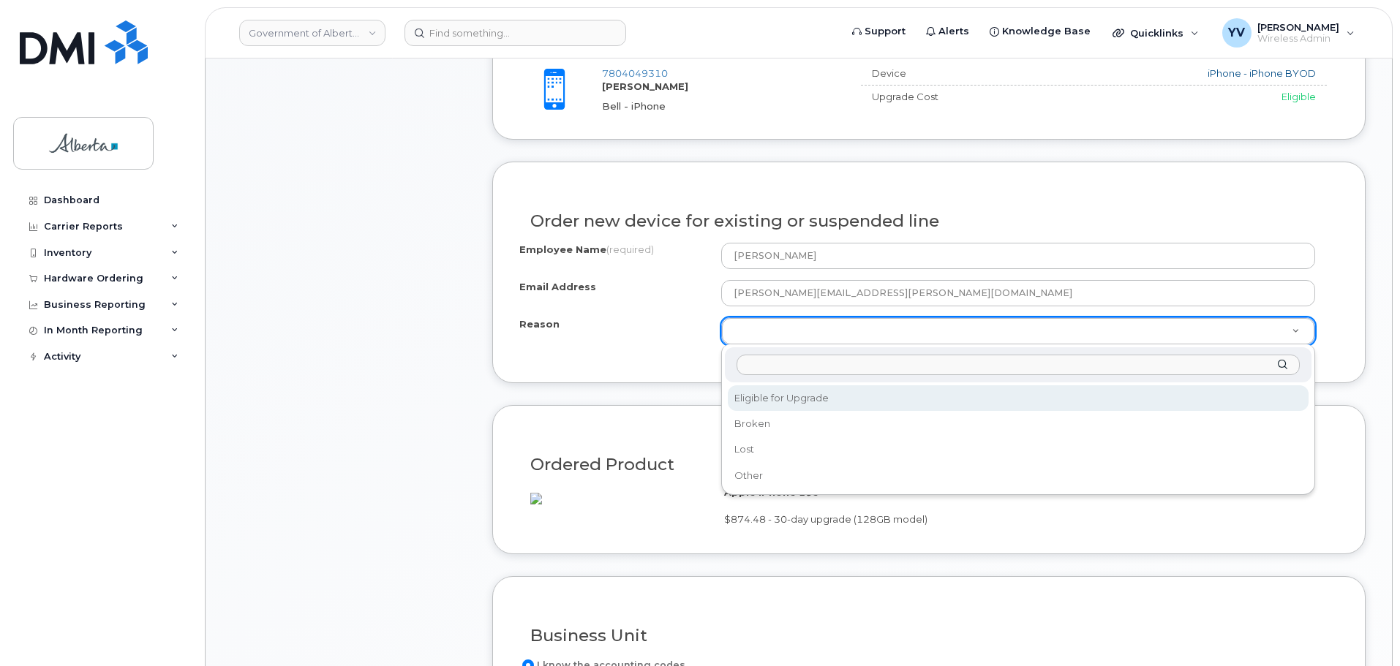
select select "eligible_for_upgrade"
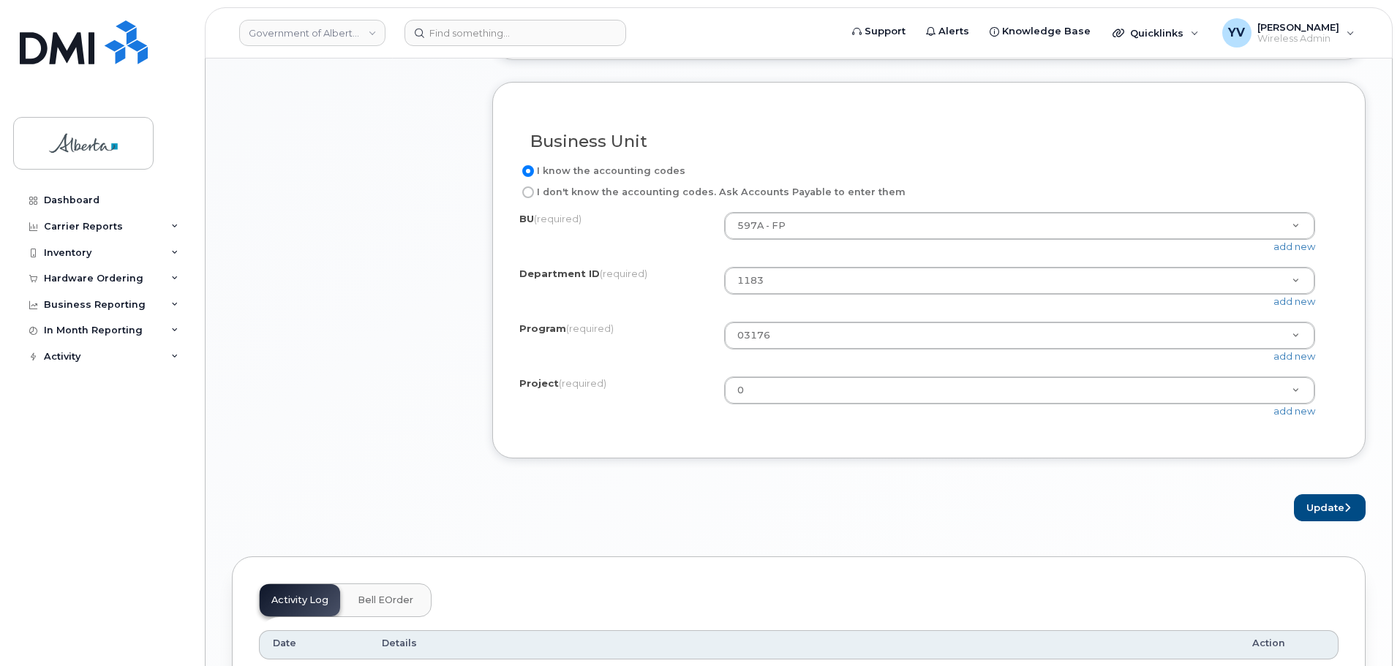
scroll to position [1210, 0]
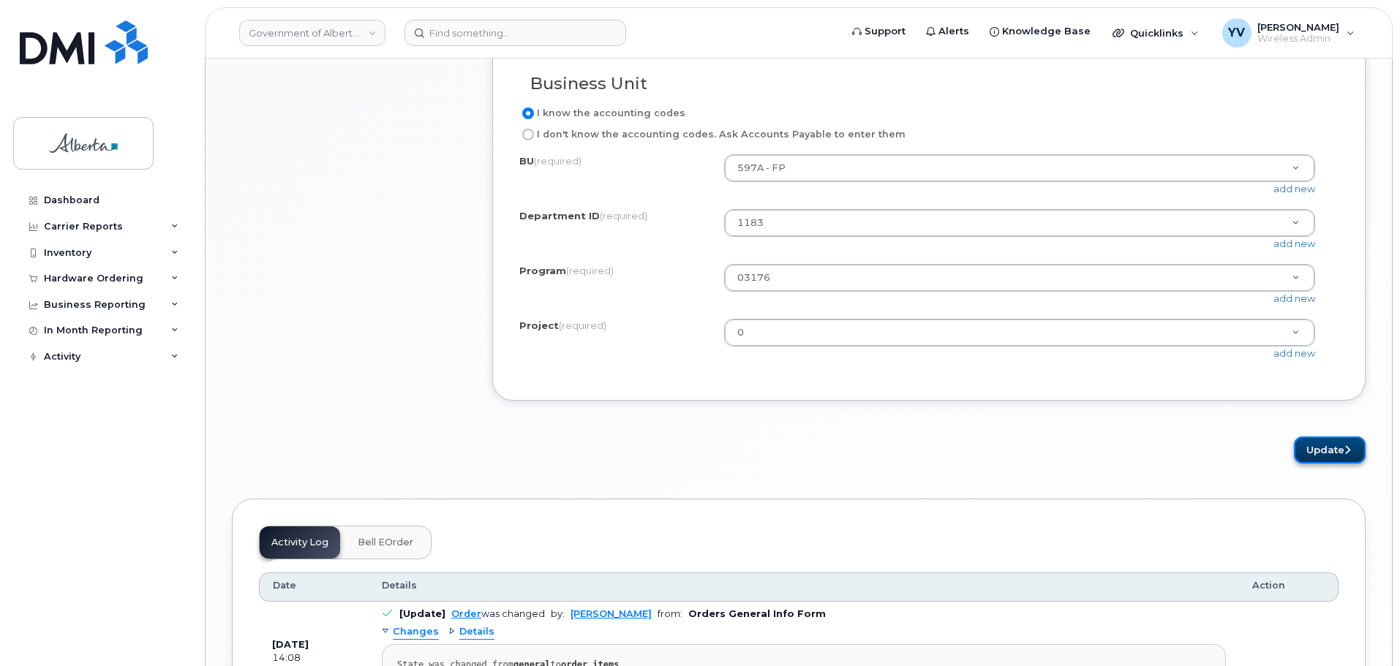
click at [1316, 458] on button "Update" at bounding box center [1330, 450] width 72 height 27
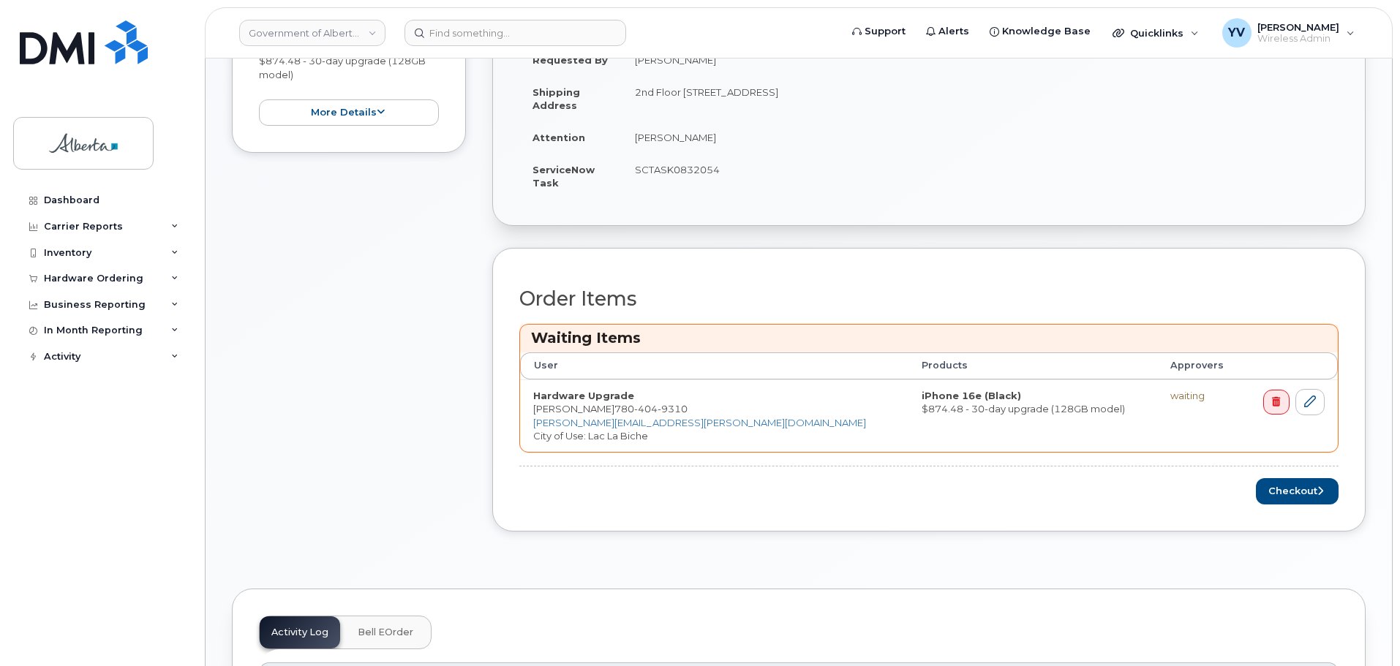
scroll to position [436, 0]
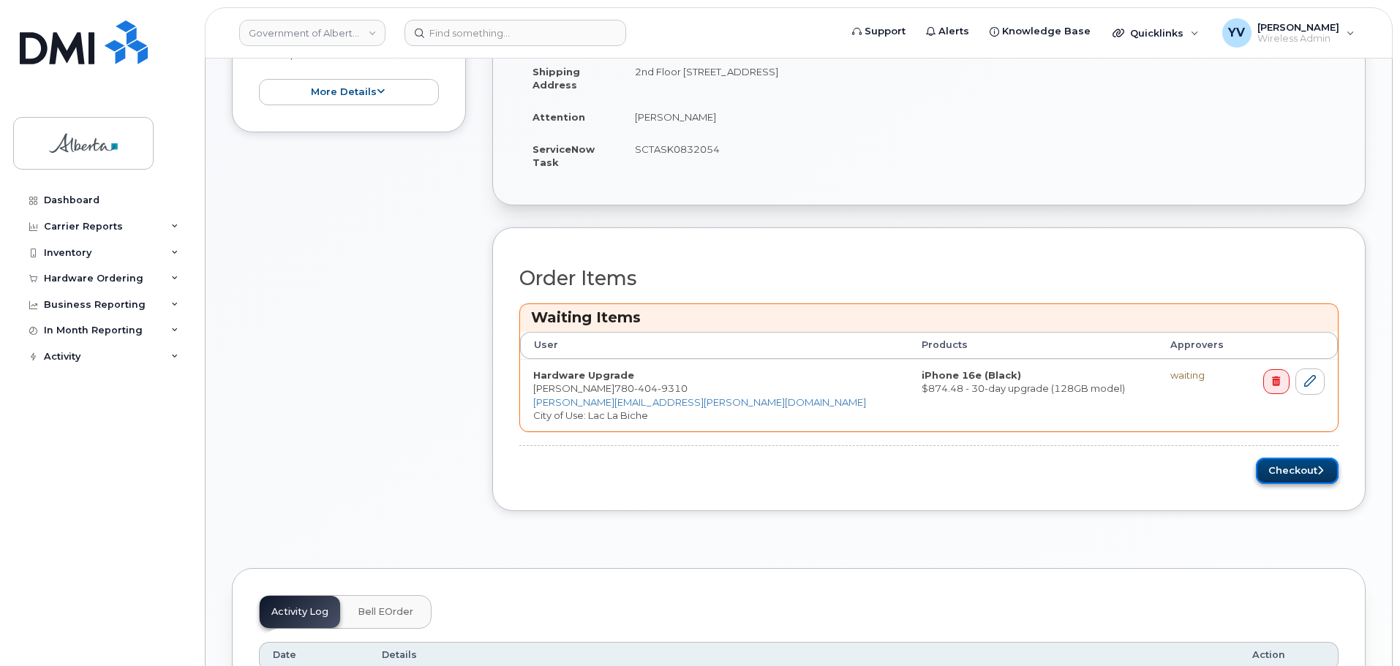
click at [1301, 464] on button "Checkout" at bounding box center [1297, 471] width 83 height 27
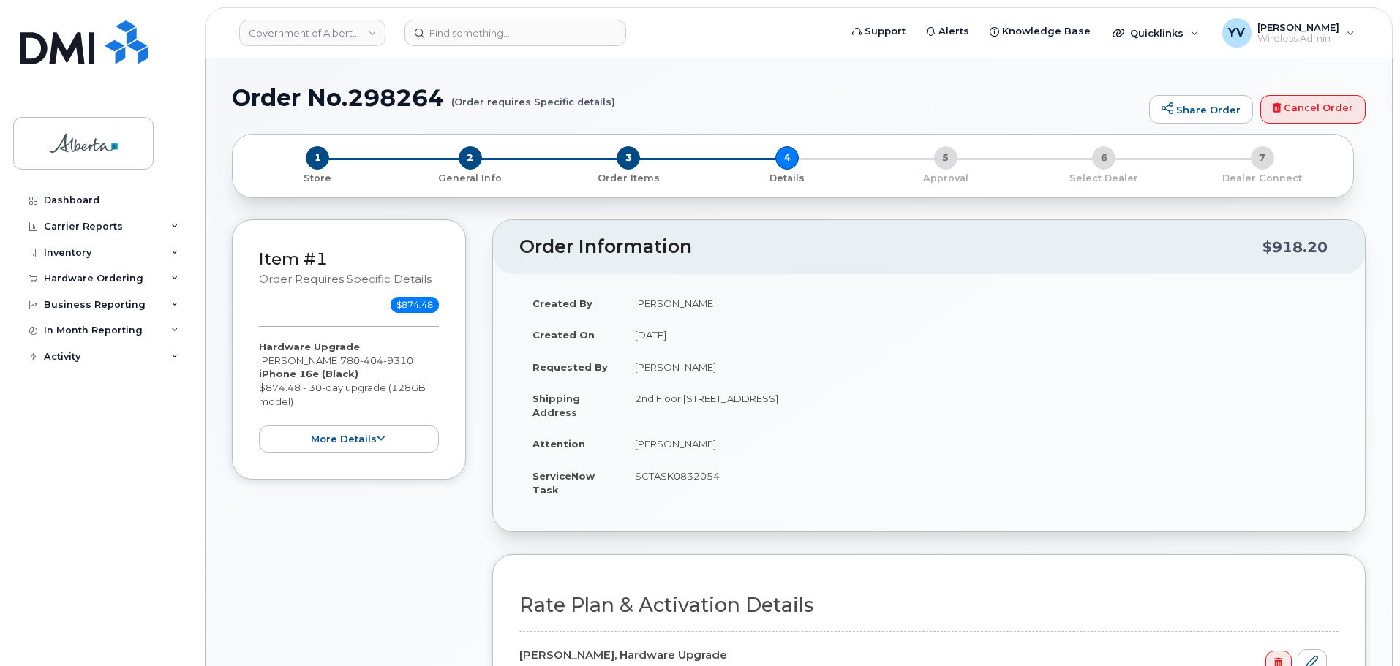
select select
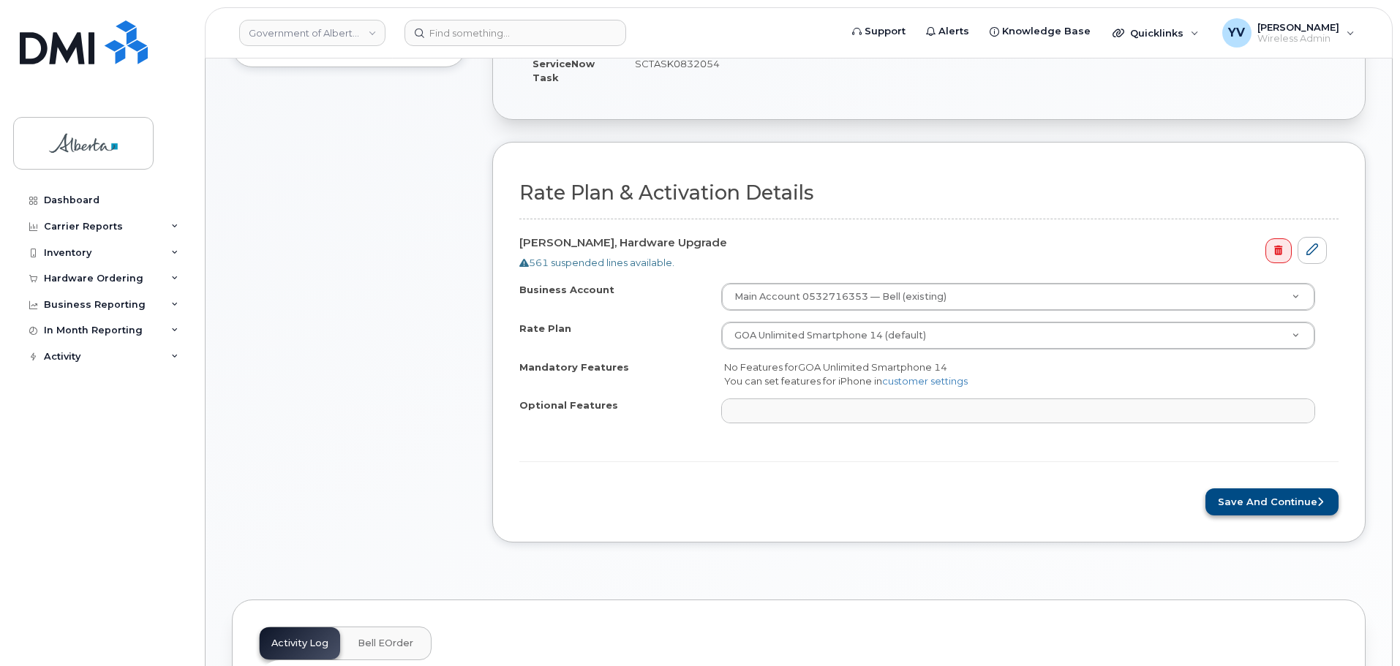
scroll to position [415, 0]
click at [1270, 502] on button "Save and Continue" at bounding box center [1271, 499] width 133 height 27
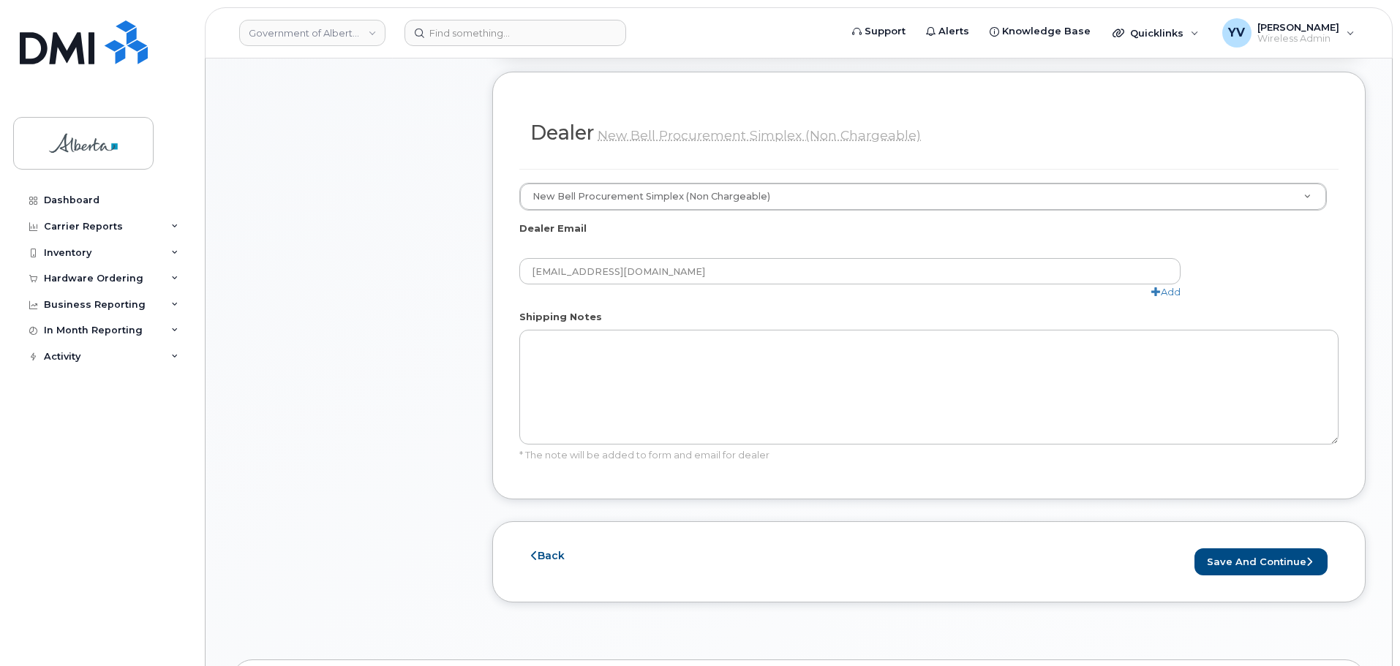
scroll to position [721, 0]
click at [1256, 546] on button "Save and Continue" at bounding box center [1260, 559] width 133 height 27
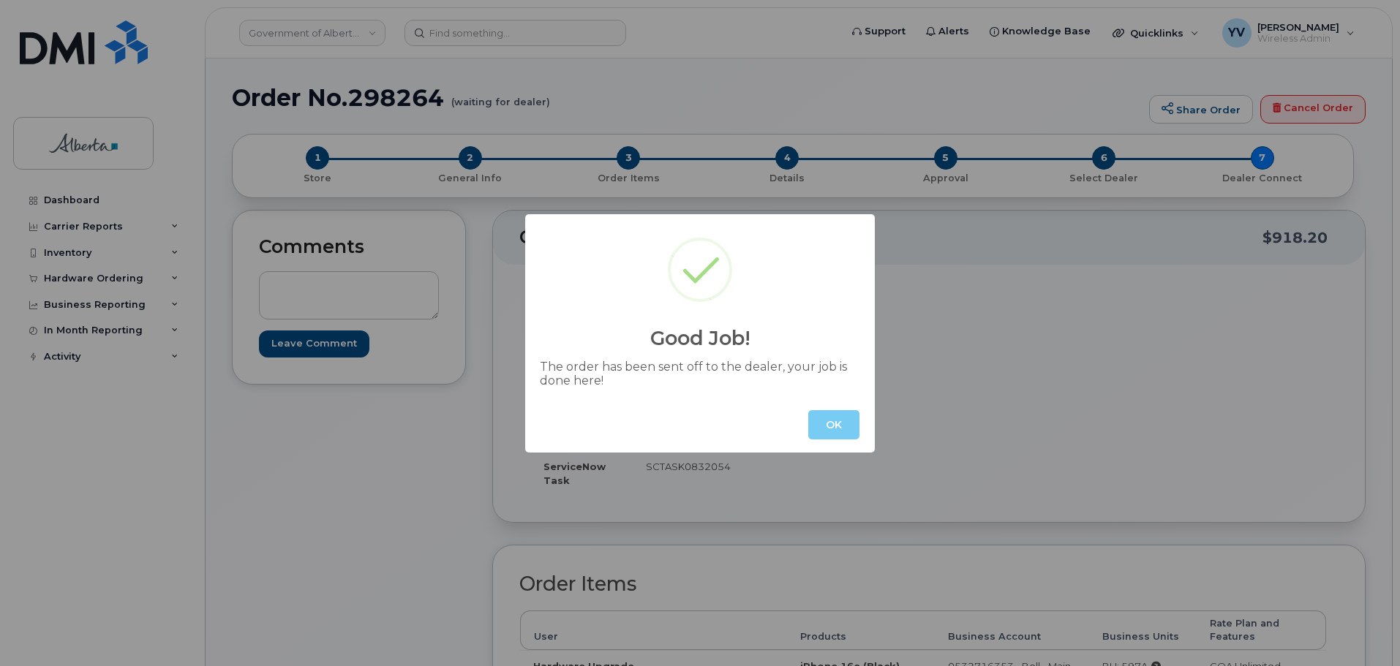
click at [836, 419] on button "OK" at bounding box center [833, 424] width 51 height 29
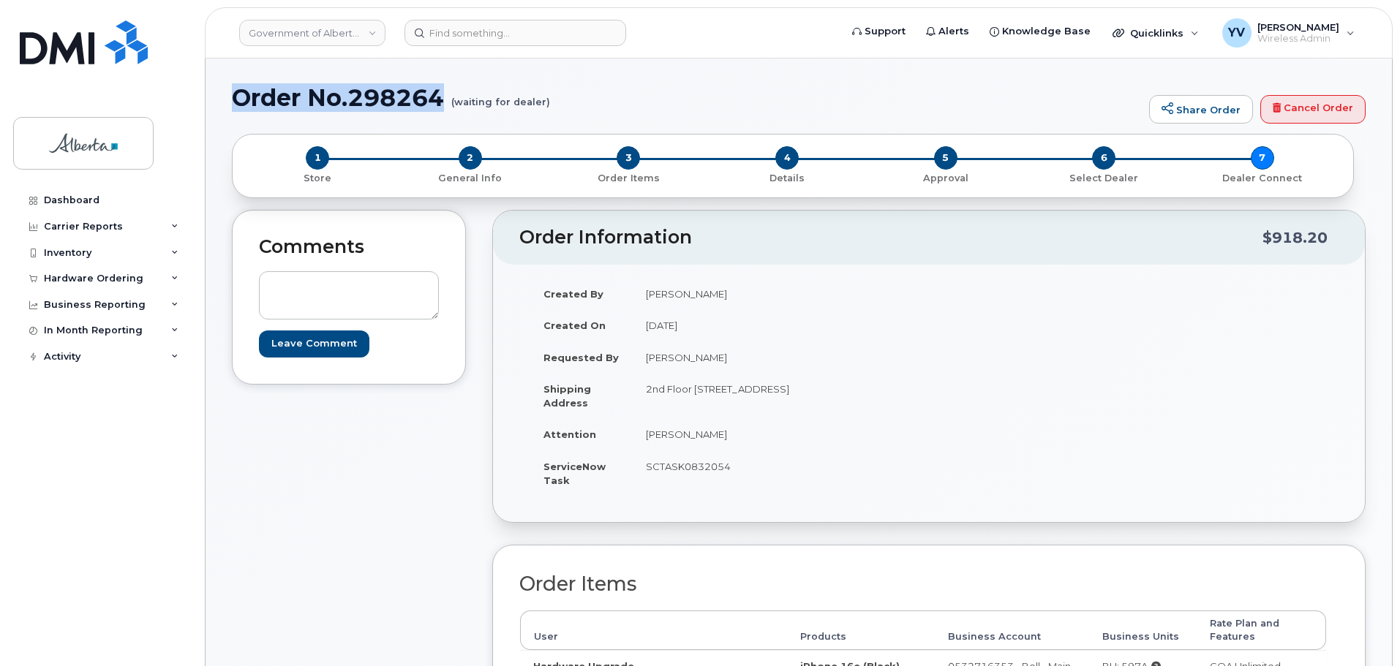
drag, startPoint x: 443, startPoint y: 96, endPoint x: 236, endPoint y: 96, distance: 207.7
click at [236, 91] on h1 "Order No.298264 (waiting for dealer)" at bounding box center [687, 98] width 910 height 26
copy h1 "Order No.298264"
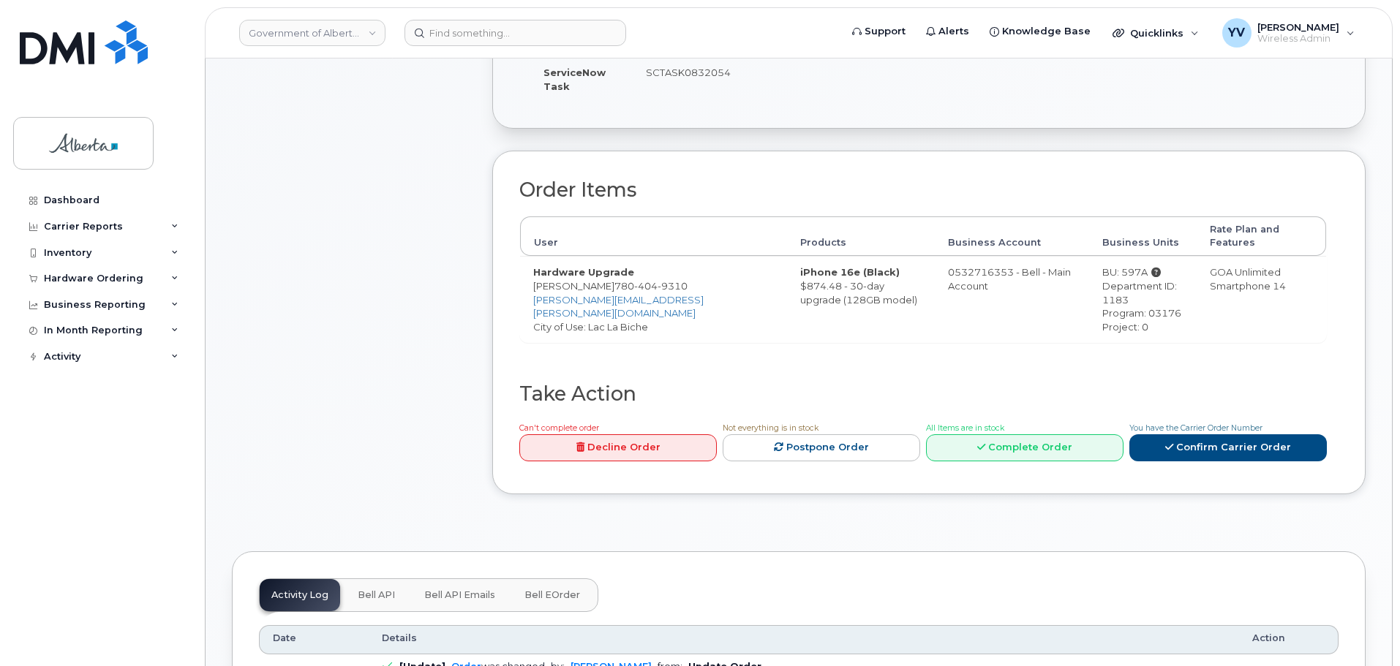
scroll to position [568, 0]
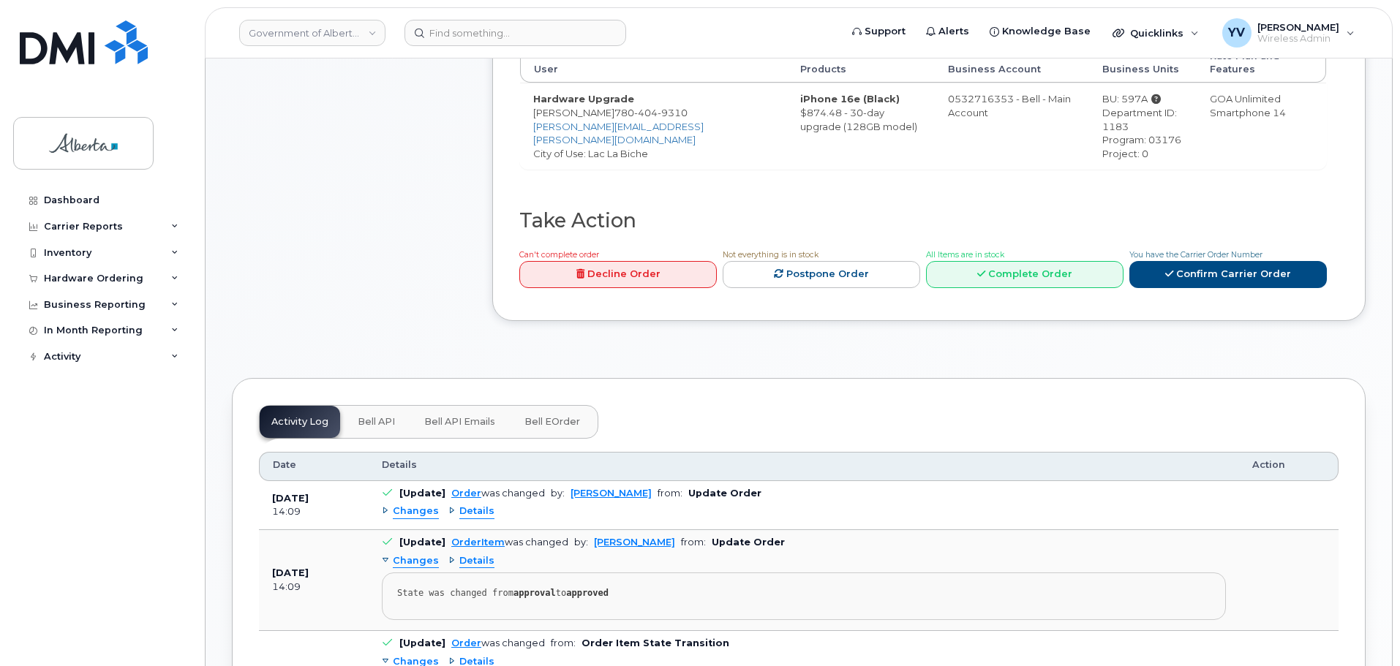
click at [370, 416] on span "Bell API" at bounding box center [376, 422] width 37 height 12
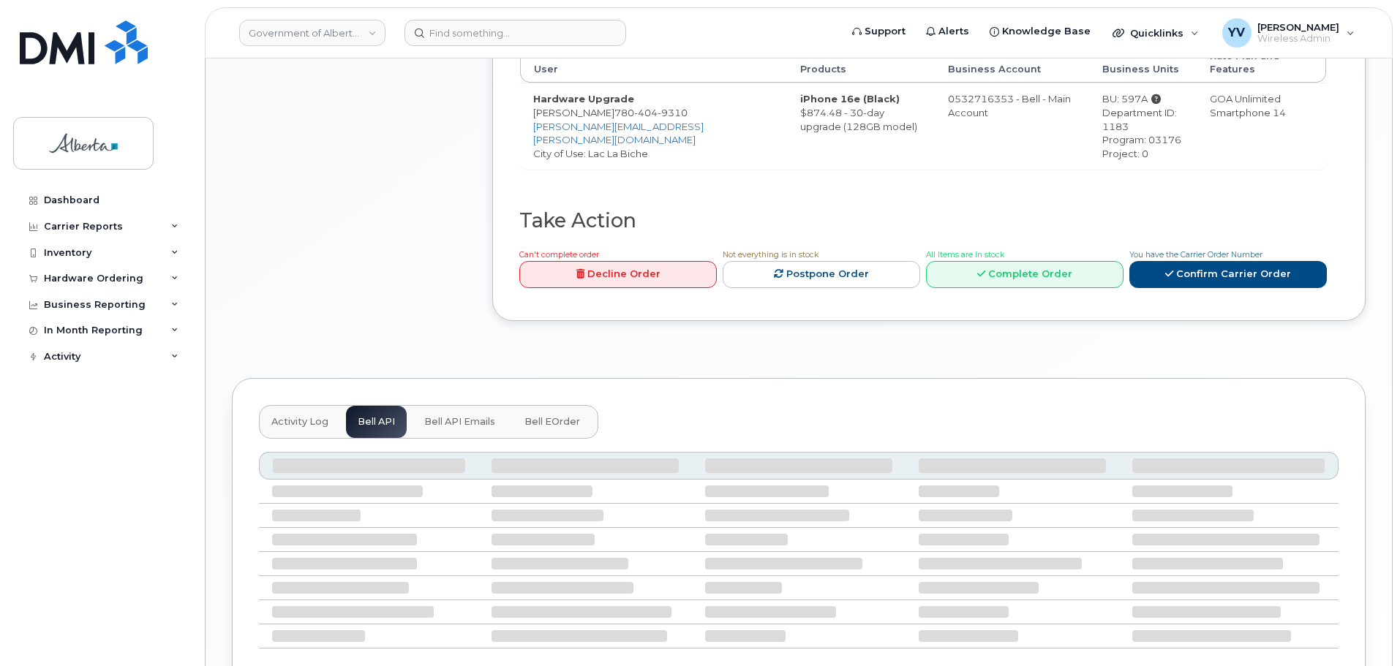
scroll to position [533, 0]
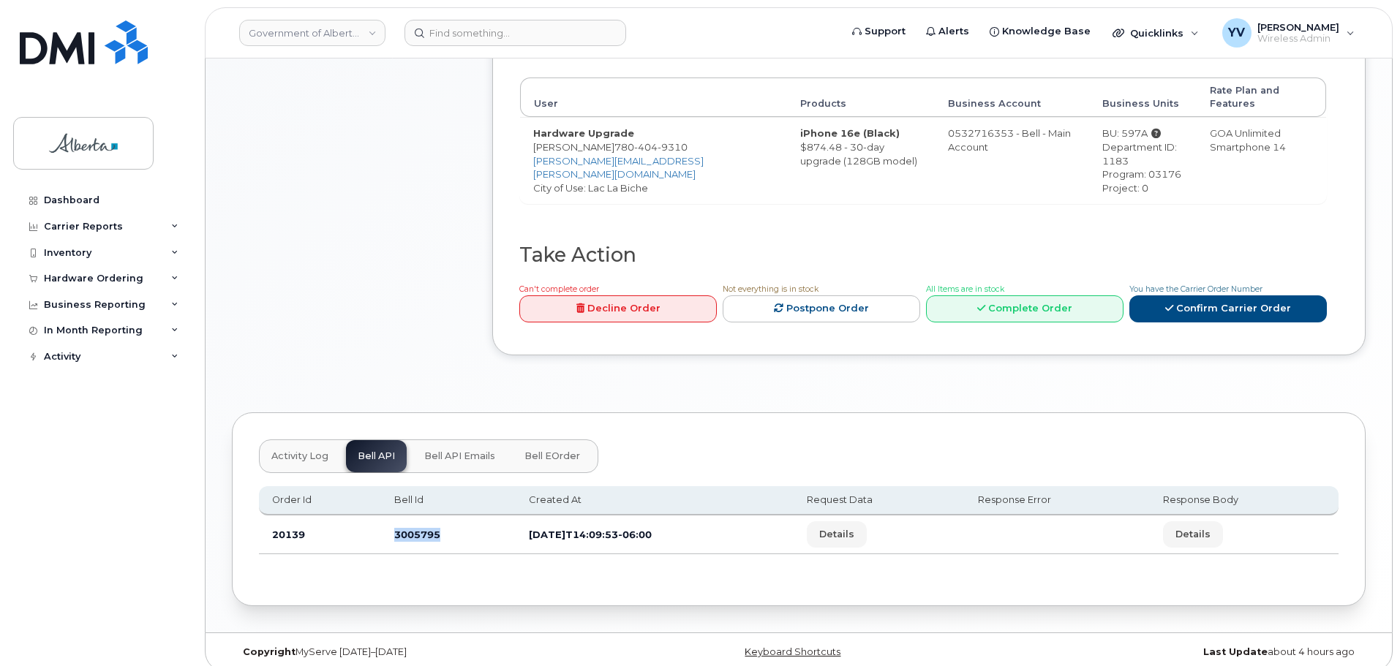
drag, startPoint x: 436, startPoint y: 525, endPoint x: 391, endPoint y: 527, distance: 45.4
click at [391, 527] on td "3005795" at bounding box center [448, 535] width 135 height 39
copy td "3005795"
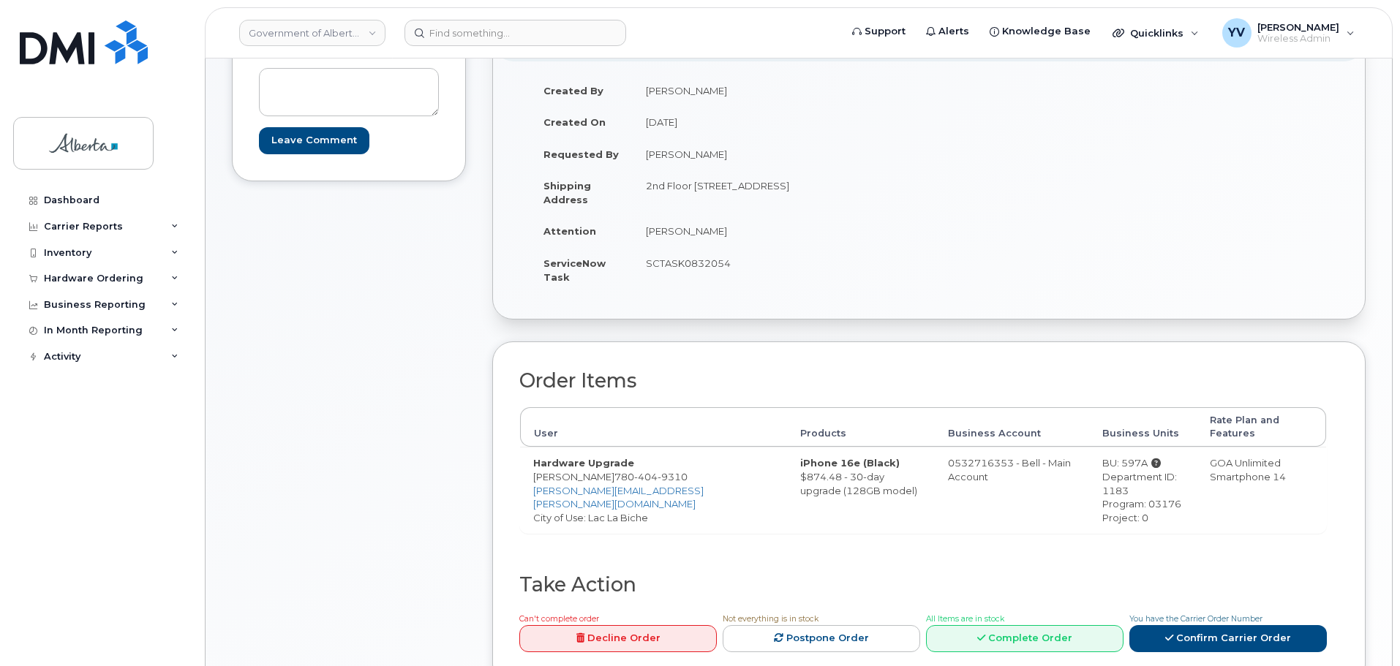
scroll to position [187, 0]
